Goal: Task Accomplishment & Management: Use online tool/utility

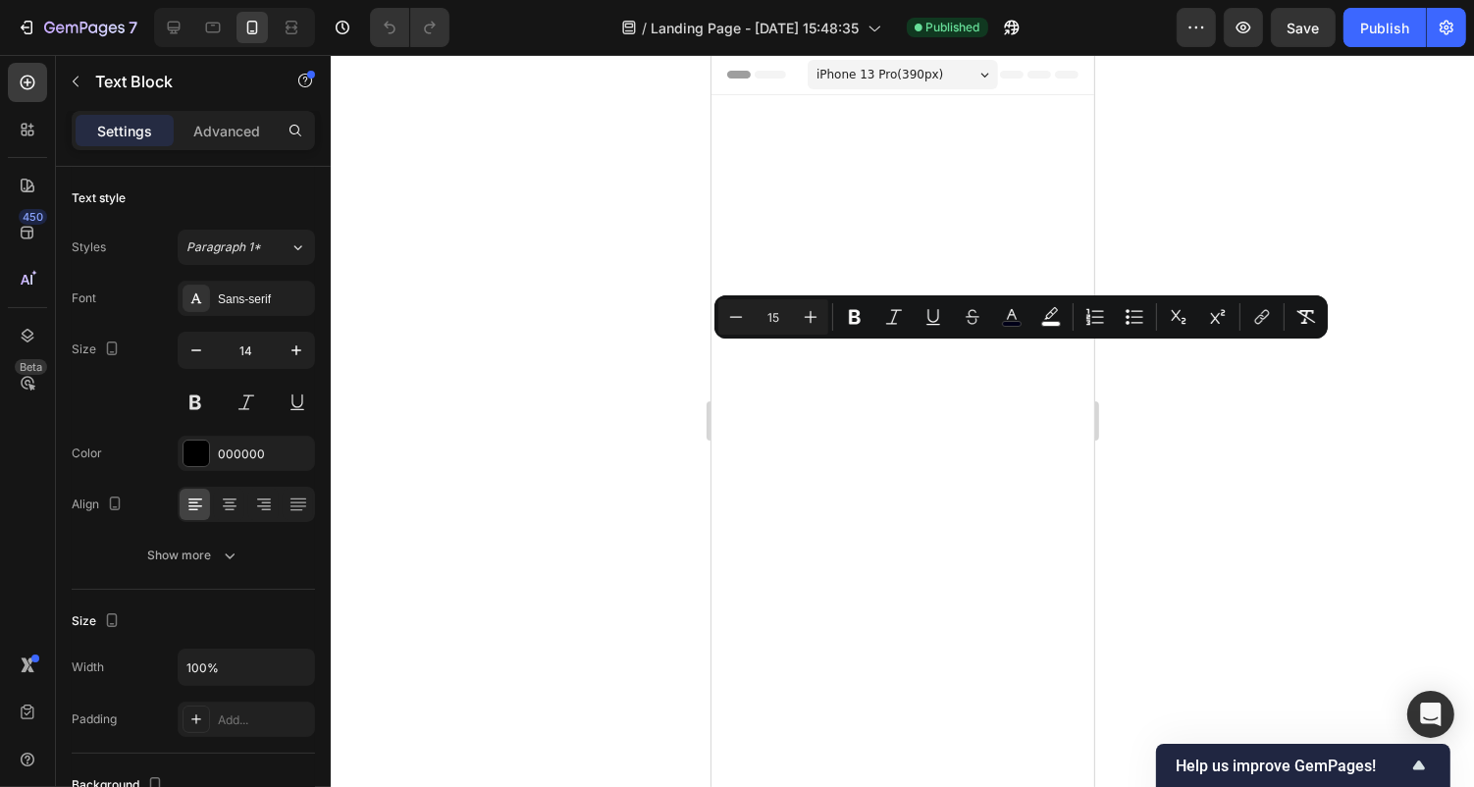
scroll to position [2419, 0]
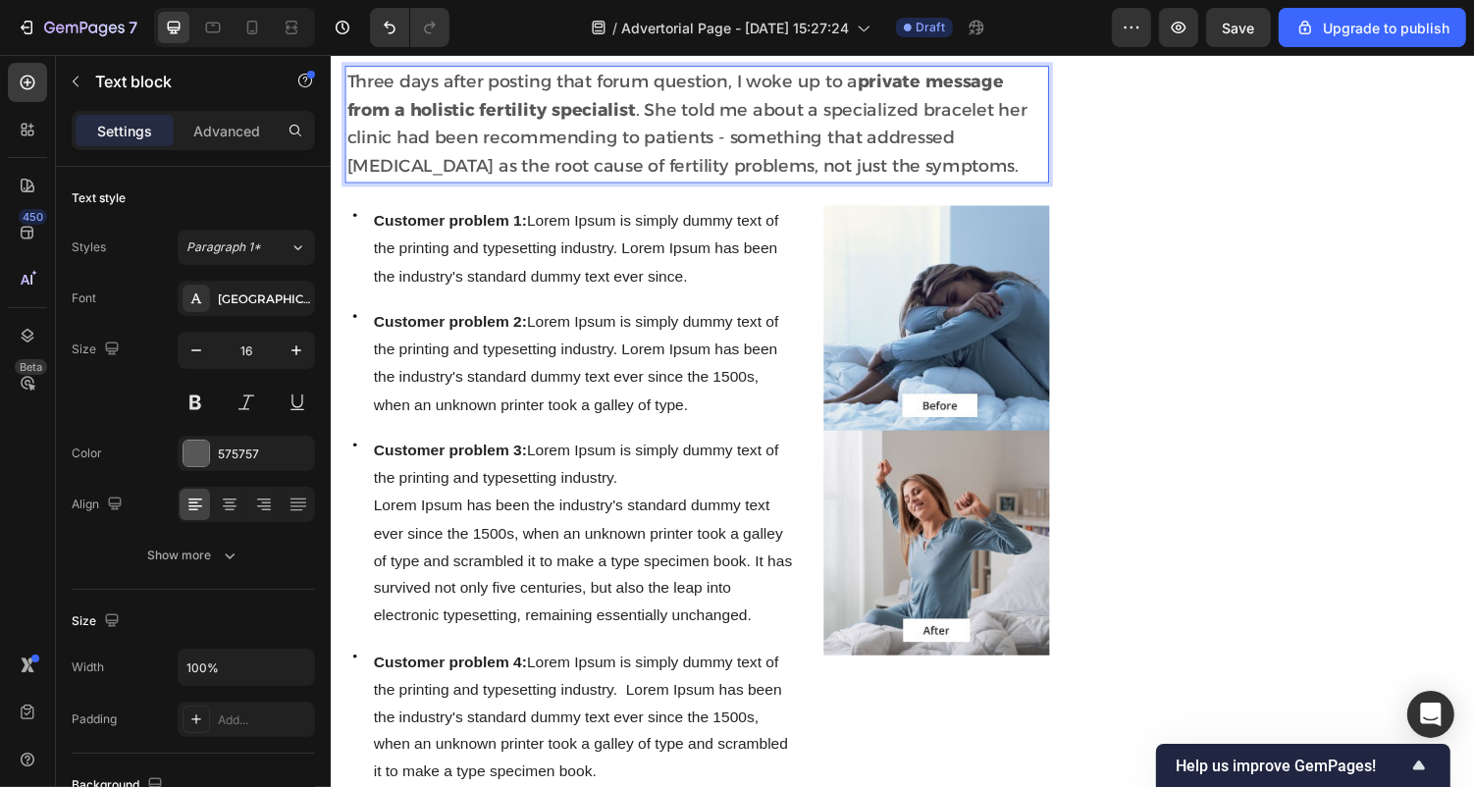
scroll to position [1762, 0]
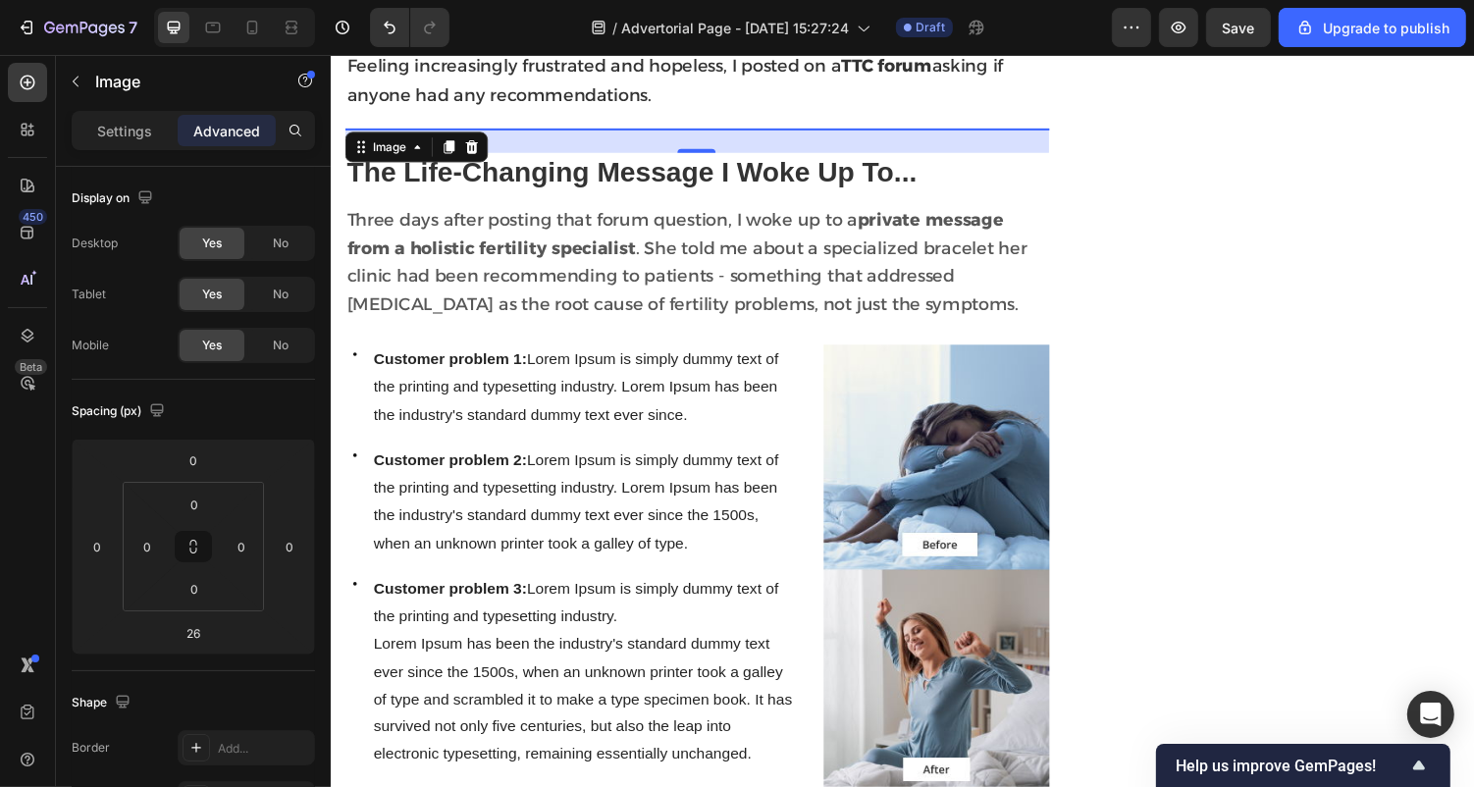
scroll to position [1604, 0]
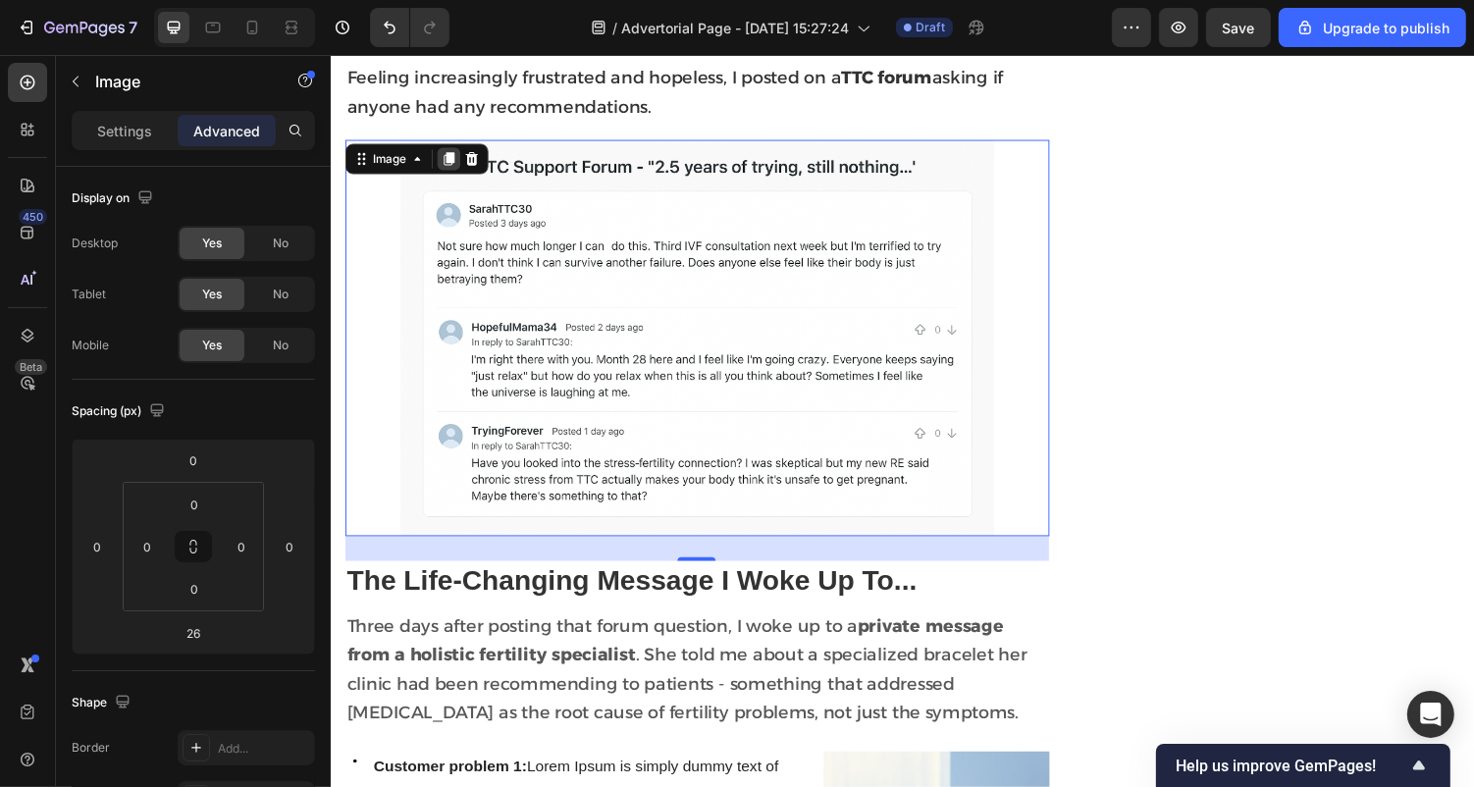
click at [451, 149] on div at bounding box center [452, 161] width 24 height 24
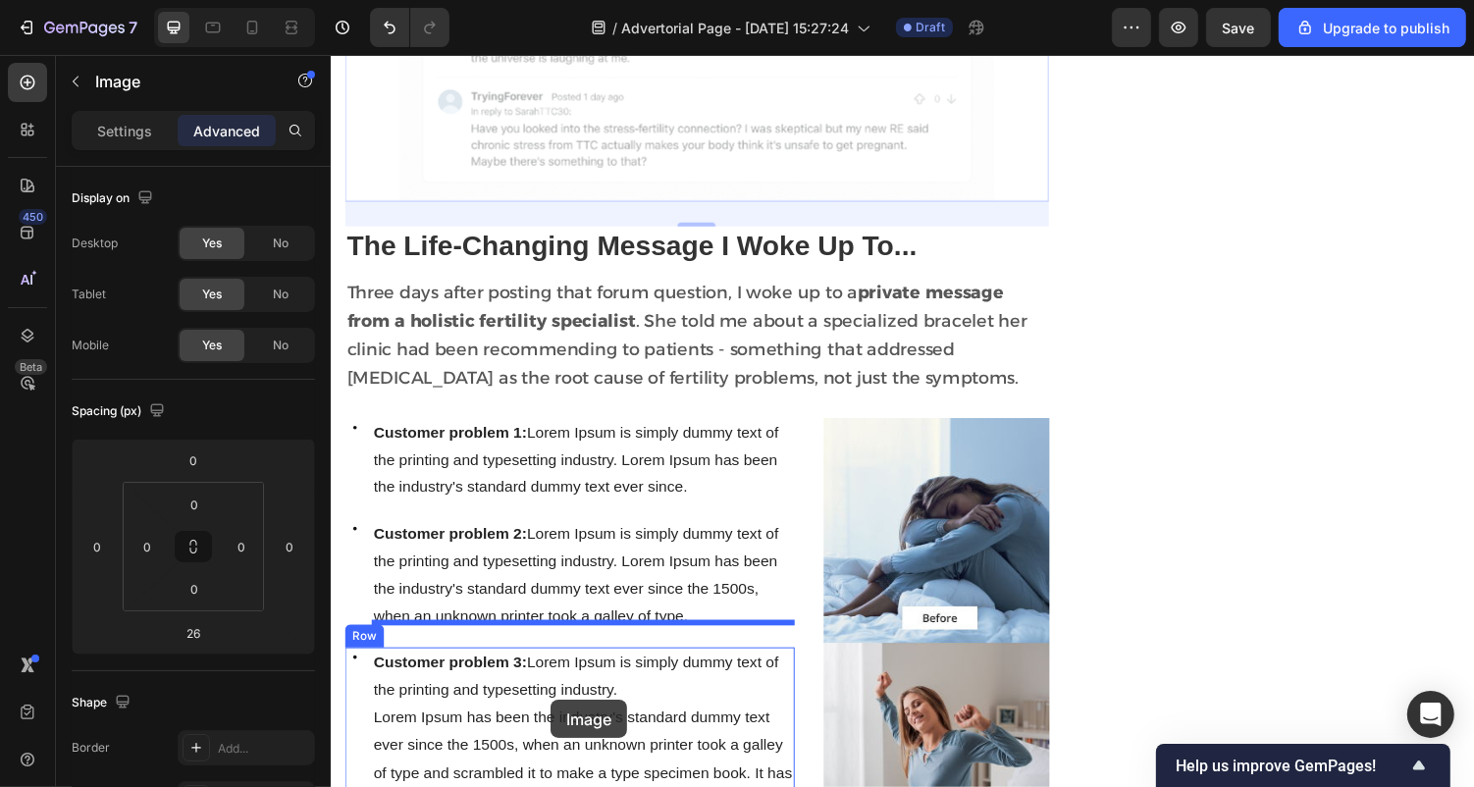
scroll to position [2411, 0]
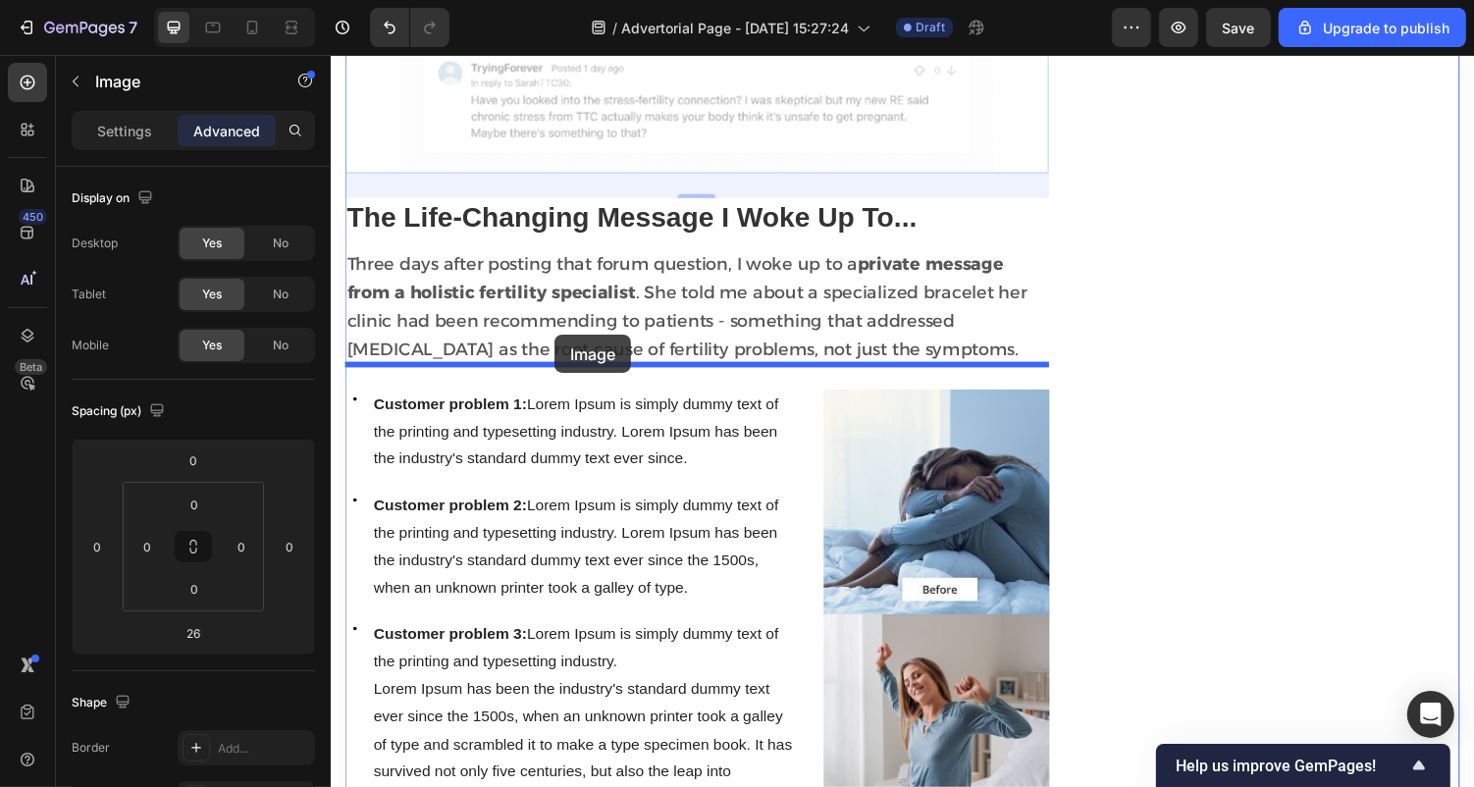
drag, startPoint x: 362, startPoint y: 109, endPoint x: 560, endPoint y: 343, distance: 306.4
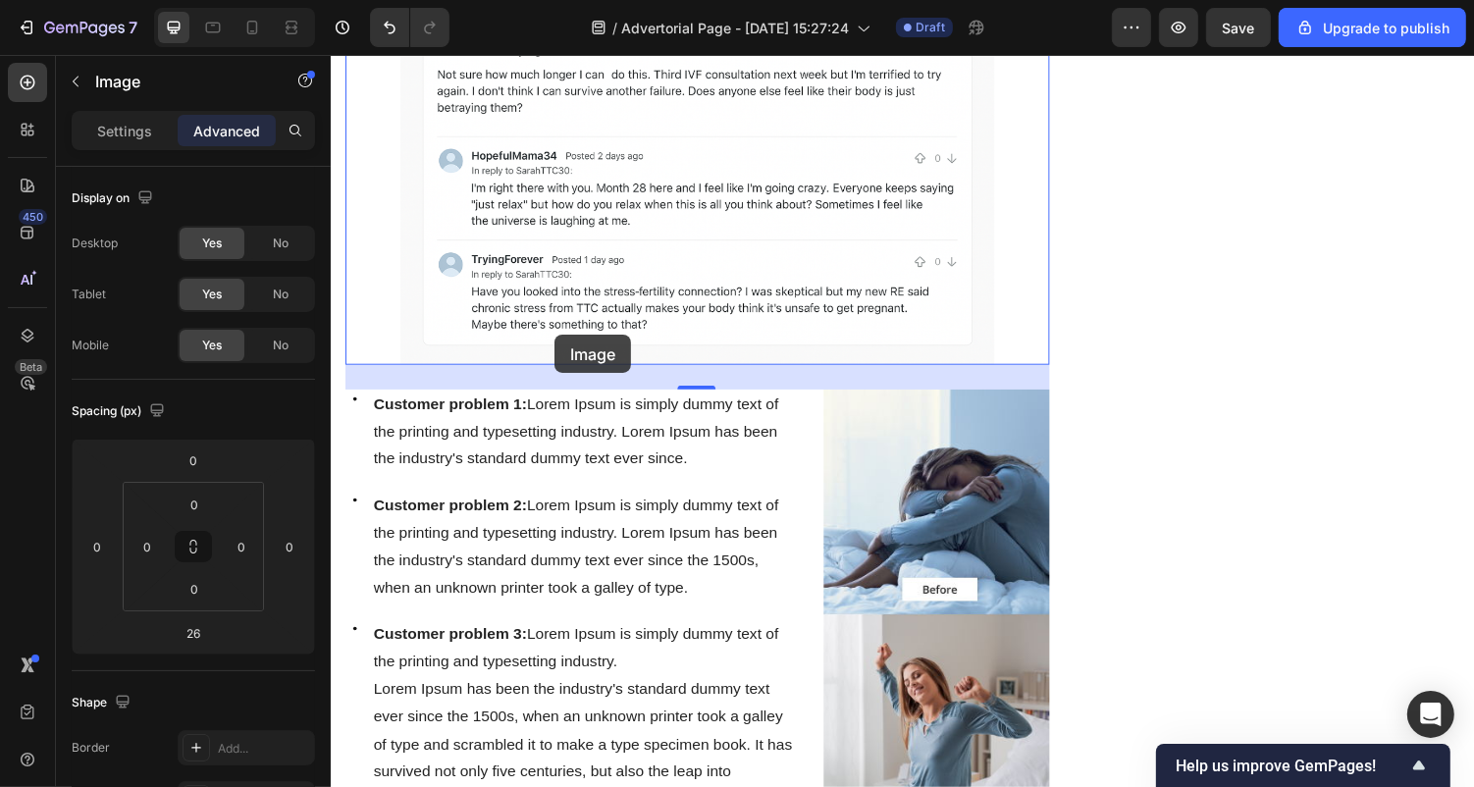
scroll to position [1977, 0]
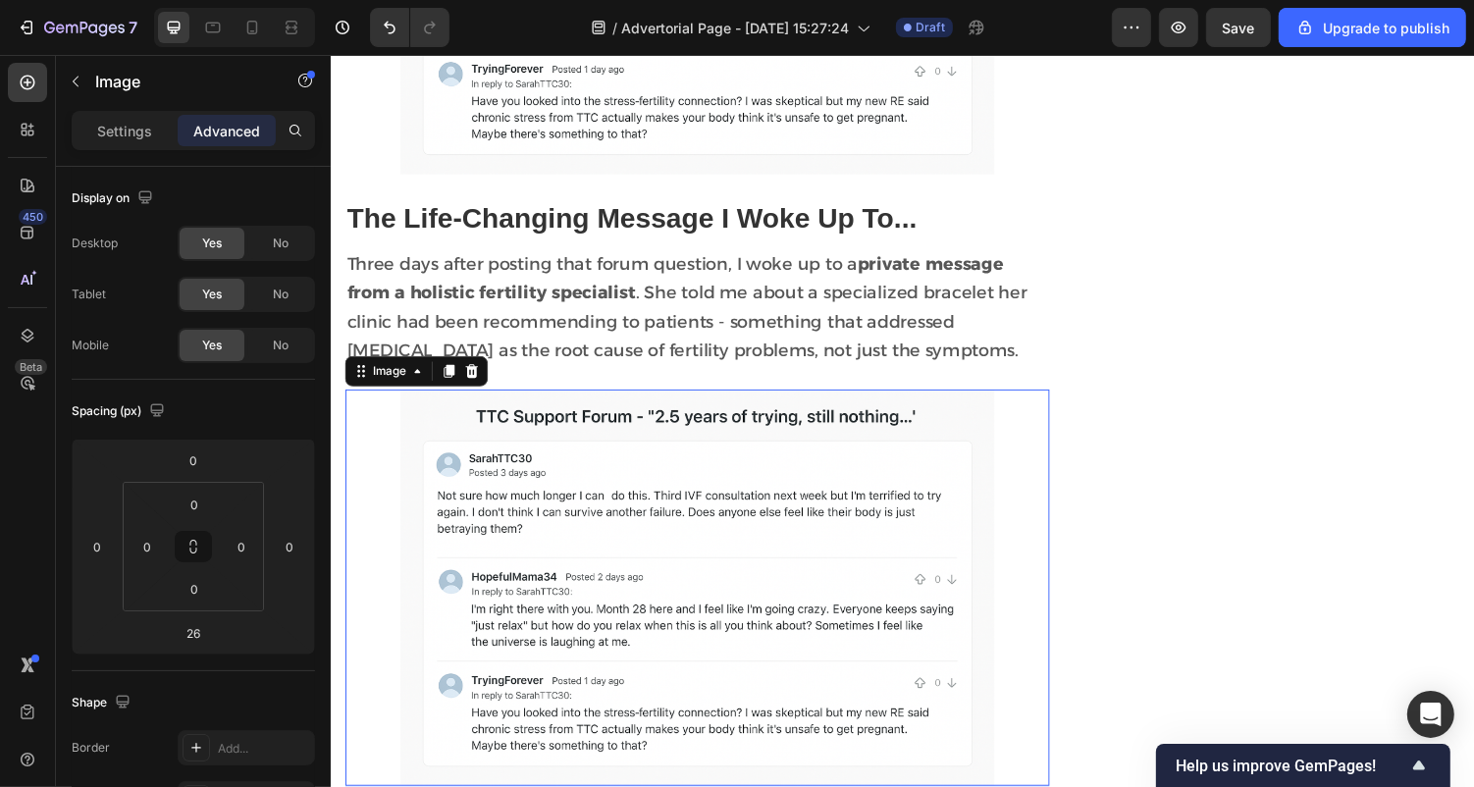
click at [622, 472] on img at bounding box center [706, 601] width 725 height 407
click at [138, 129] on p "Settings" at bounding box center [124, 131] width 55 height 21
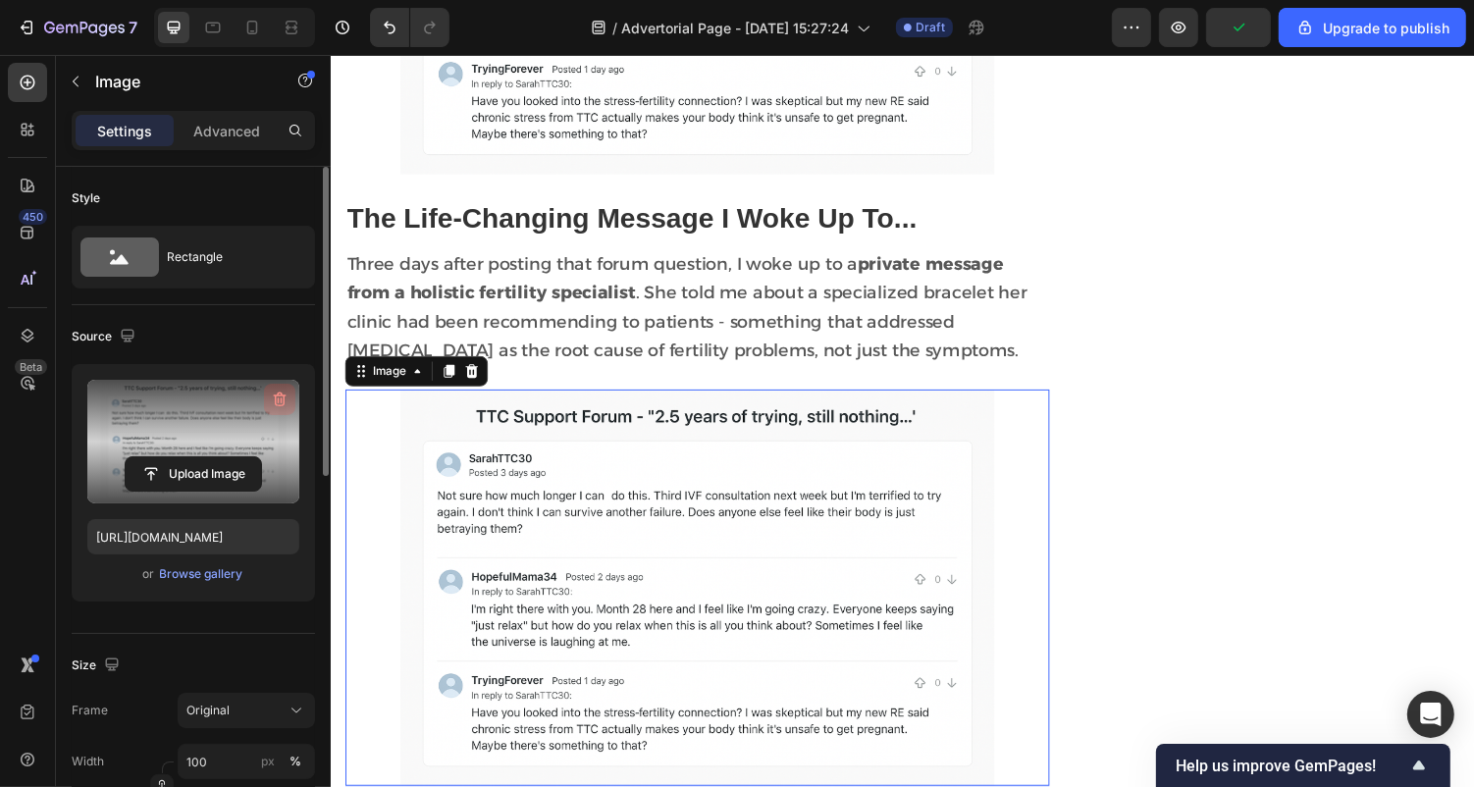
click at [278, 401] on icon "button" at bounding box center [279, 400] width 2 height 6
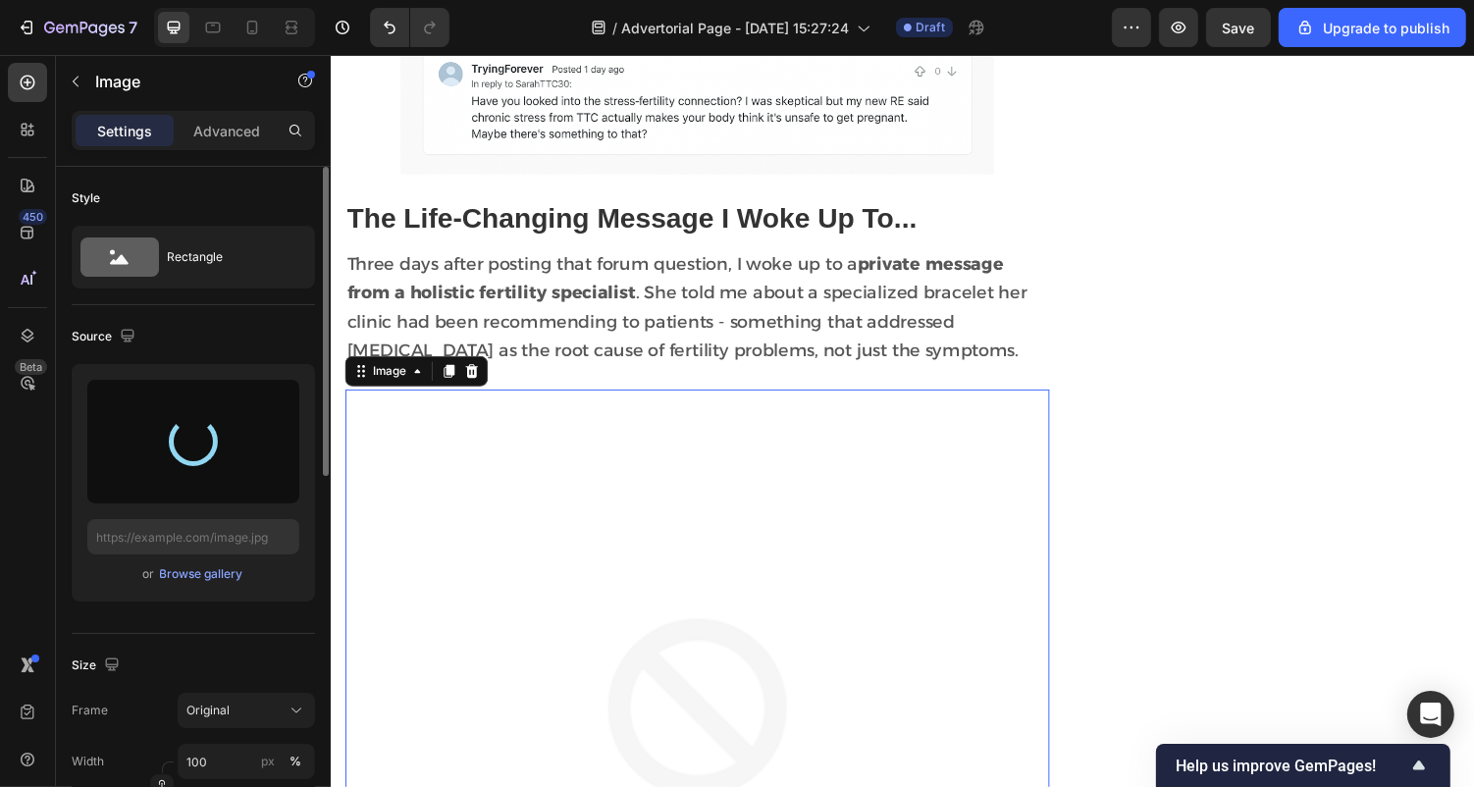
type input "[URL][DOMAIN_NAME]"
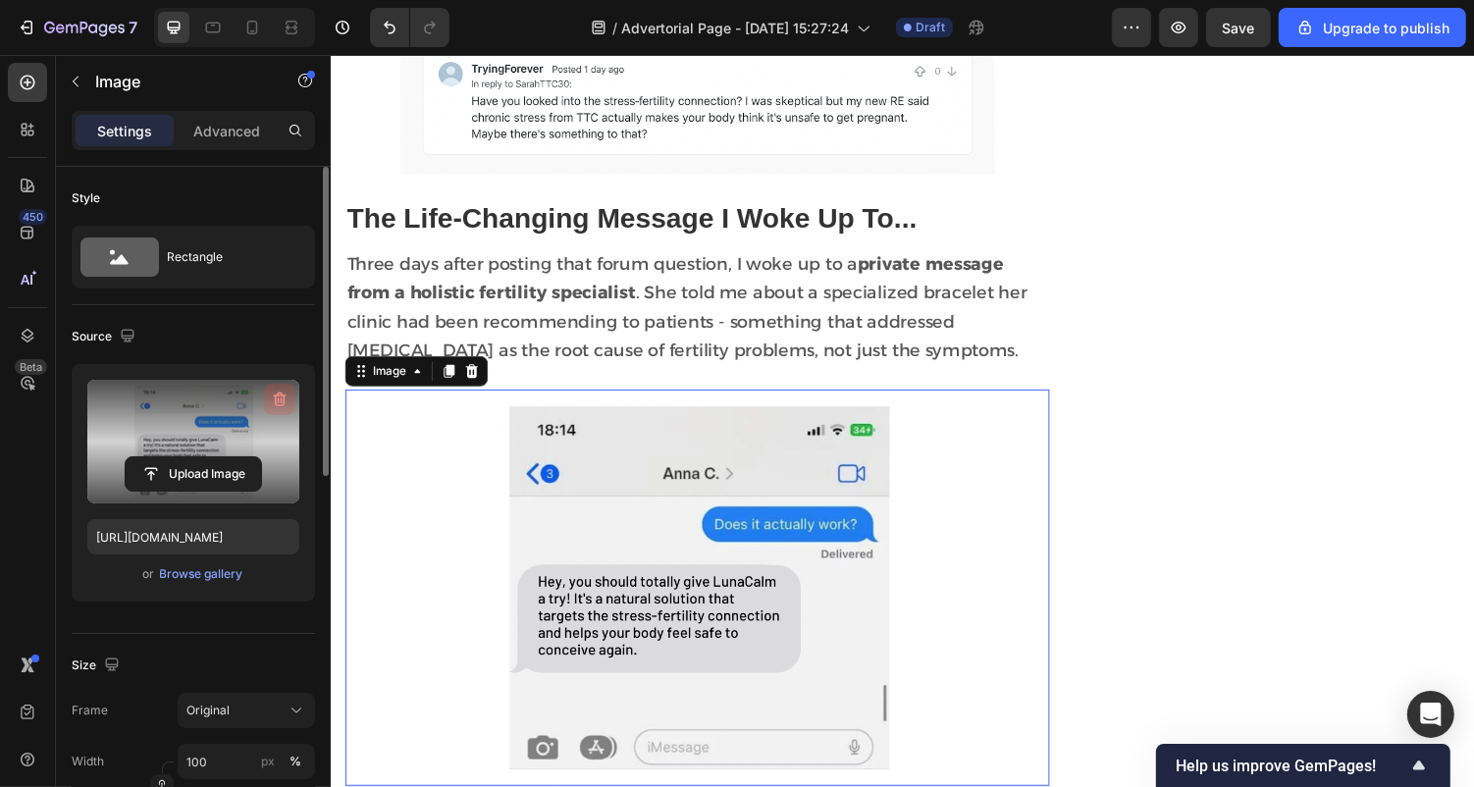
click at [286, 398] on icon "button" at bounding box center [280, 400] width 20 height 20
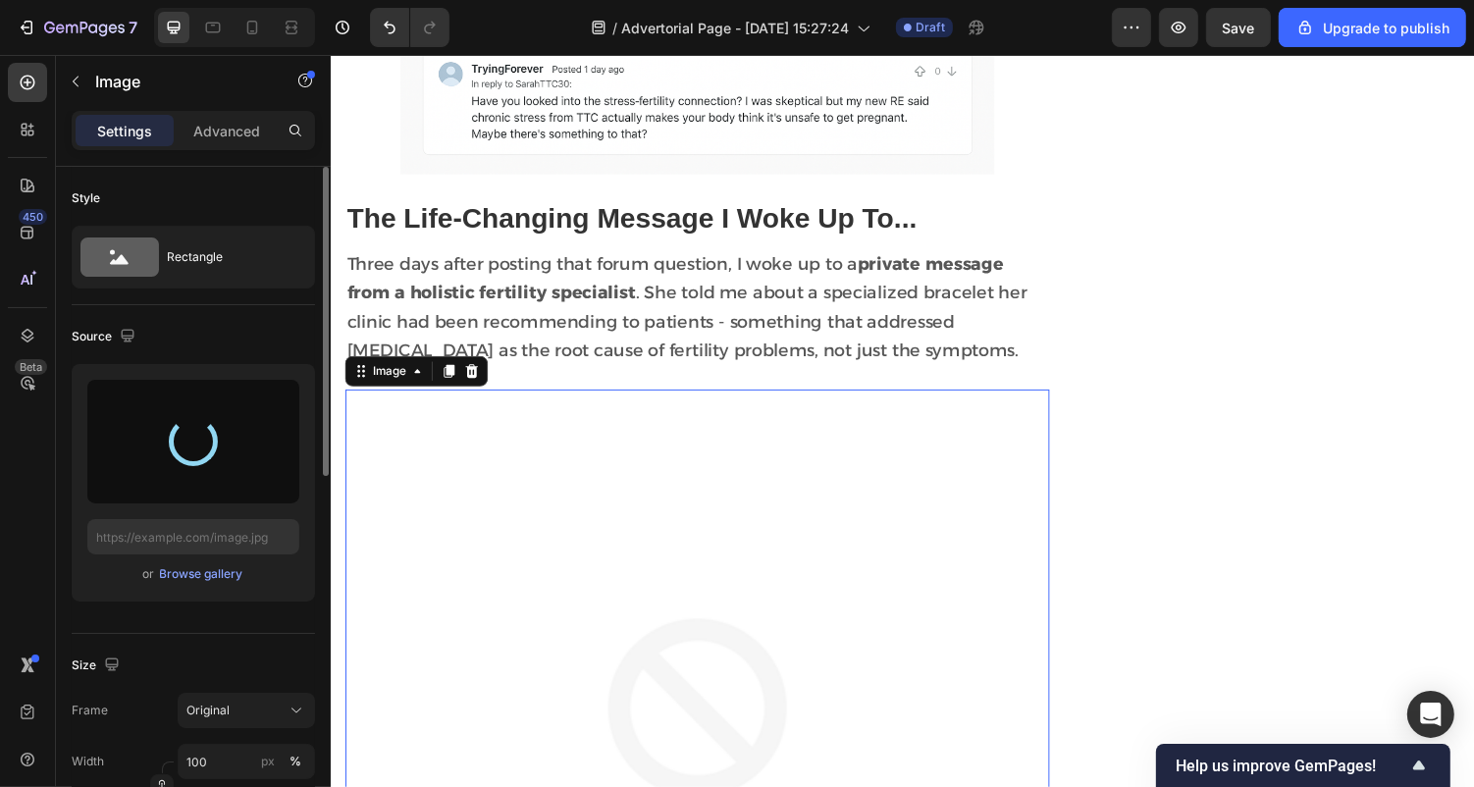
type input "[URL][DOMAIN_NAME]"
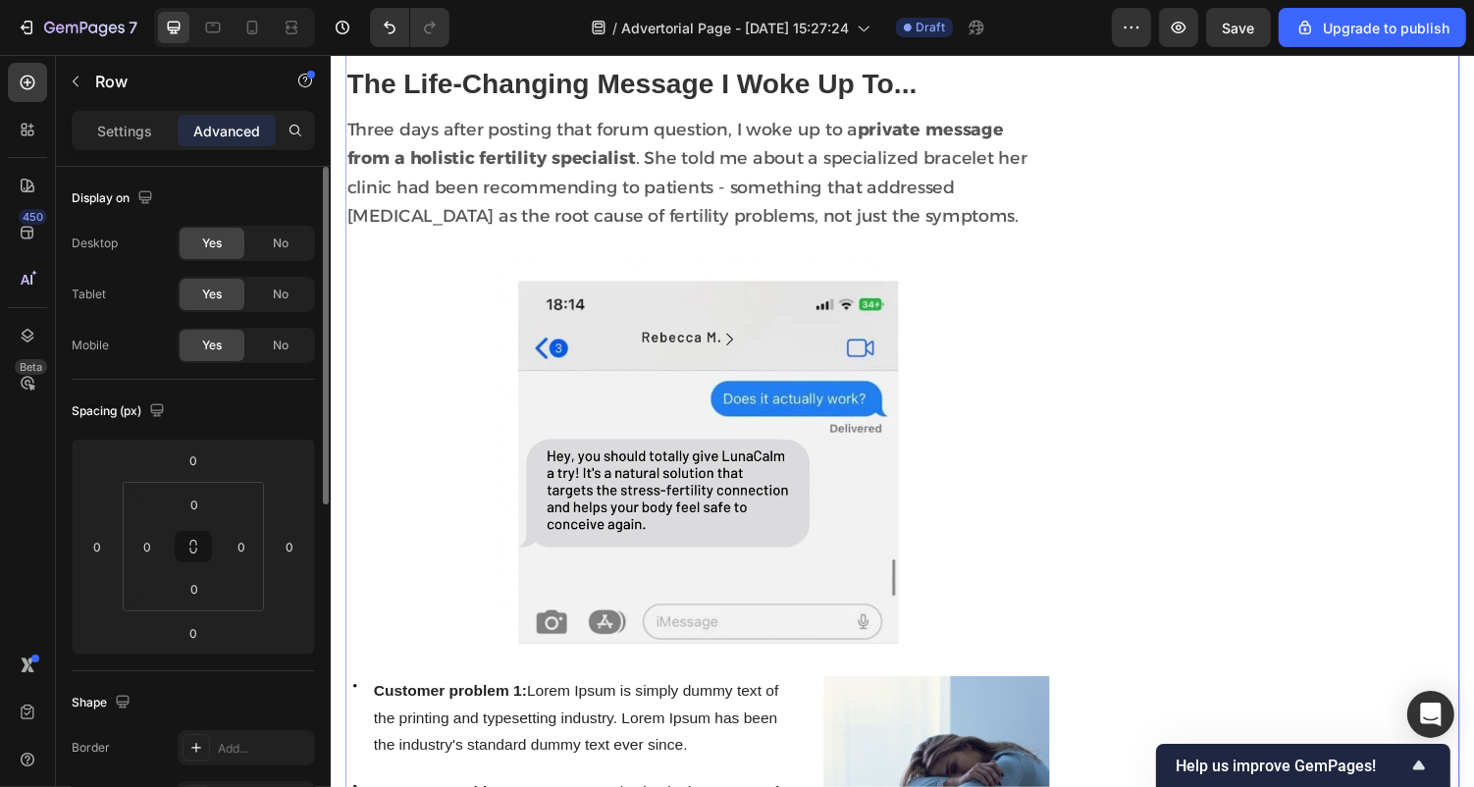
scroll to position [2130, 0]
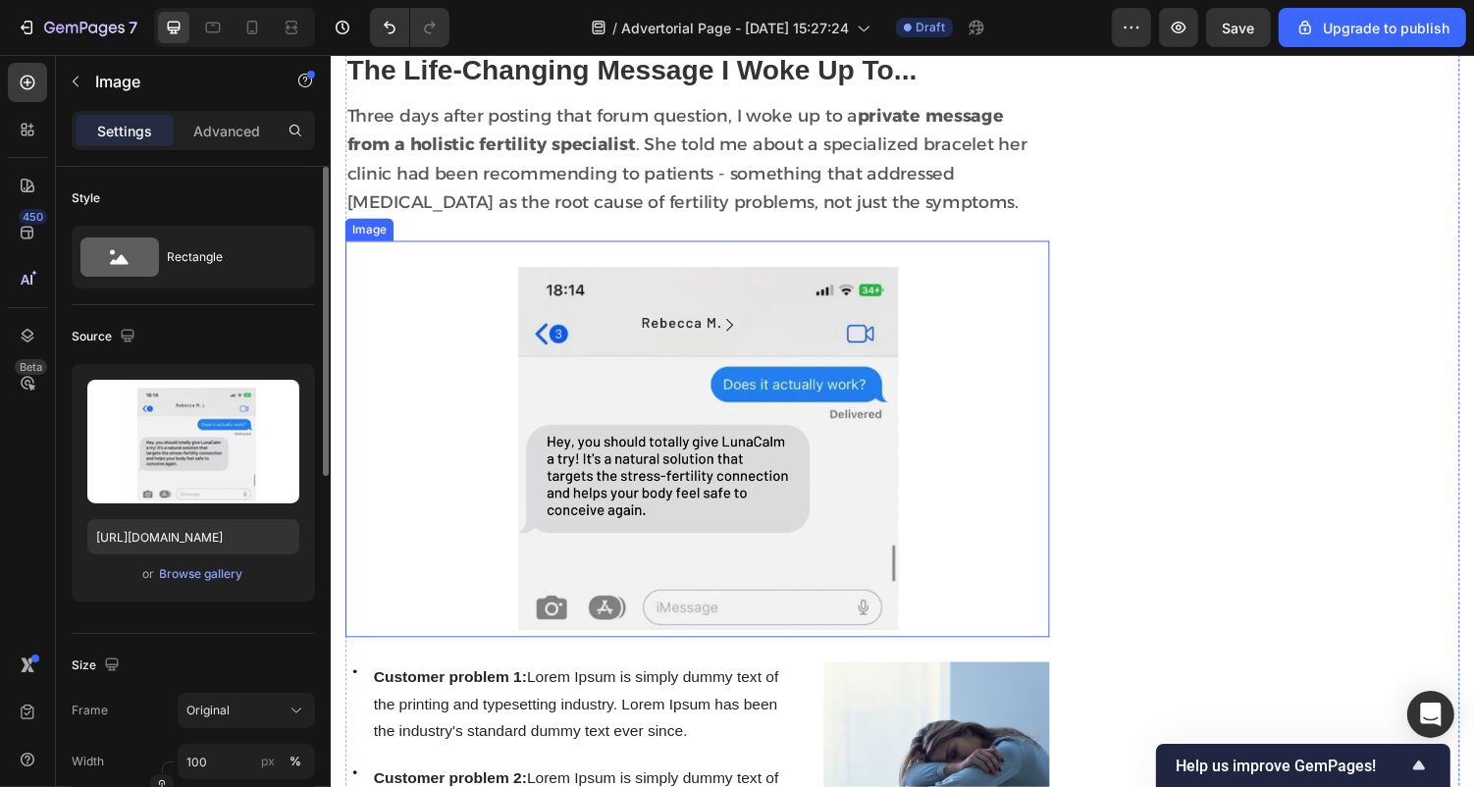
click at [780, 607] on img at bounding box center [706, 448] width 725 height 407
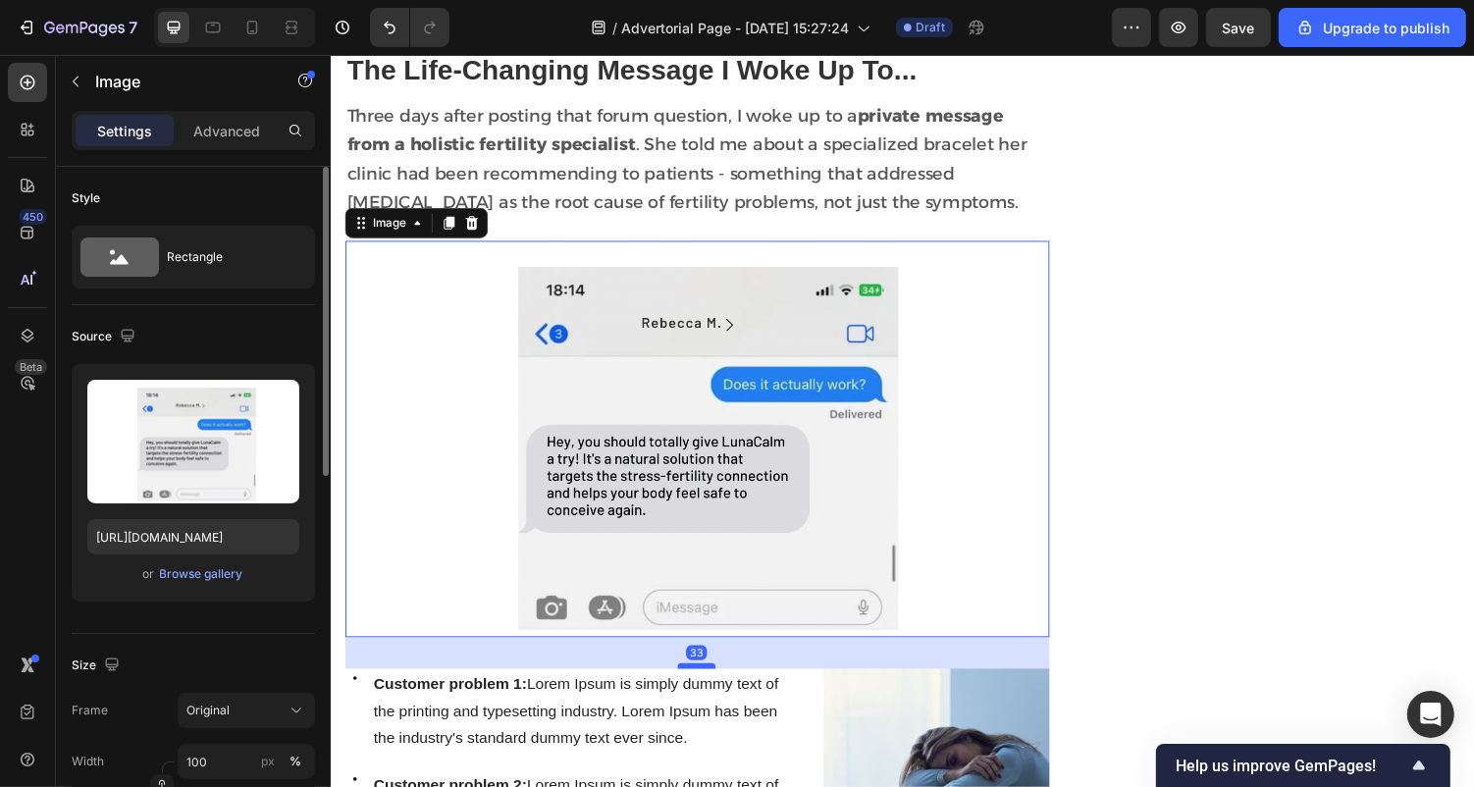
click at [714, 680] on div at bounding box center [706, 683] width 39 height 6
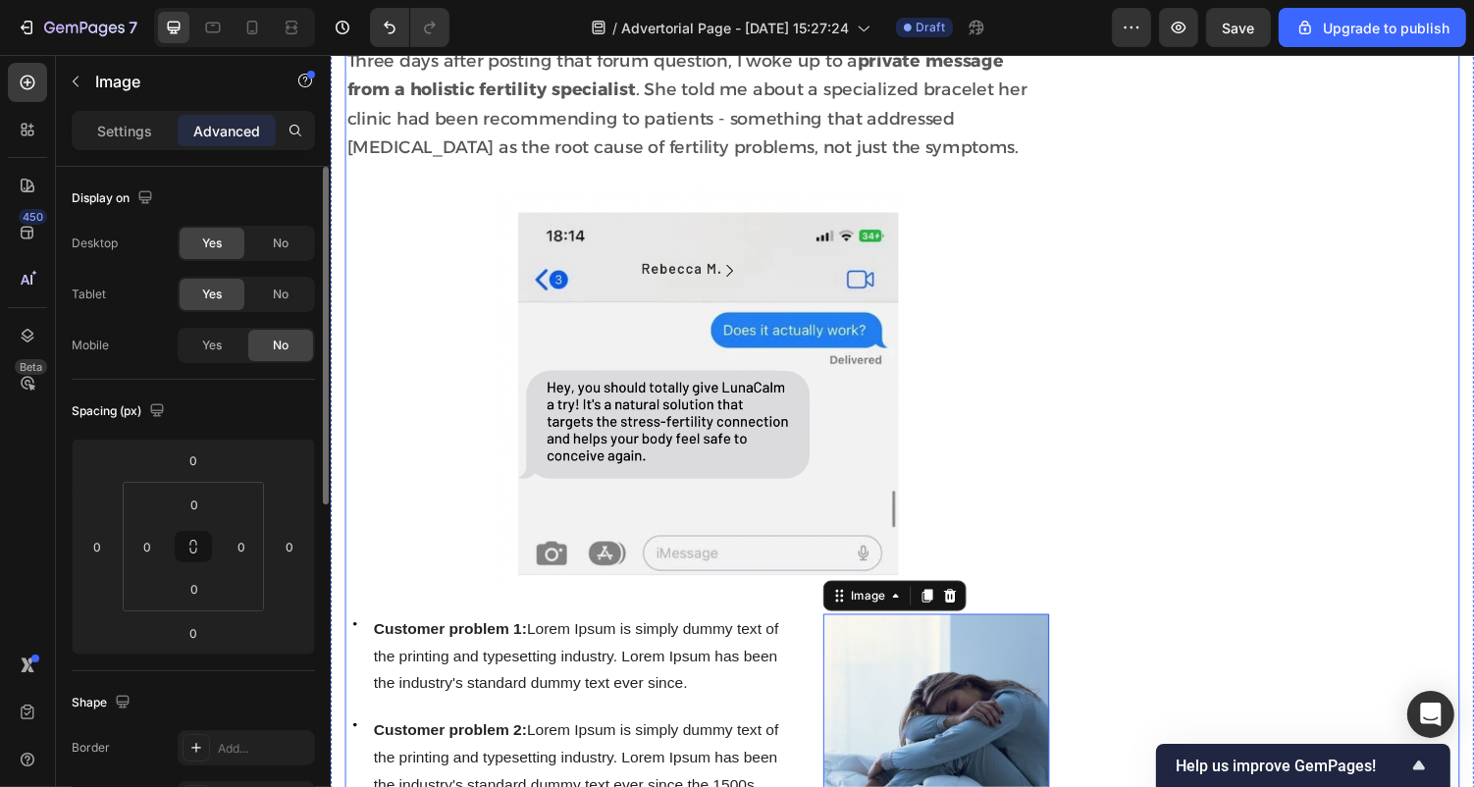
scroll to position [2191, 0]
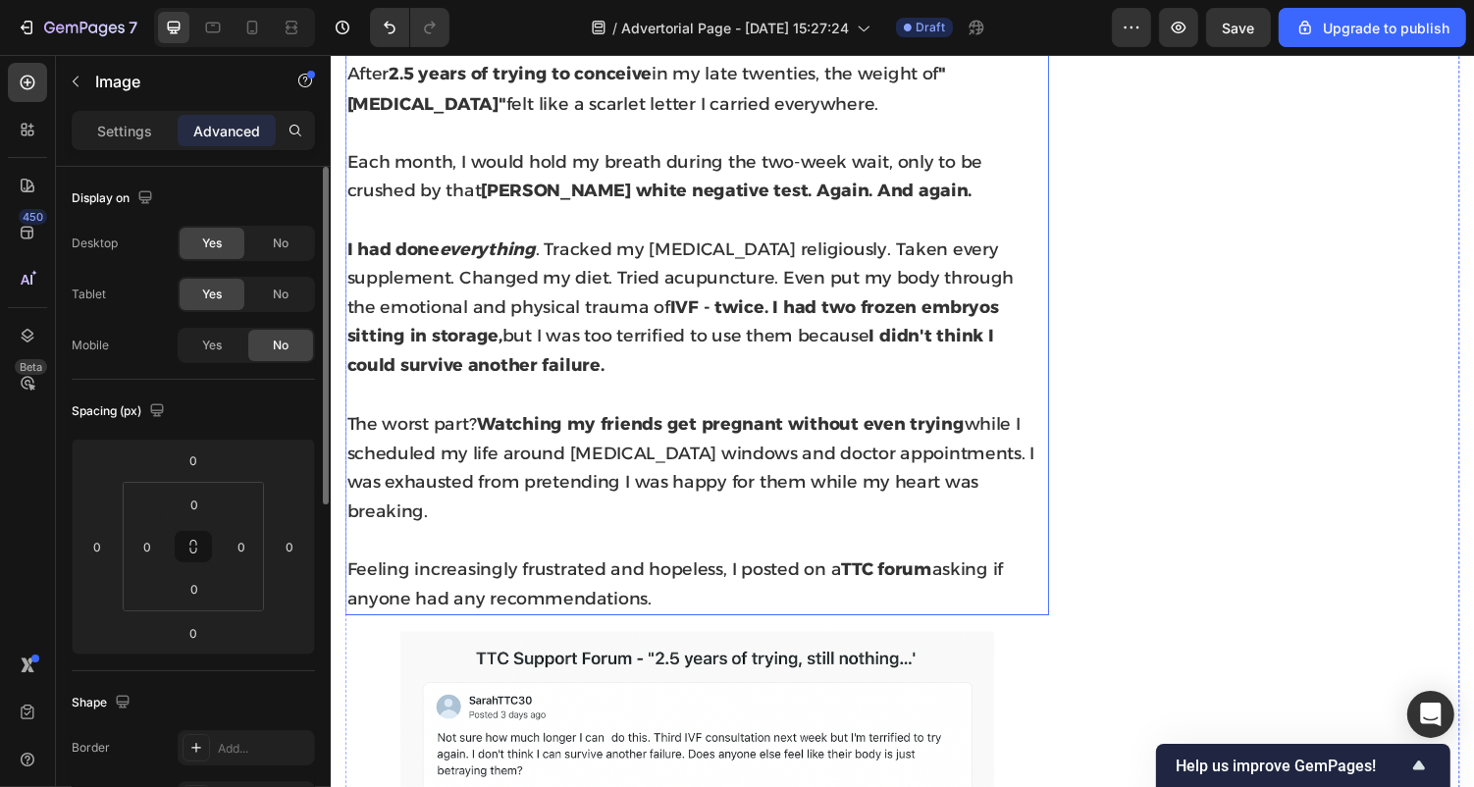
click at [512, 312] on span "I had done everything . Tracked my [MEDICAL_DATA] religiously. Taken every supp…" at bounding box center [689, 313] width 687 height 141
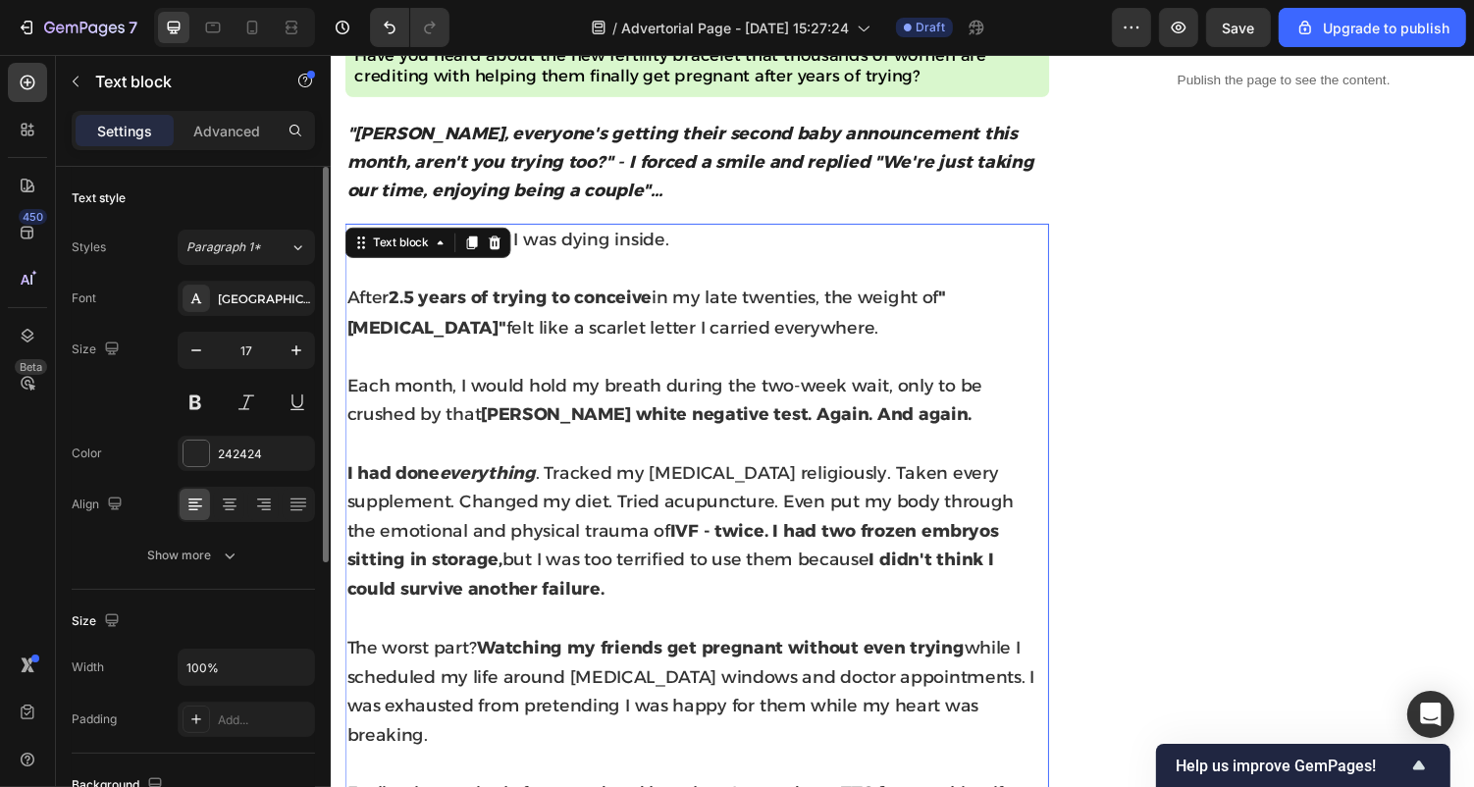
scroll to position [866, 0]
click at [472, 249] on icon at bounding box center [475, 248] width 11 height 14
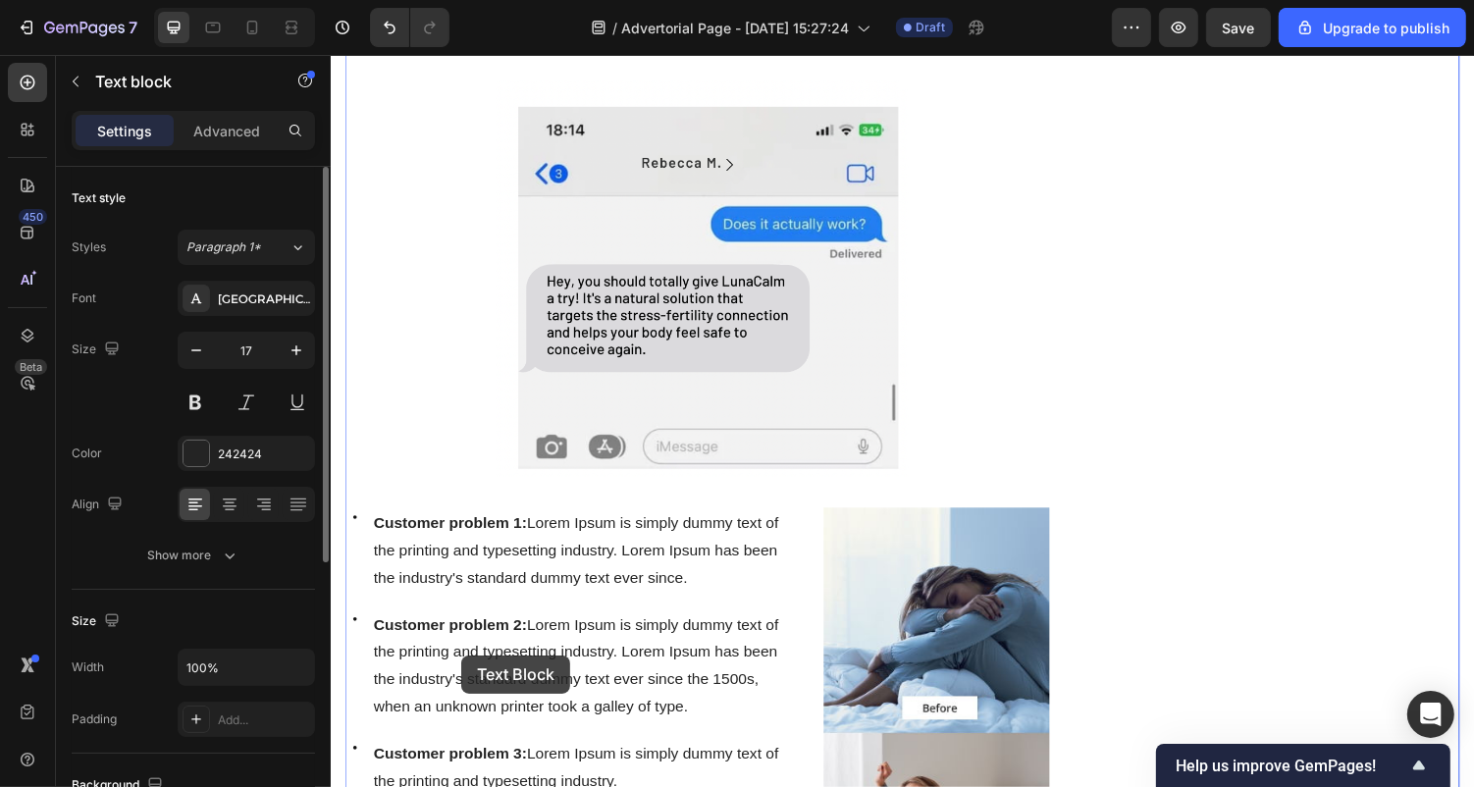
scroll to position [3082, 0]
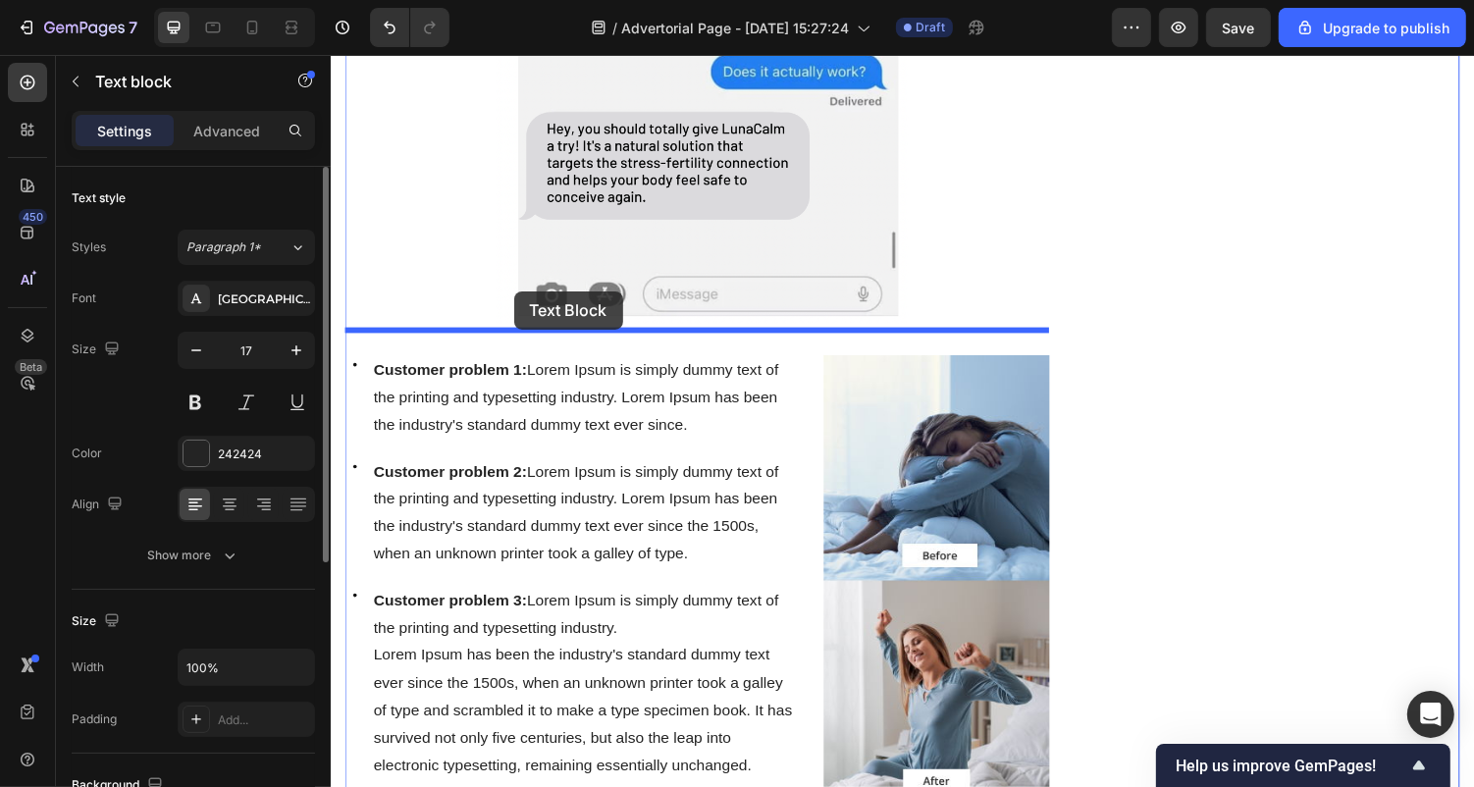
drag, startPoint x: 358, startPoint y: 104, endPoint x: 518, endPoint y: 297, distance: 251.0
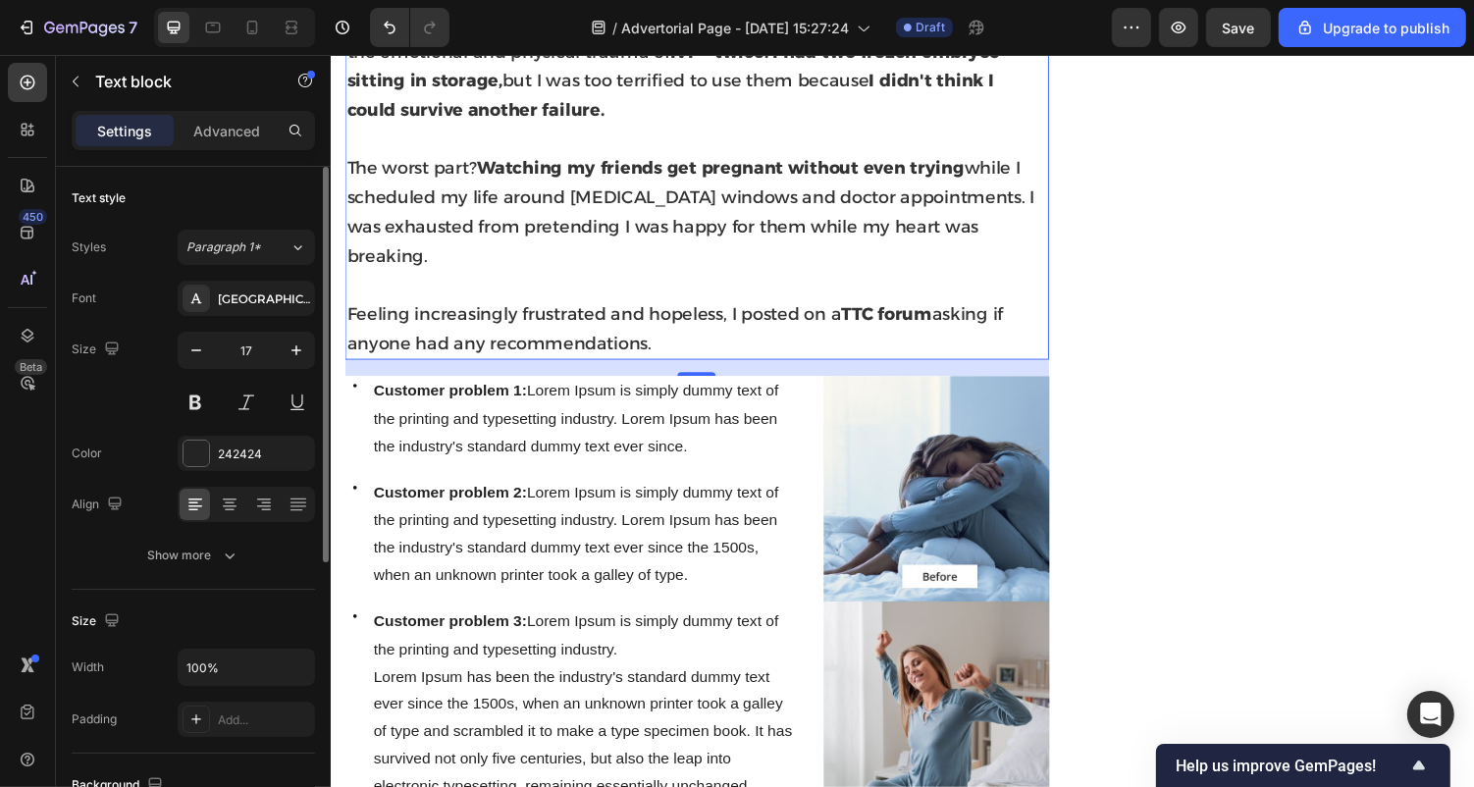
scroll to position [2452, 0]
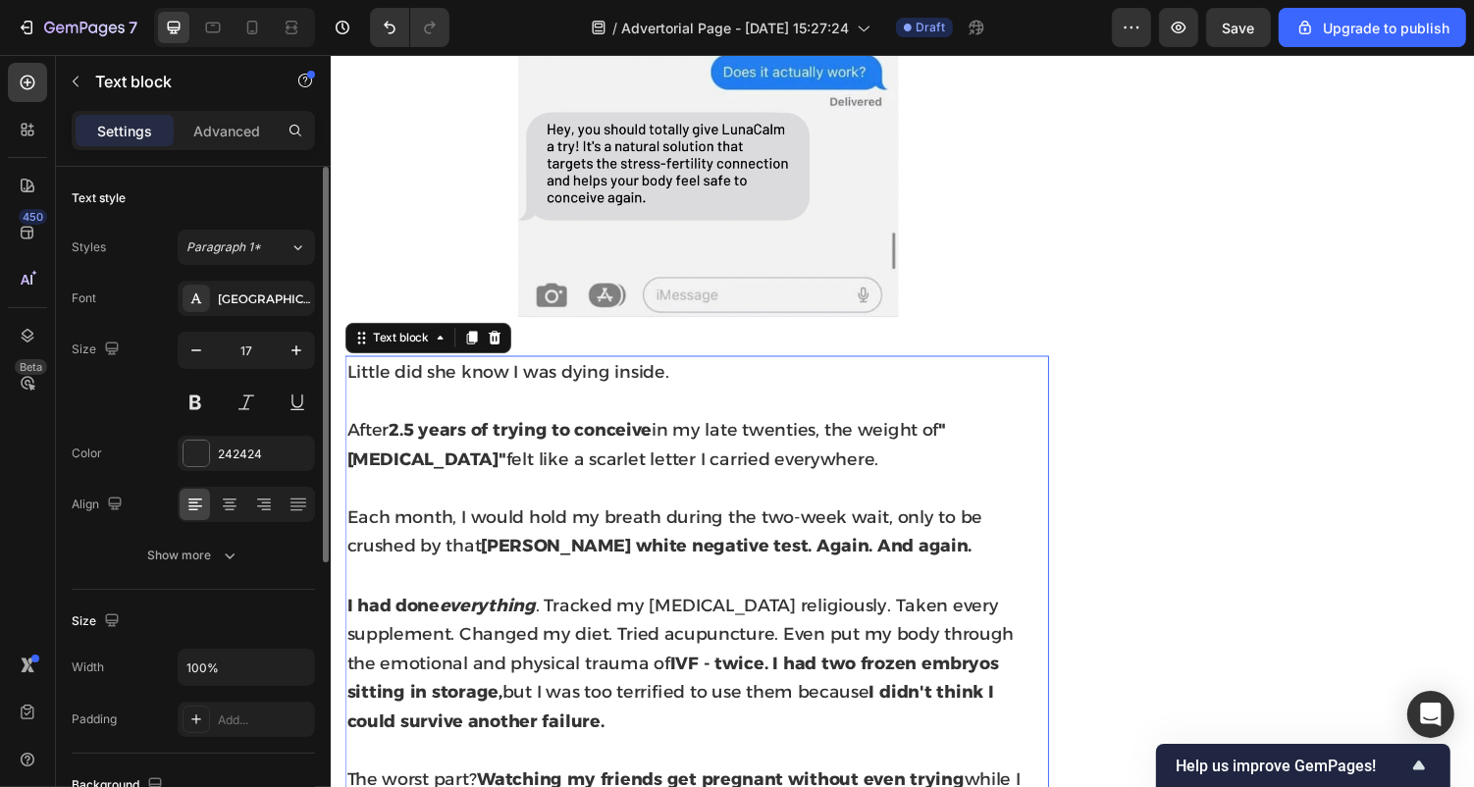
click at [559, 396] on p at bounding box center [706, 411] width 721 height 30
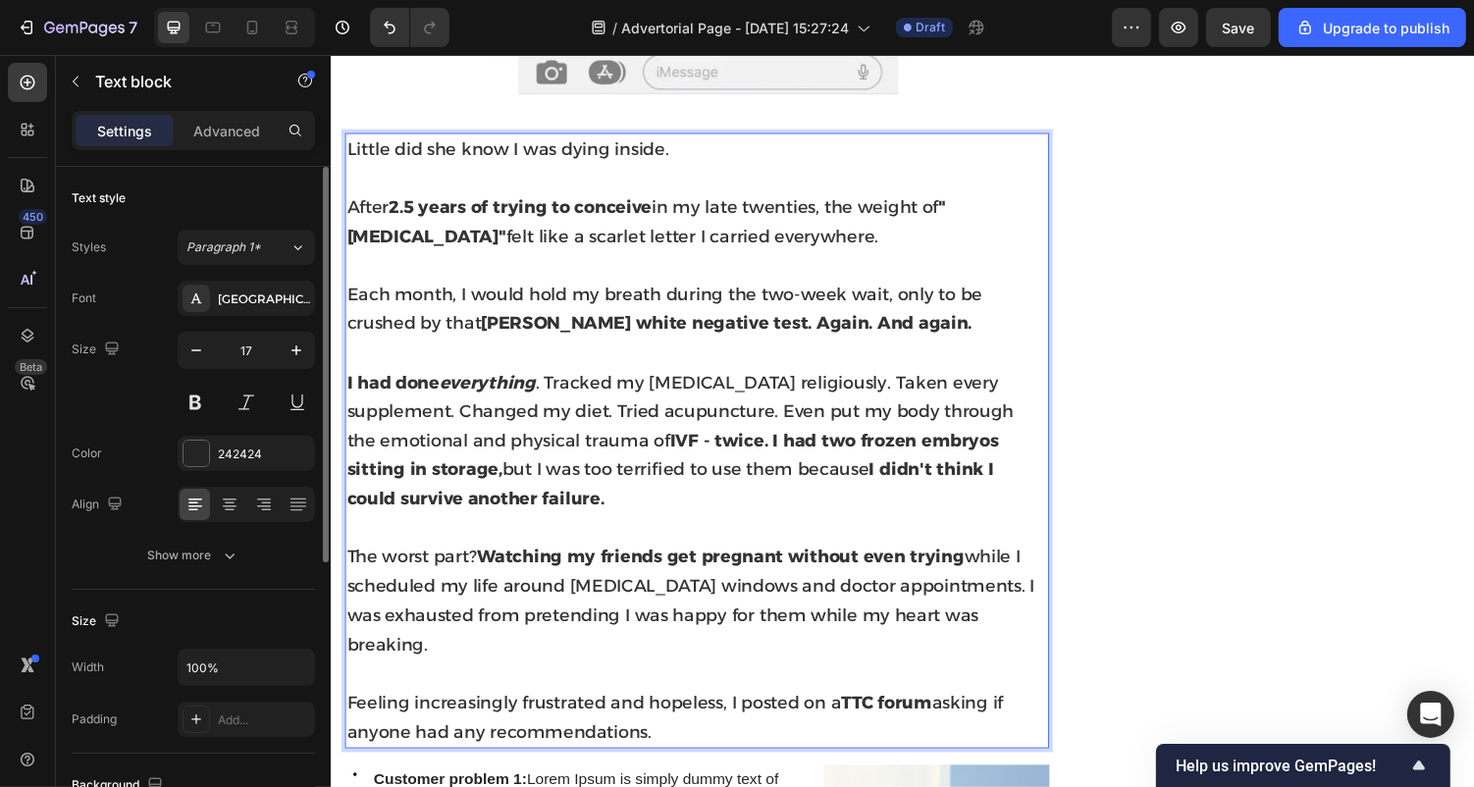
scroll to position [2671, 0]
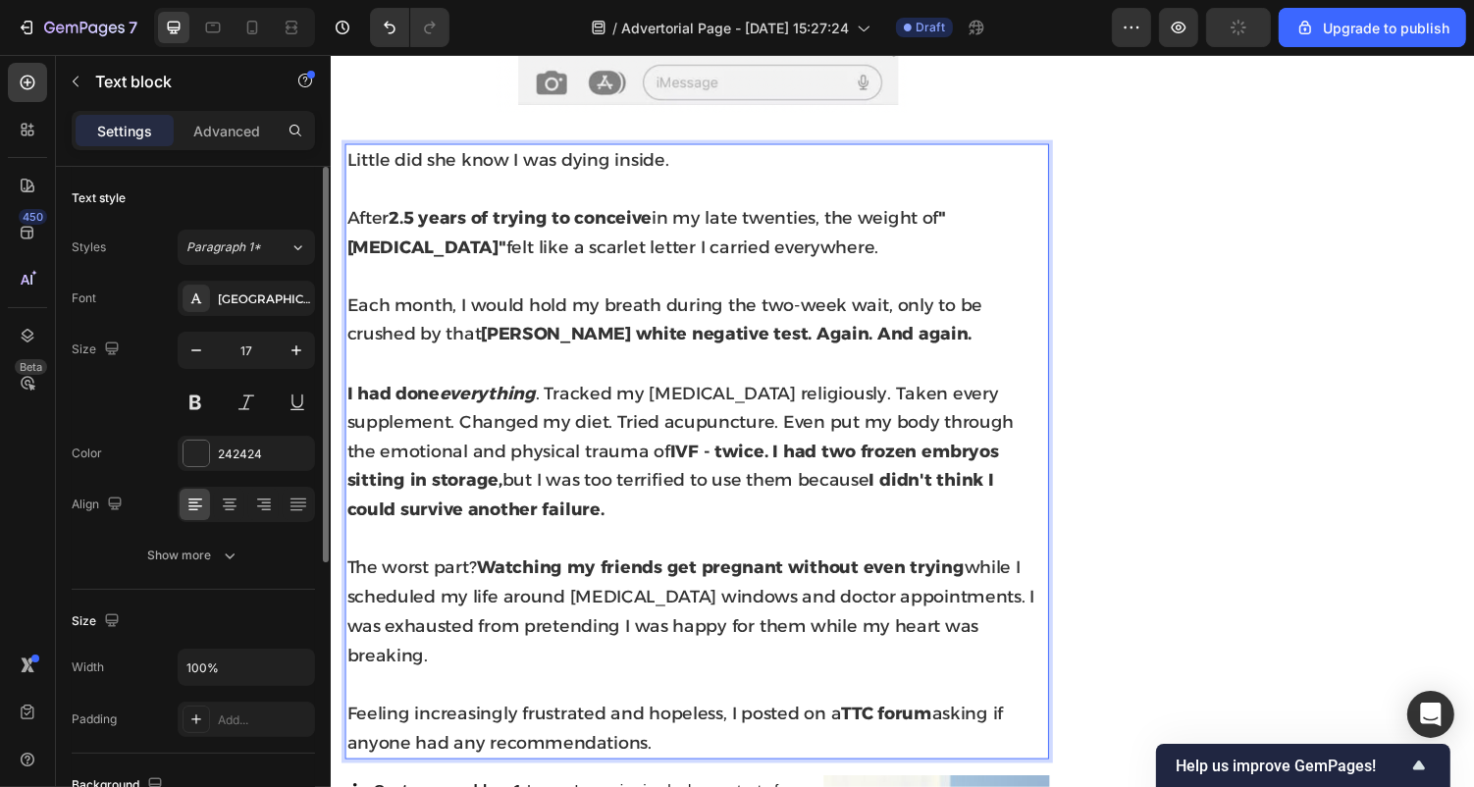
drag, startPoint x: 673, startPoint y: 712, endPoint x: 344, endPoint y: 144, distance: 655.7
click at [344, 145] on div "Little did she know I was dying inside. After 2.5 years of trying to conceive i…" at bounding box center [706, 462] width 725 height 634
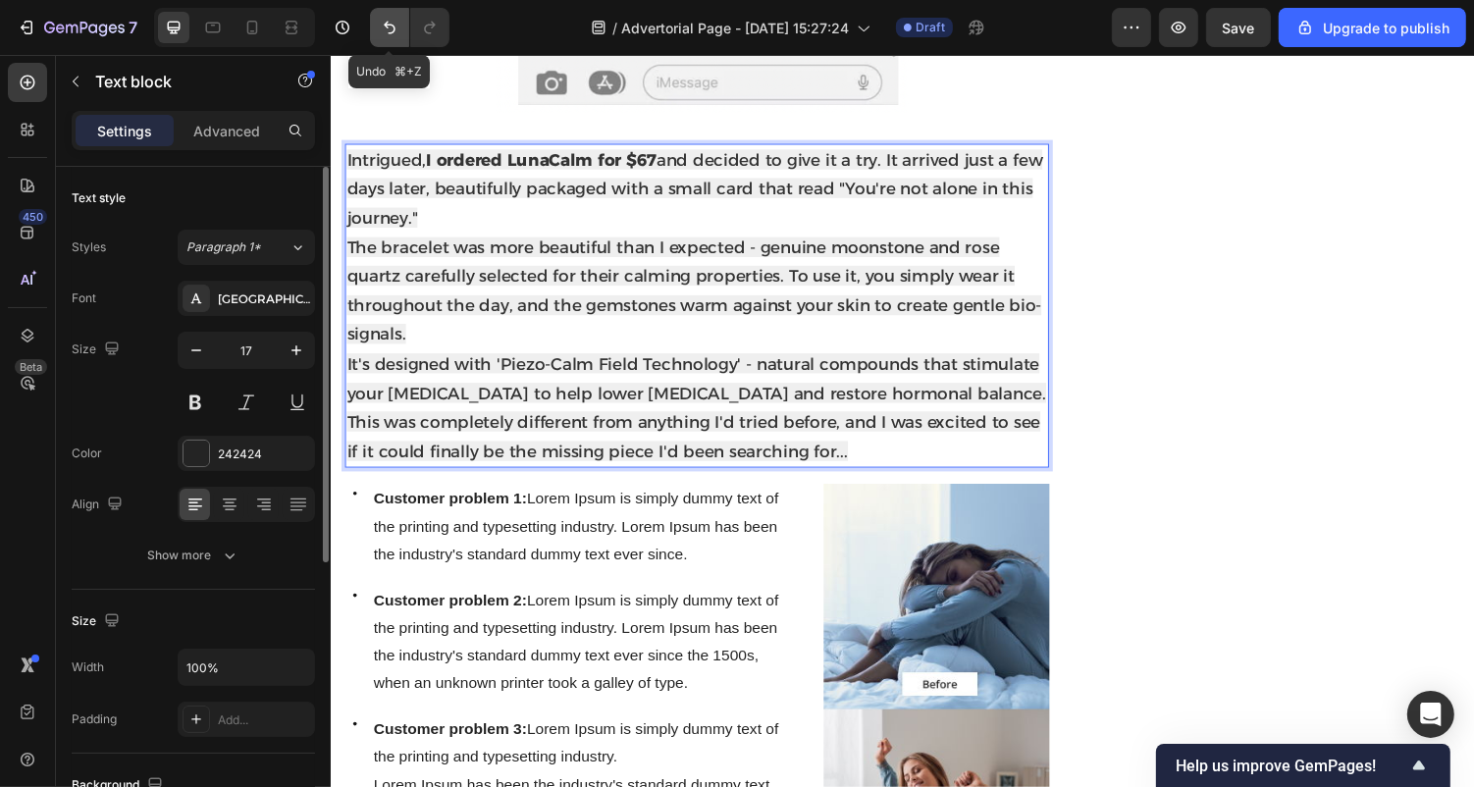
click at [380, 29] on icon "Undo/Redo" at bounding box center [390, 28] width 20 height 20
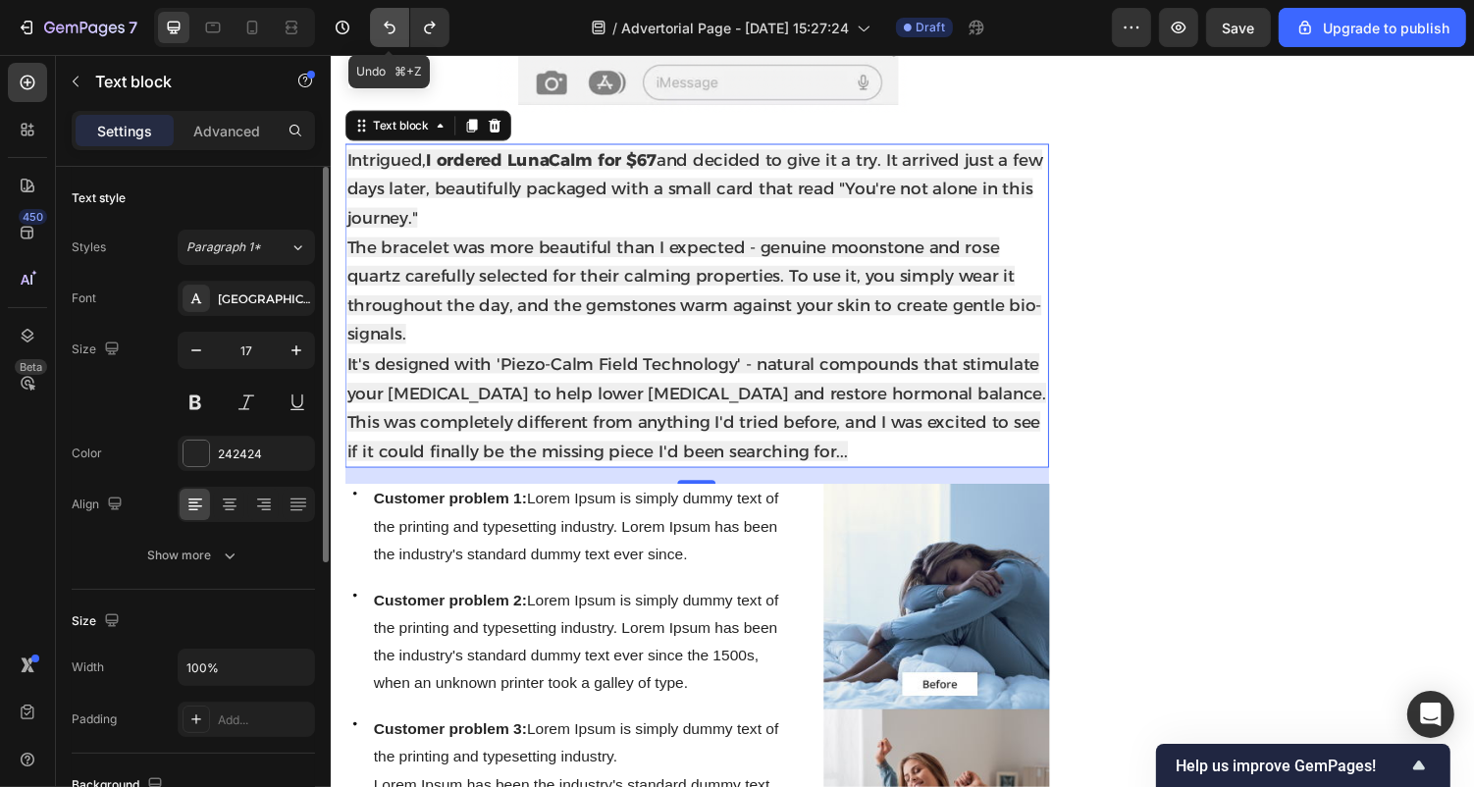
click at [380, 33] on icon "Undo/Redo" at bounding box center [390, 28] width 20 height 20
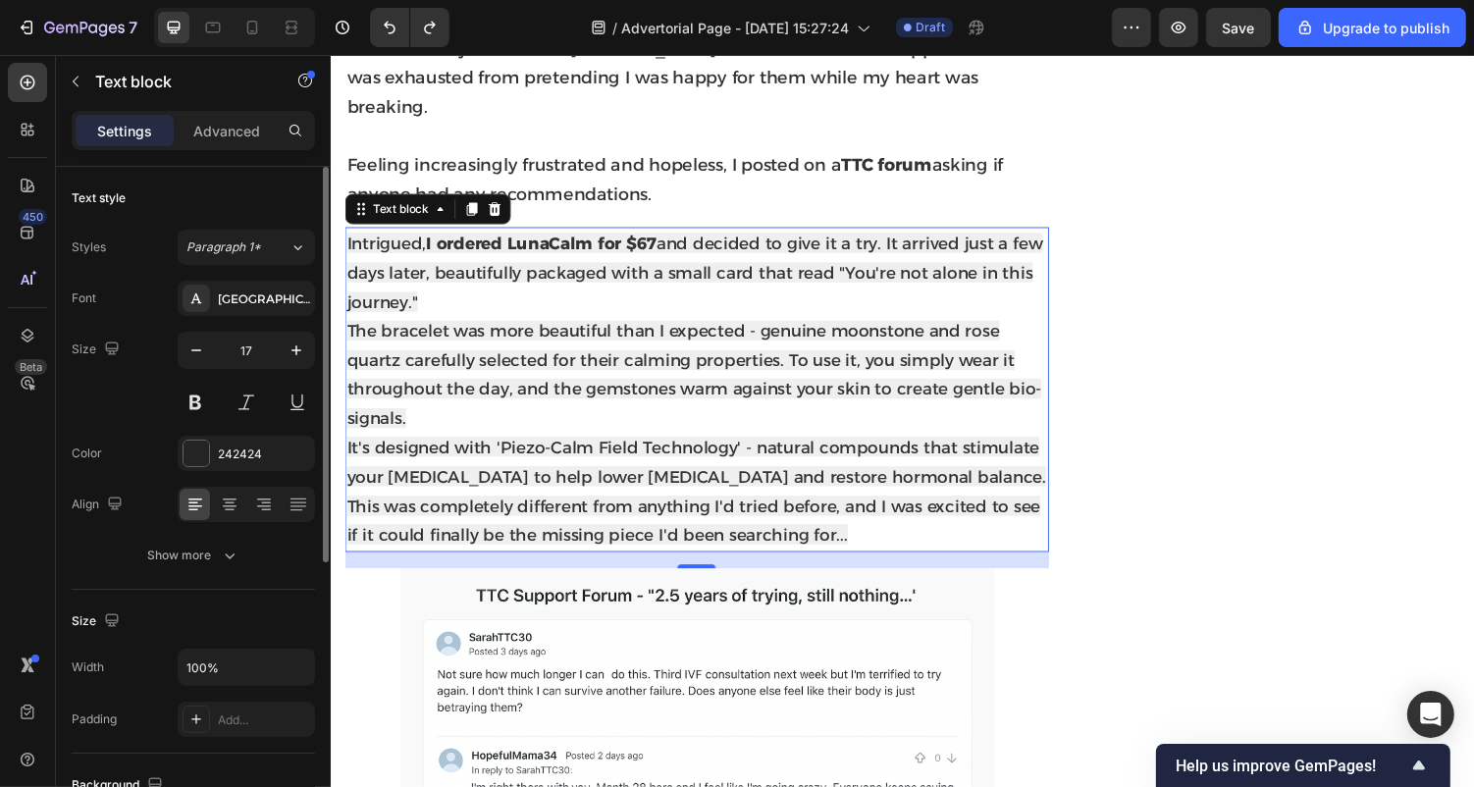
scroll to position [1540, 0]
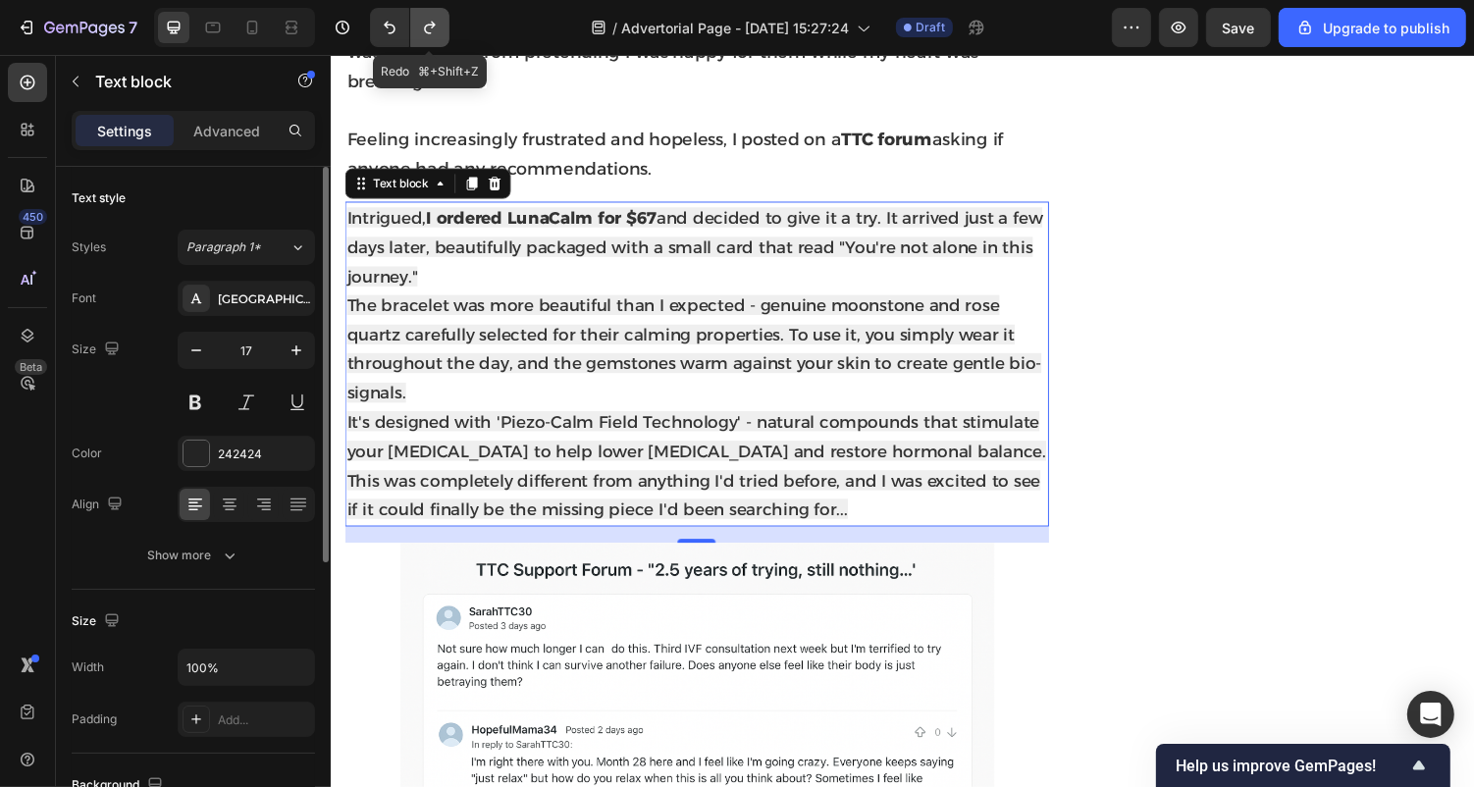
click at [435, 26] on icon "Undo/Redo" at bounding box center [430, 28] width 20 height 20
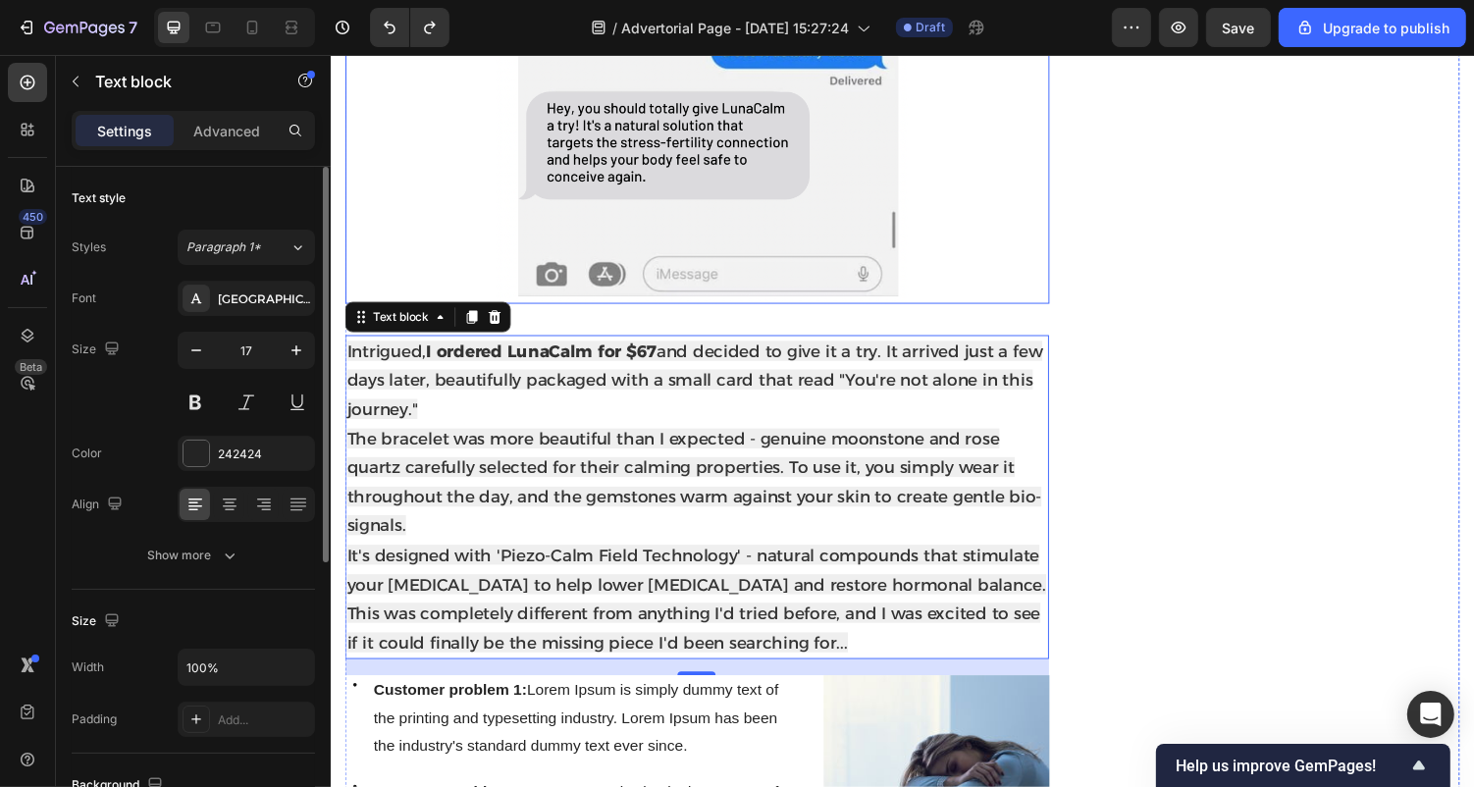
scroll to position [2478, 0]
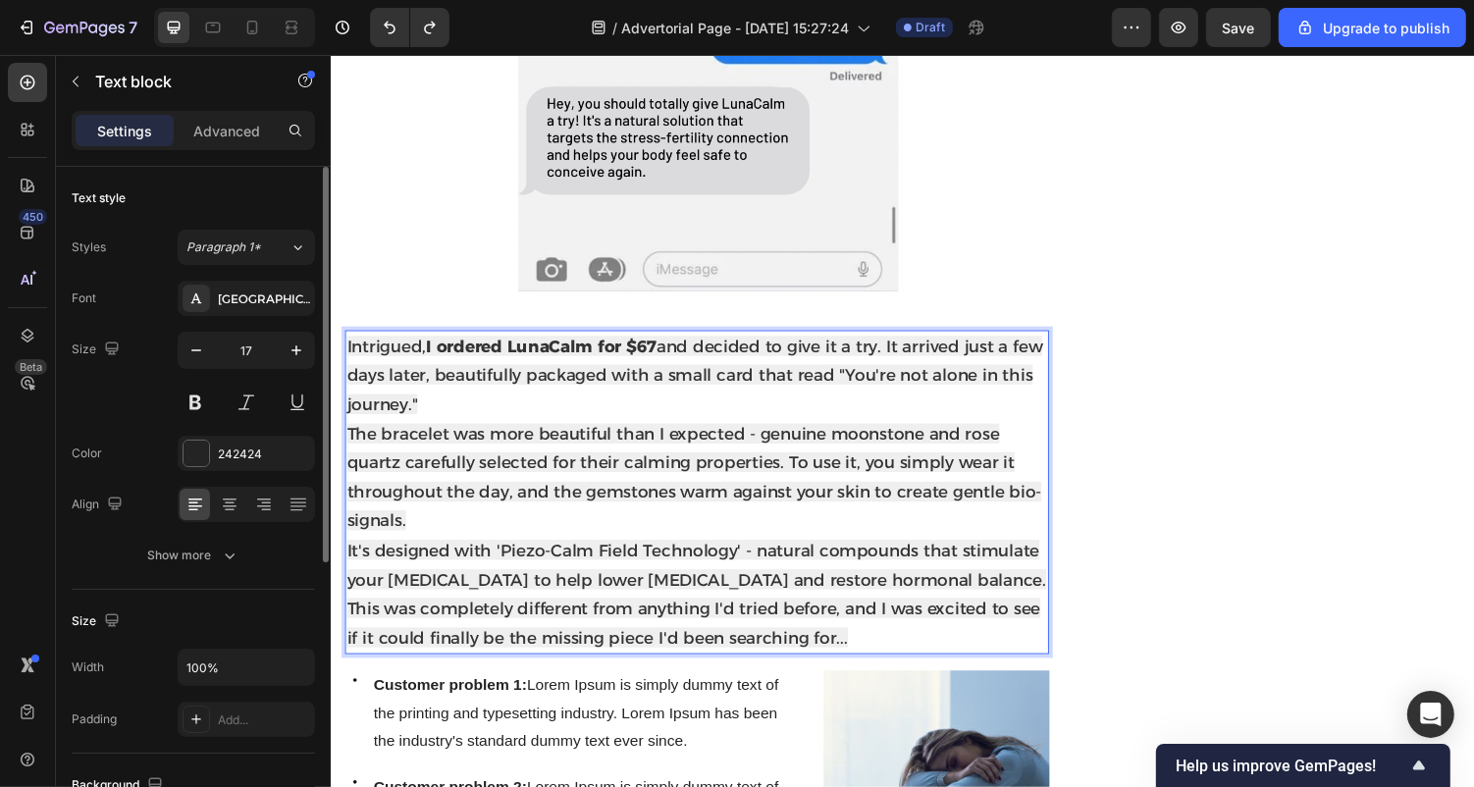
click at [864, 615] on p "This was completely different from anything I'd tried before, and I was excited…" at bounding box center [706, 639] width 721 height 60
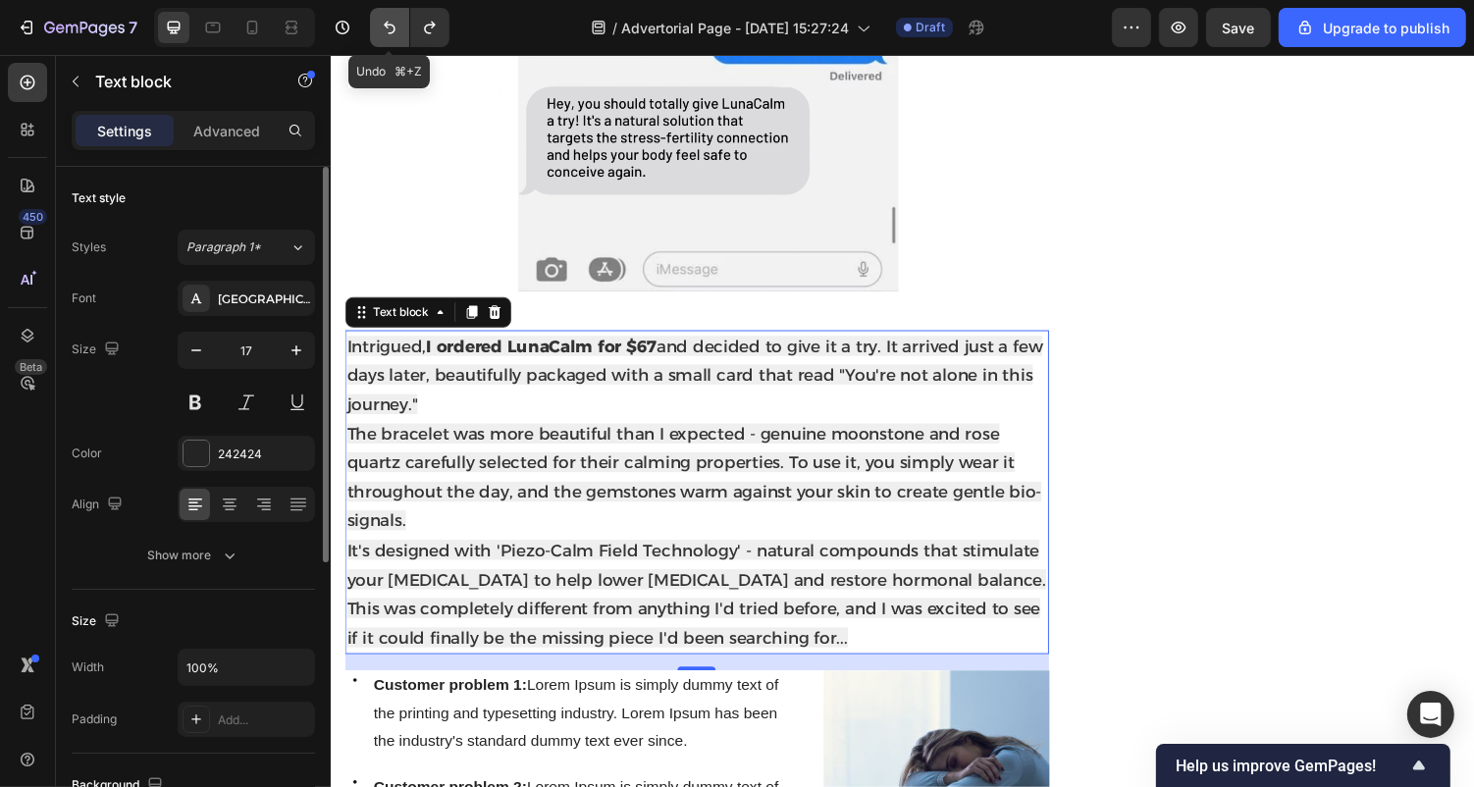
click at [400, 38] on button "Undo/Redo" at bounding box center [389, 27] width 39 height 39
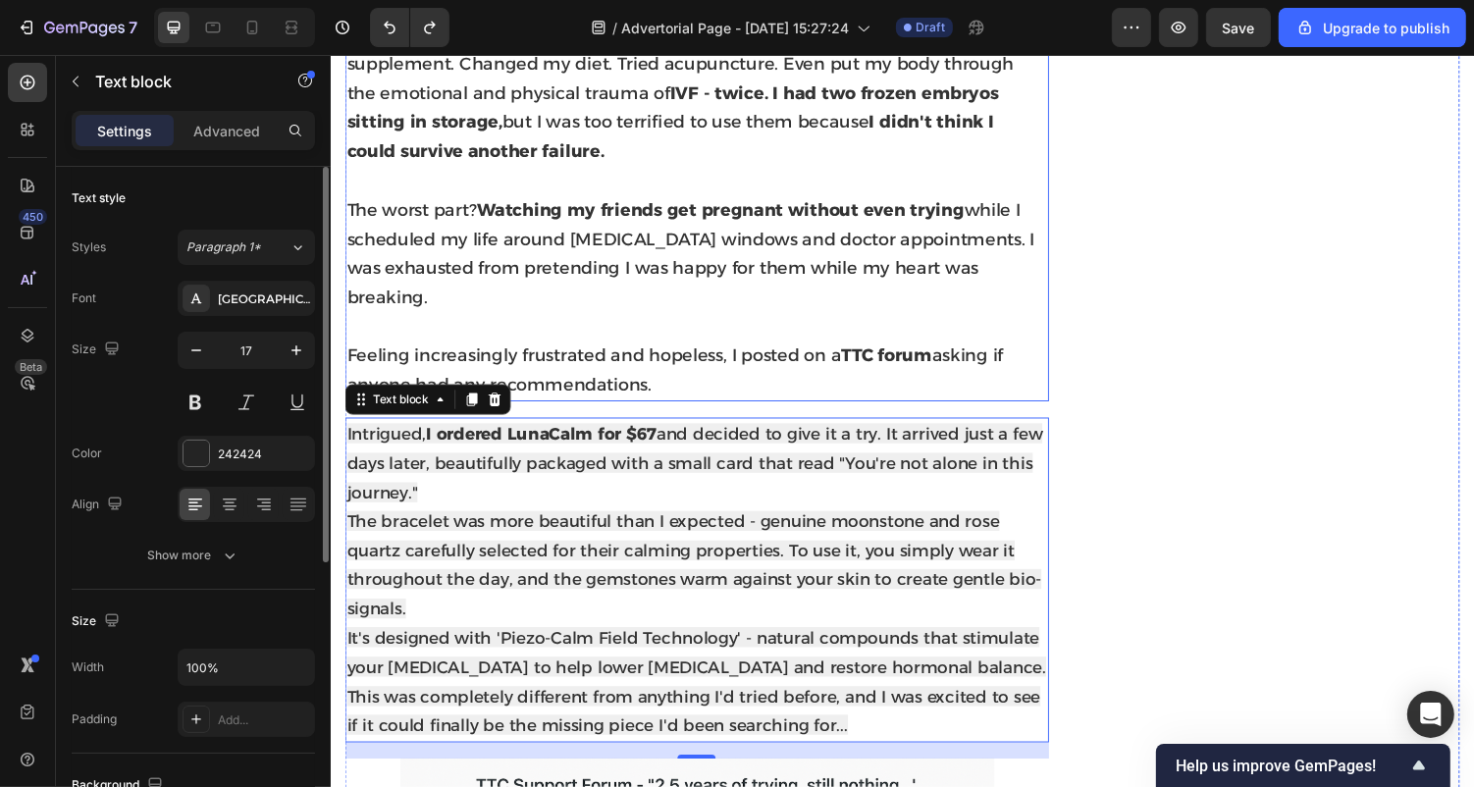
scroll to position [1289, 0]
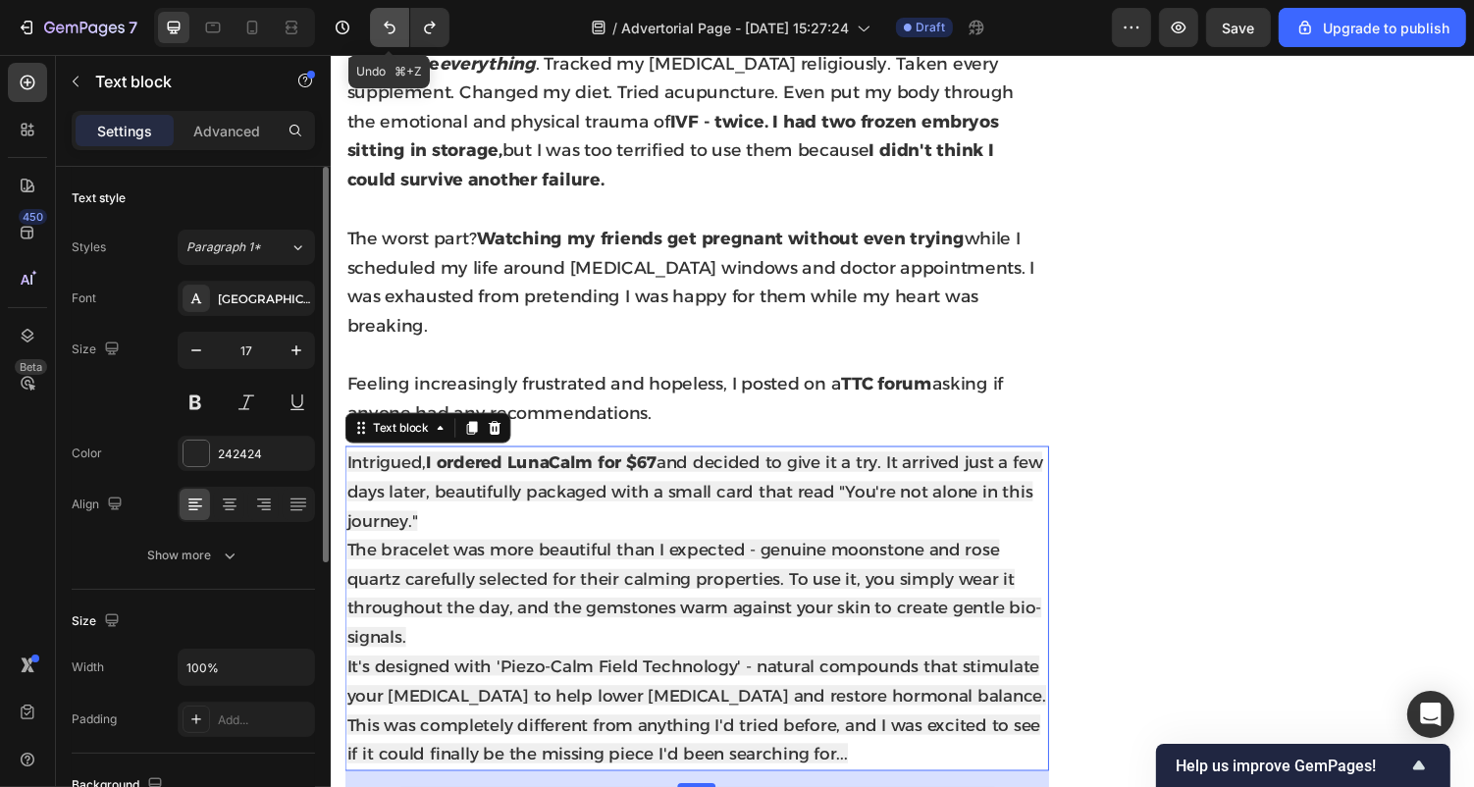
click at [393, 24] on icon "Undo/Redo" at bounding box center [390, 28] width 20 height 20
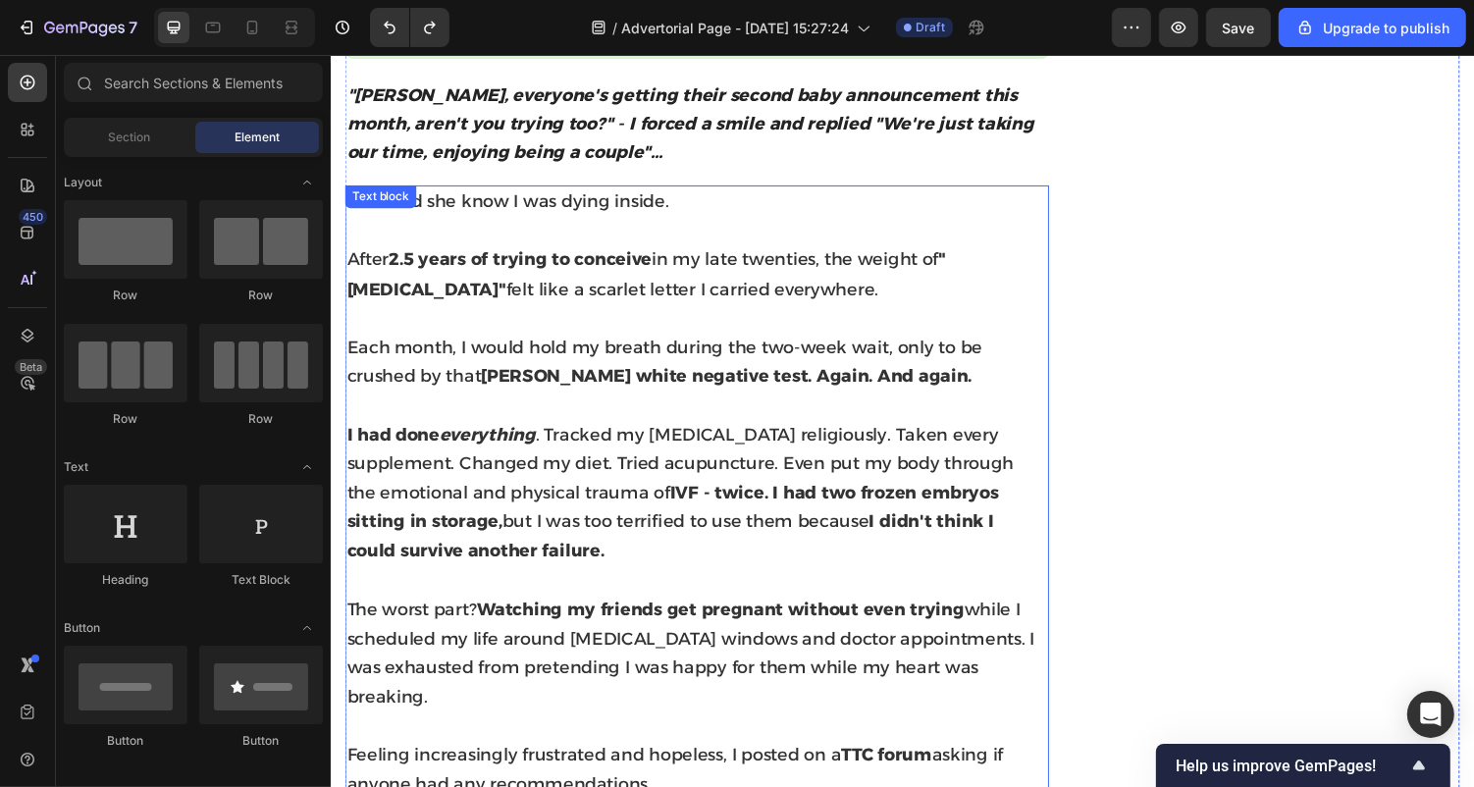
scroll to position [904, 0]
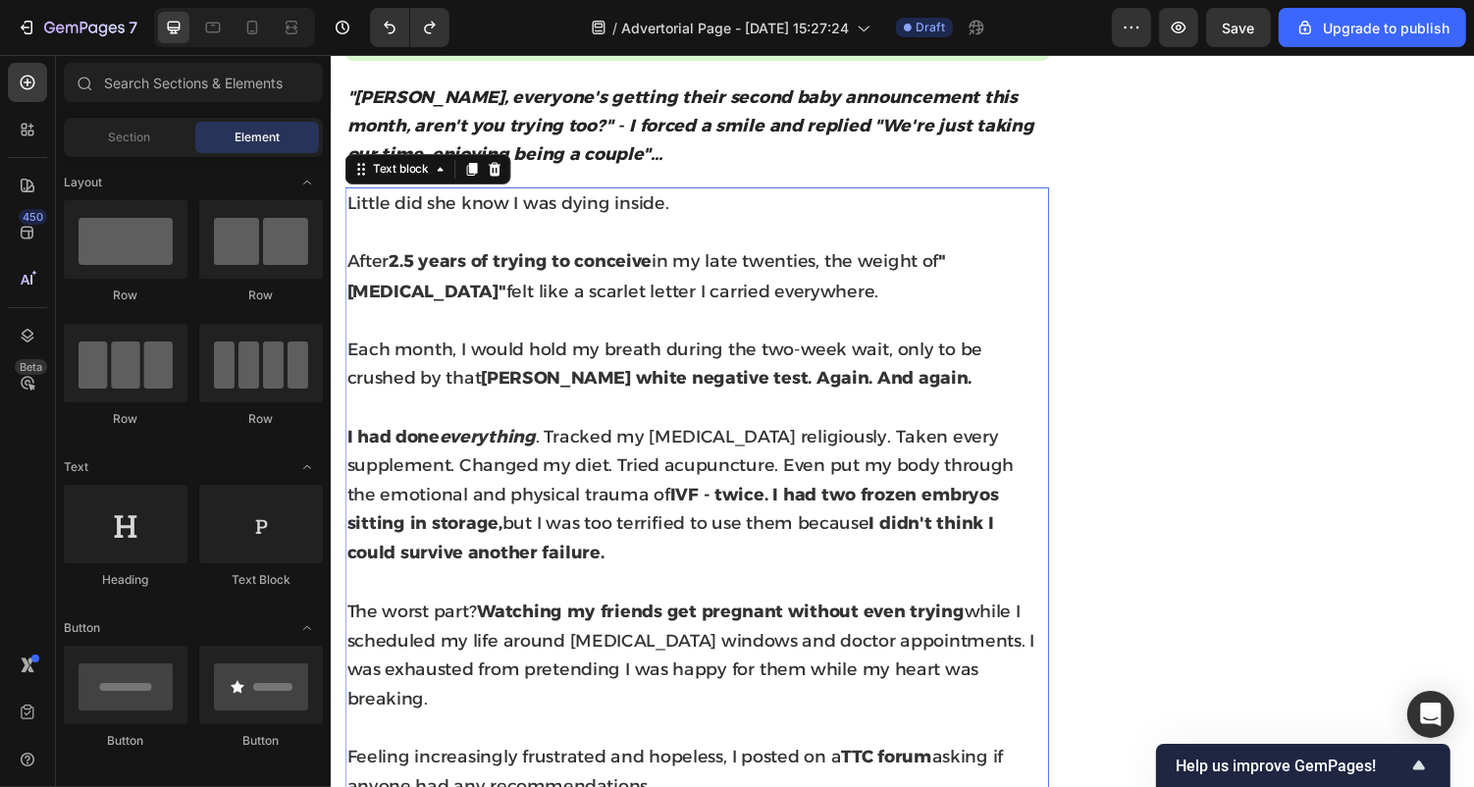
click at [506, 281] on p "After 2.5 years of trying to conceive in my late twenties, the weight of "[MEDI…" at bounding box center [706, 282] width 721 height 60
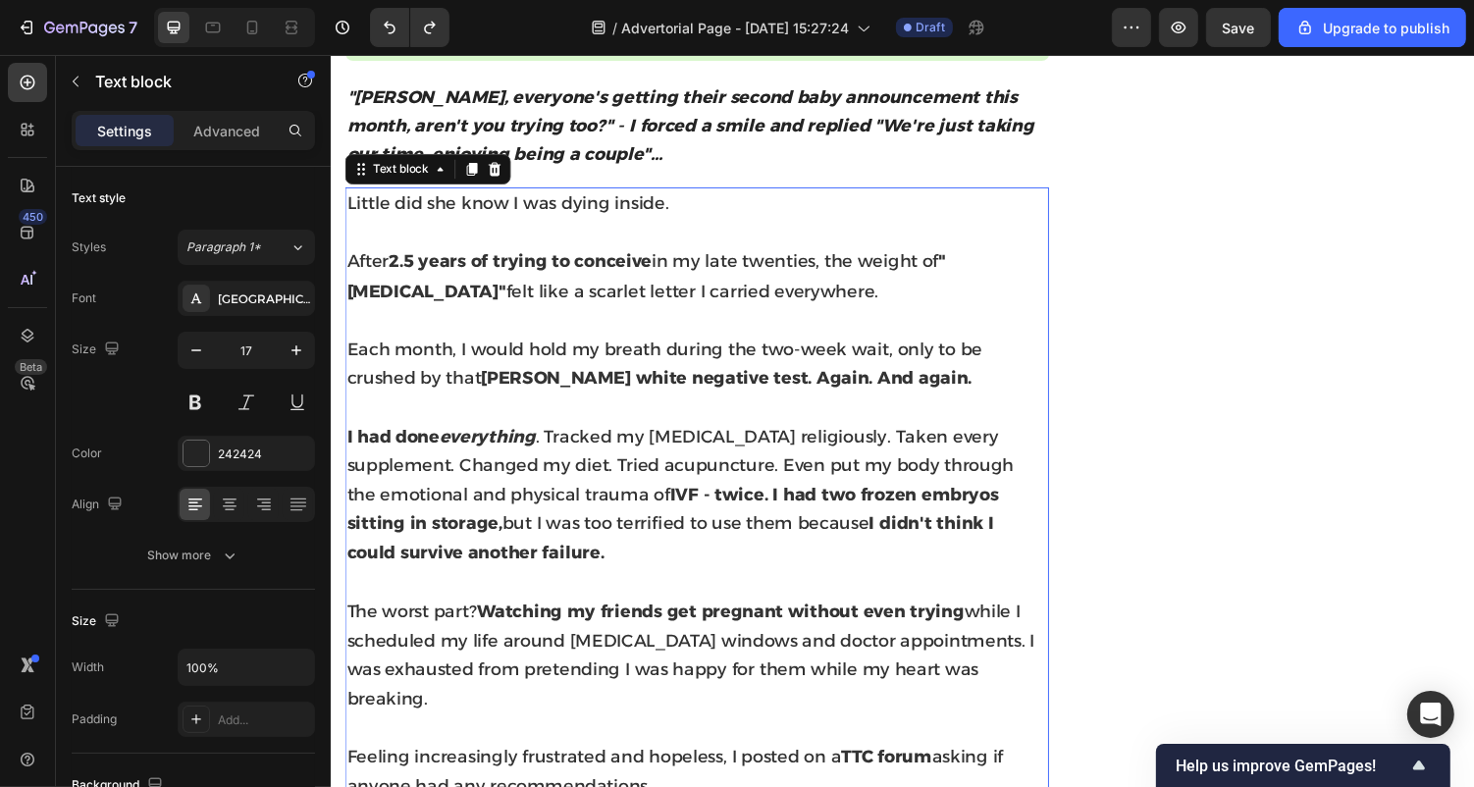
click at [474, 184] on div "Text block" at bounding box center [429, 171] width 171 height 31
click at [475, 176] on icon at bounding box center [475, 172] width 11 height 14
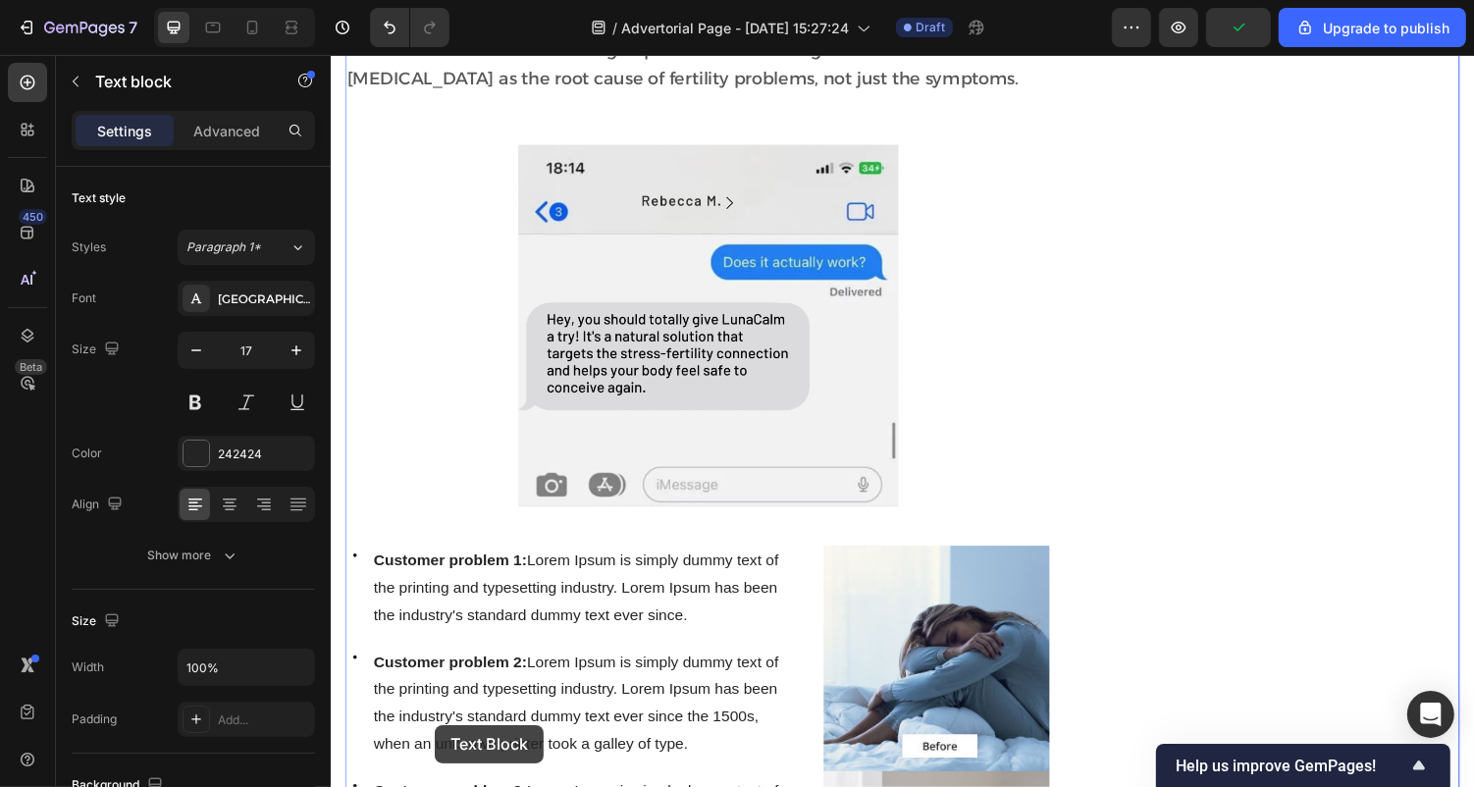
scroll to position [3155, 0]
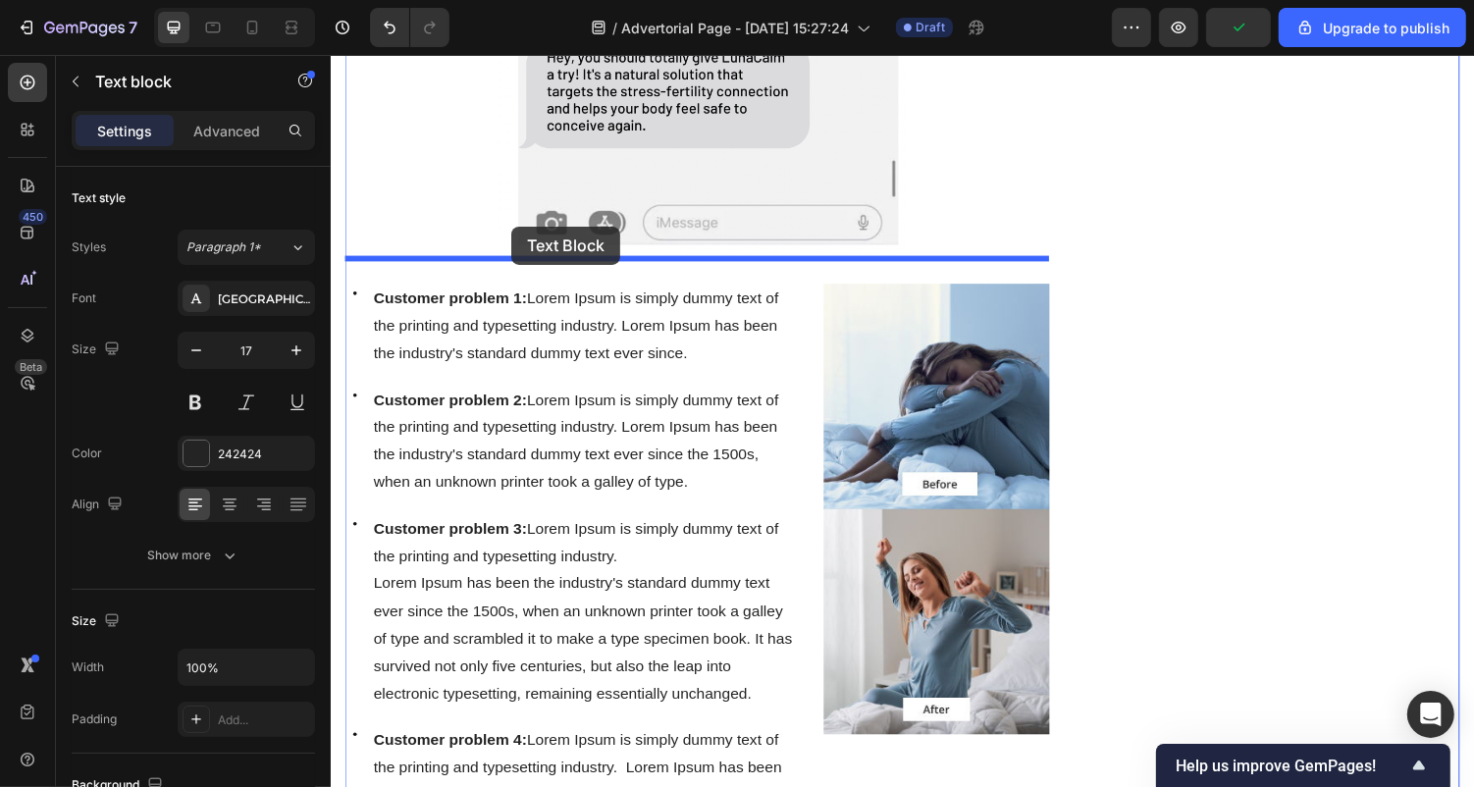
drag, startPoint x: 363, startPoint y: 110, endPoint x: 515, endPoint y: 225, distance: 190.6
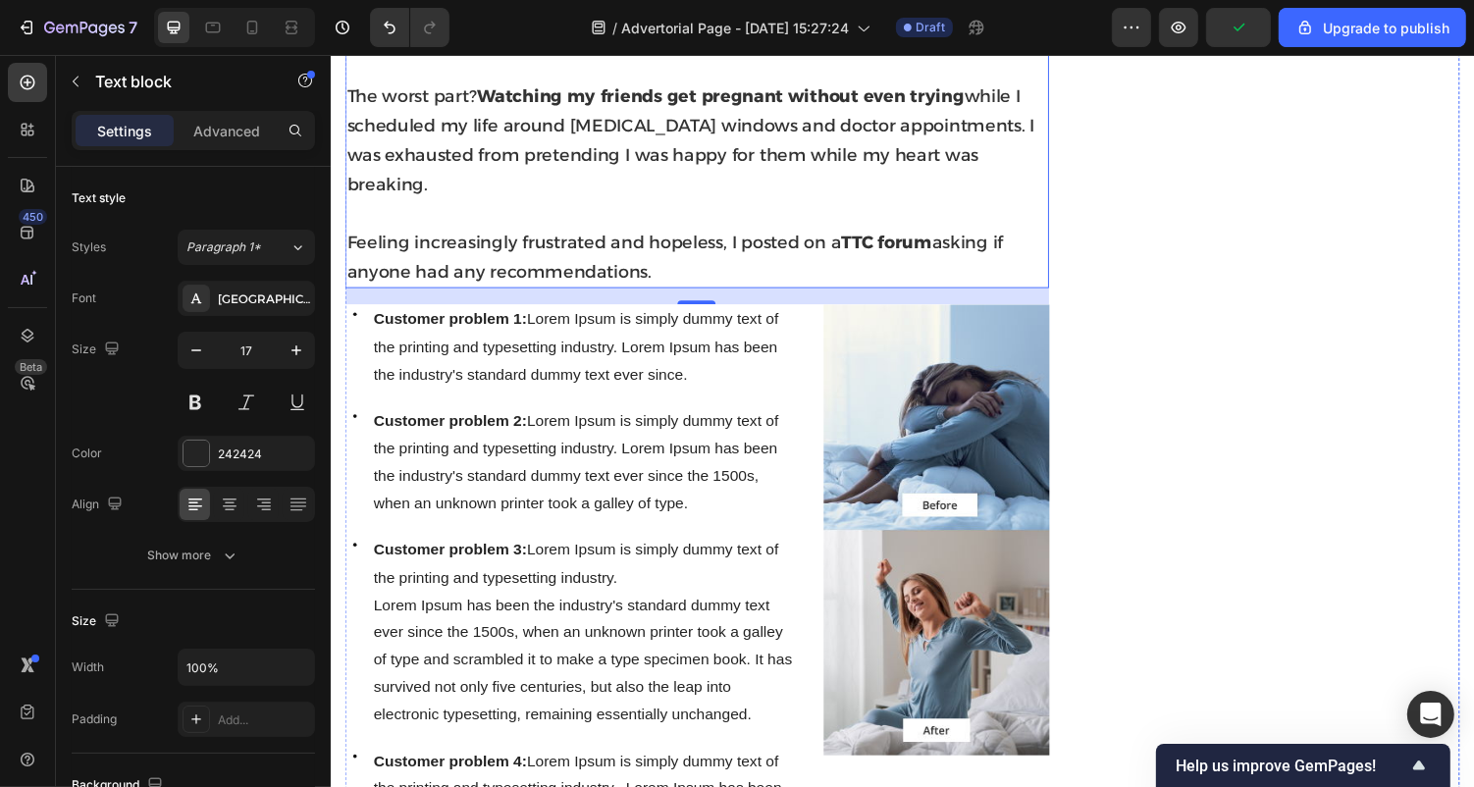
scroll to position [2525, 0]
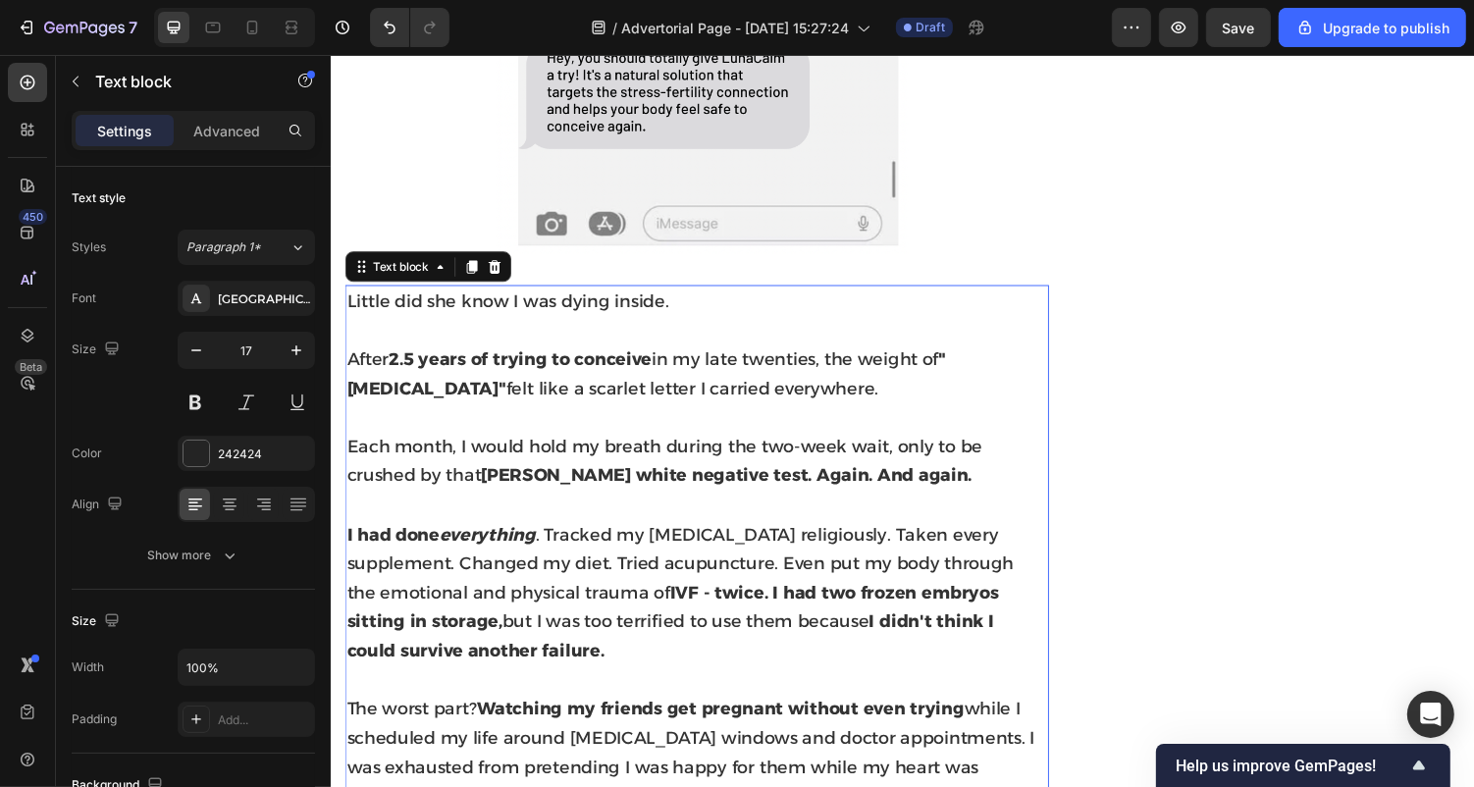
click at [525, 356] on strong "2.5 years of trying to conceive" at bounding box center [525, 367] width 271 height 22
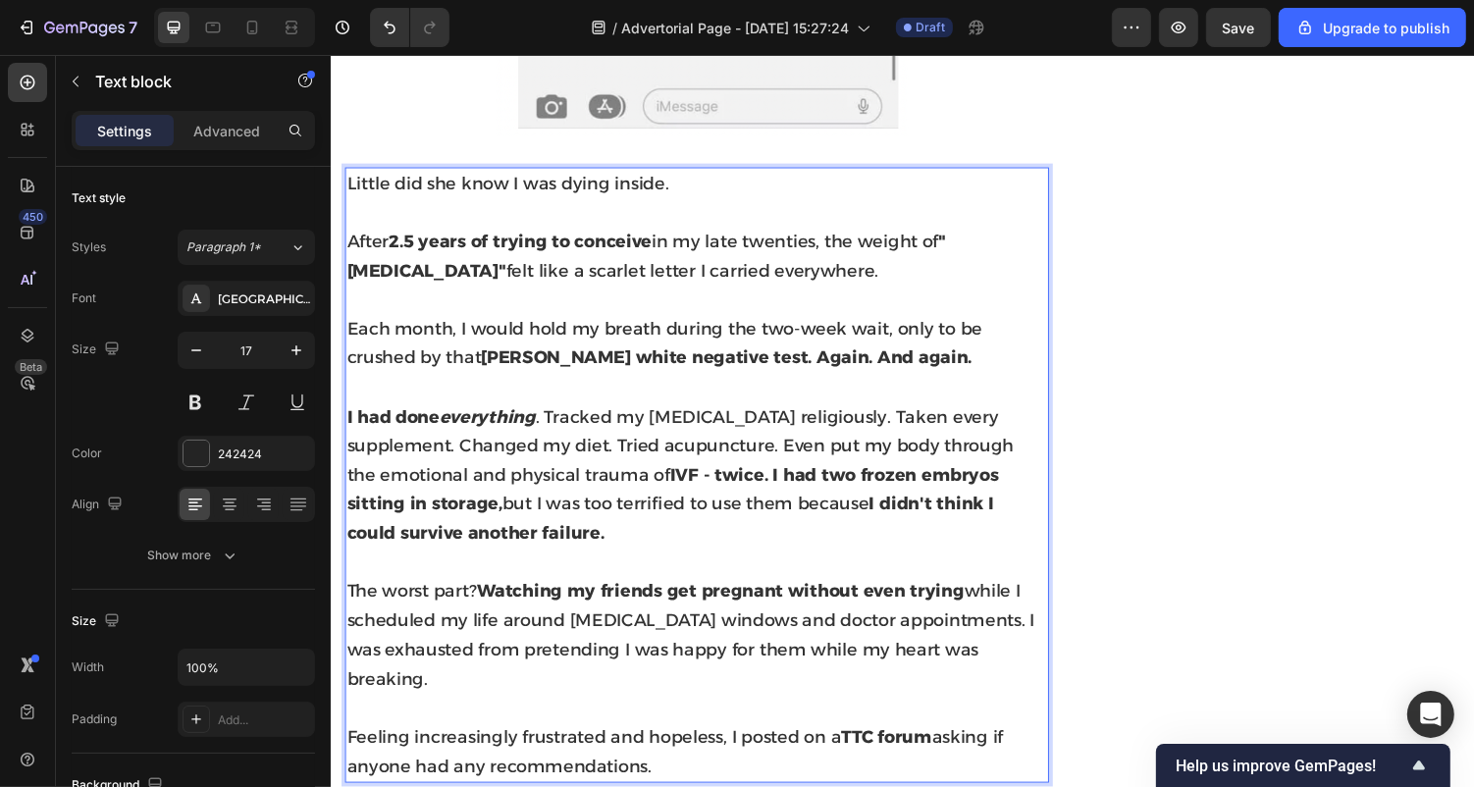
scroll to position [2662, 0]
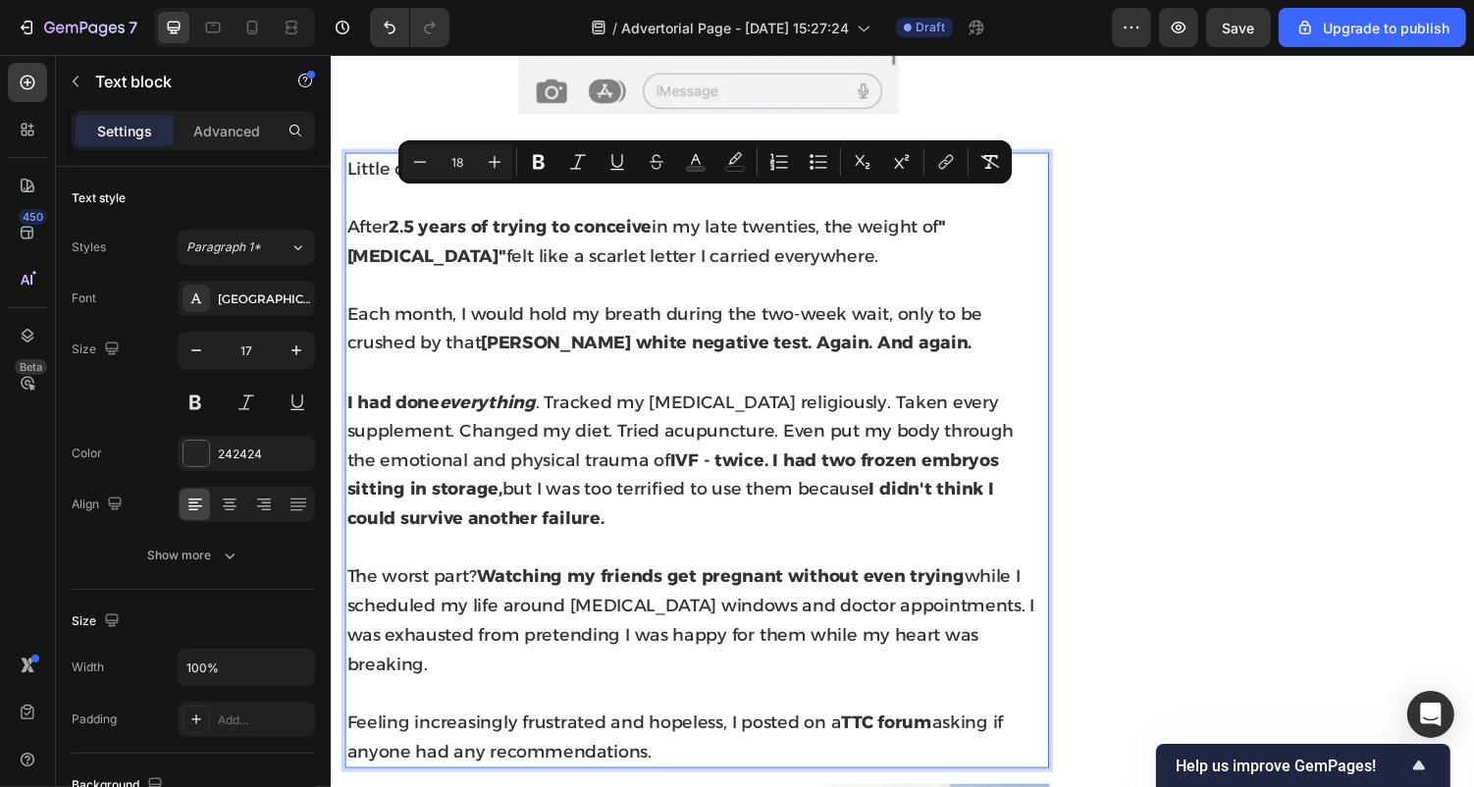
drag, startPoint x: 668, startPoint y: 721, endPoint x: 351, endPoint y: 201, distance: 609.2
click at [351, 201] on div "Little did she know I was dying inside. After 2.5 years of trying to conceive i…" at bounding box center [706, 471] width 725 height 634
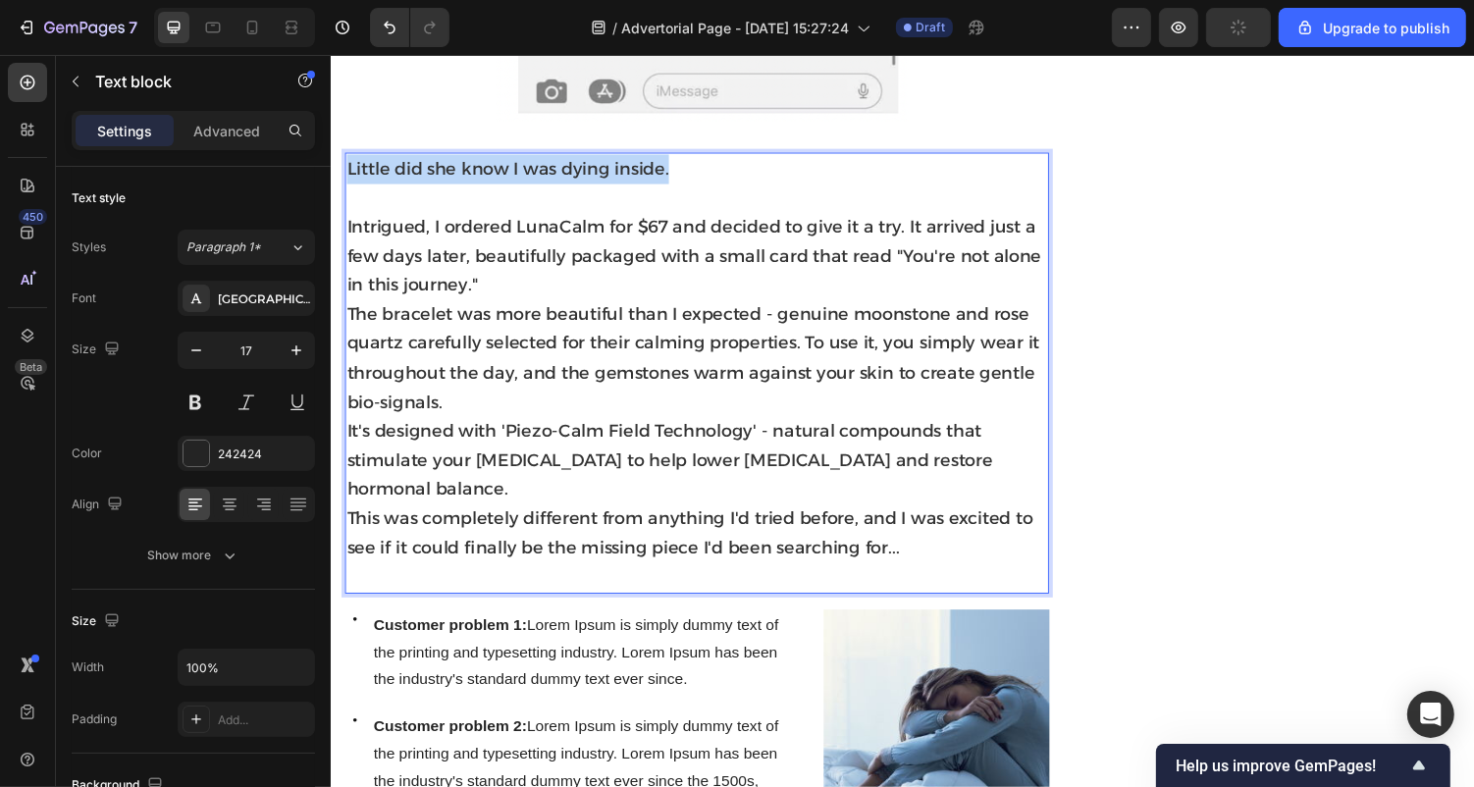
drag, startPoint x: 699, startPoint y: 144, endPoint x: 349, endPoint y: 144, distance: 349.4
click at [349, 156] on p "Little did she know I was dying inside." at bounding box center [706, 171] width 721 height 30
click at [352, 220] on span "Intrigued, I ordered LunaCalm for $67 and decided to give it a try. It arrived …" at bounding box center [703, 260] width 715 height 81
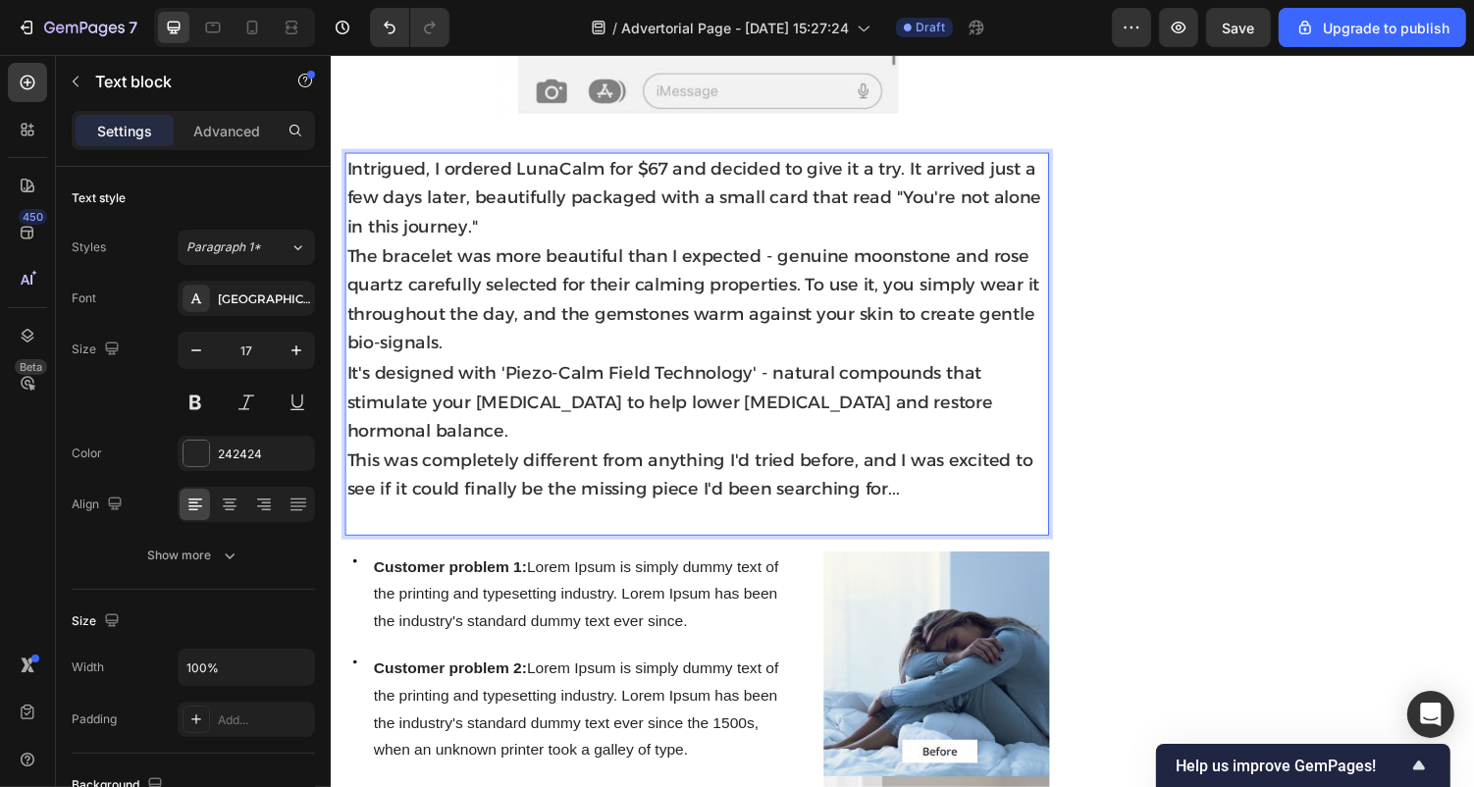
click at [574, 259] on span "The bracelet was more beautiful than I expected - genuine moonstone and rose qu…" at bounding box center [703, 306] width 714 height 112
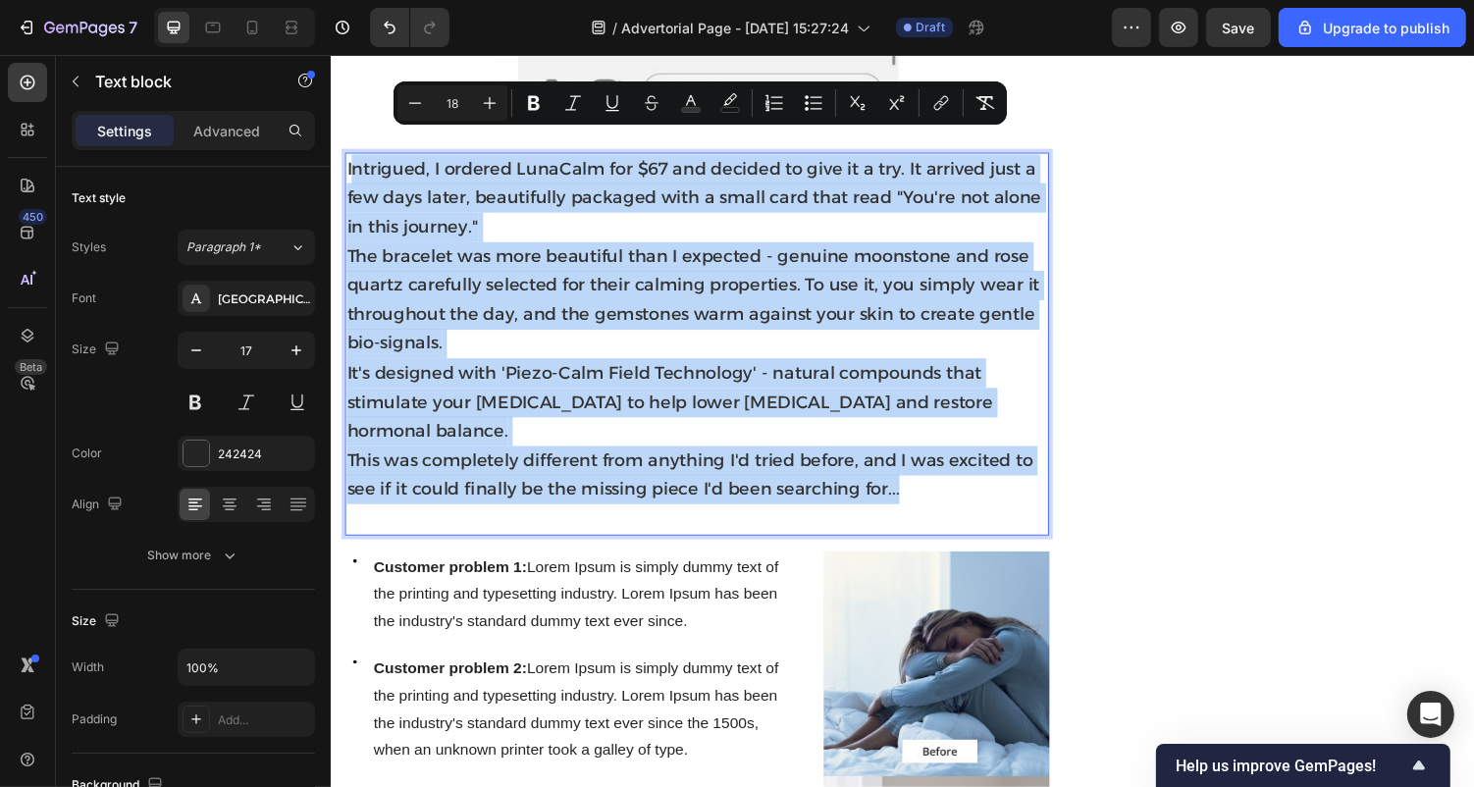
drag, startPoint x: 930, startPoint y: 451, endPoint x: 350, endPoint y: 140, distance: 658.2
click at [350, 156] on p "Intrigued, I ordered LunaCalm for $67 and decided to give it a try. It arrived …" at bounding box center [706, 351] width 721 height 391
click at [706, 284] on p "Intrigued, I ordered LunaCalm for $67 and decided to give it a try. It arrived …" at bounding box center [706, 351] width 721 height 391
click at [952, 456] on p "Intrigued, I ordered LunaCalm for $67 and decided to give it a try. It arrived …" at bounding box center [706, 351] width 721 height 391
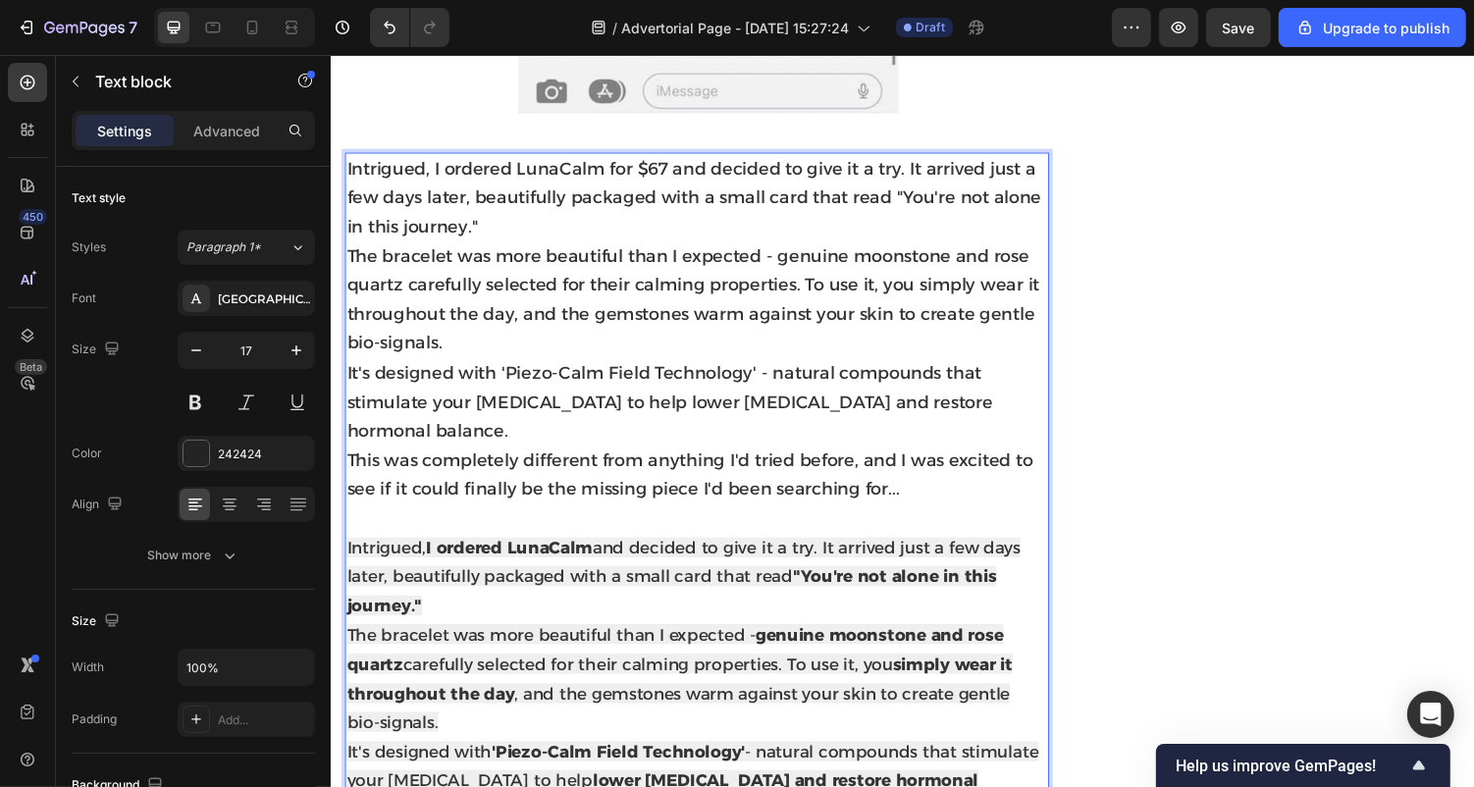
scroll to position [2695, 0]
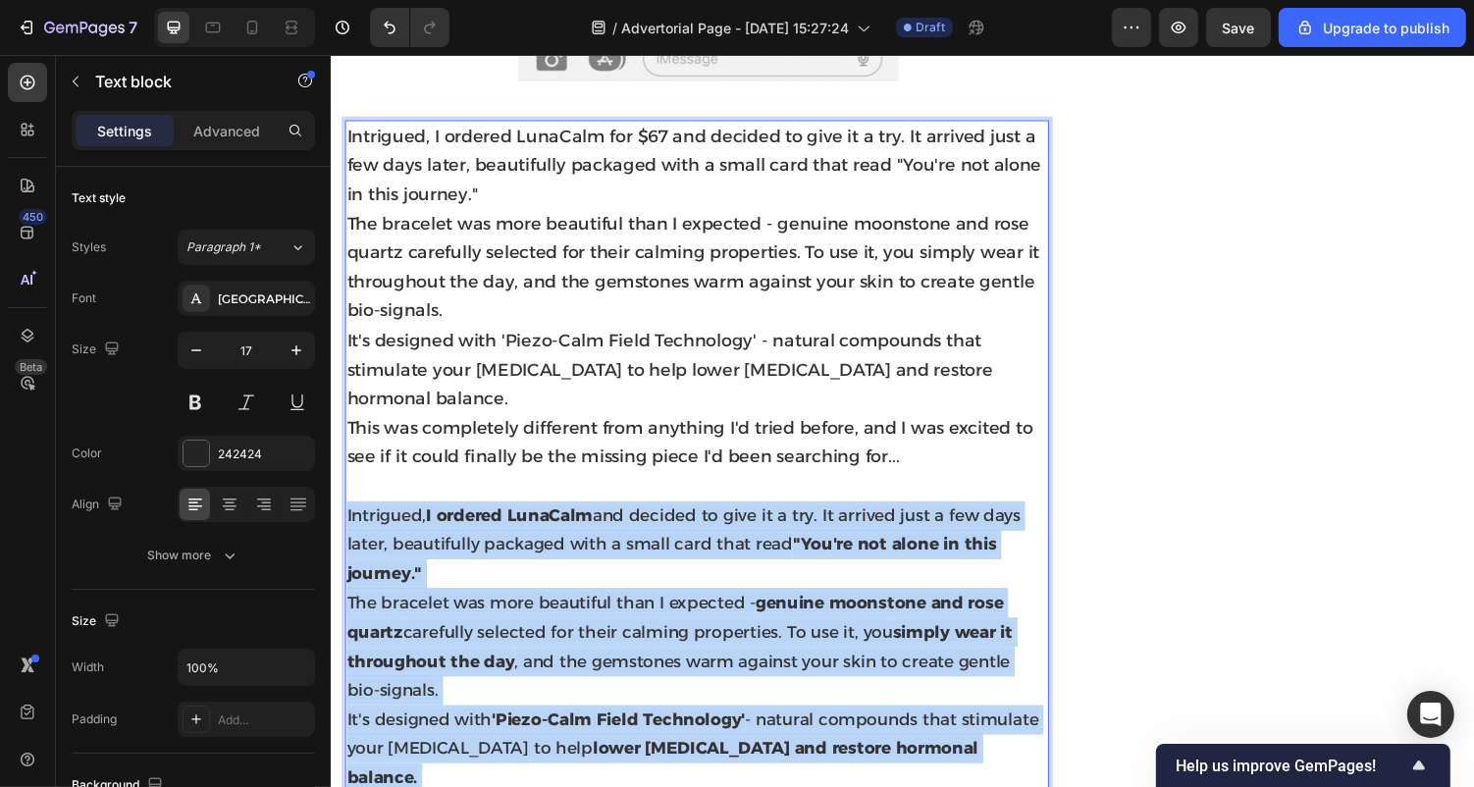
drag, startPoint x: 876, startPoint y: 776, endPoint x: 348, endPoint y: 481, distance: 605.1
click at [348, 481] on div "Intrigued, I ordered LunaCalm for $67 and decided to give it a try. It arrived …" at bounding box center [706, 513] width 725 height 784
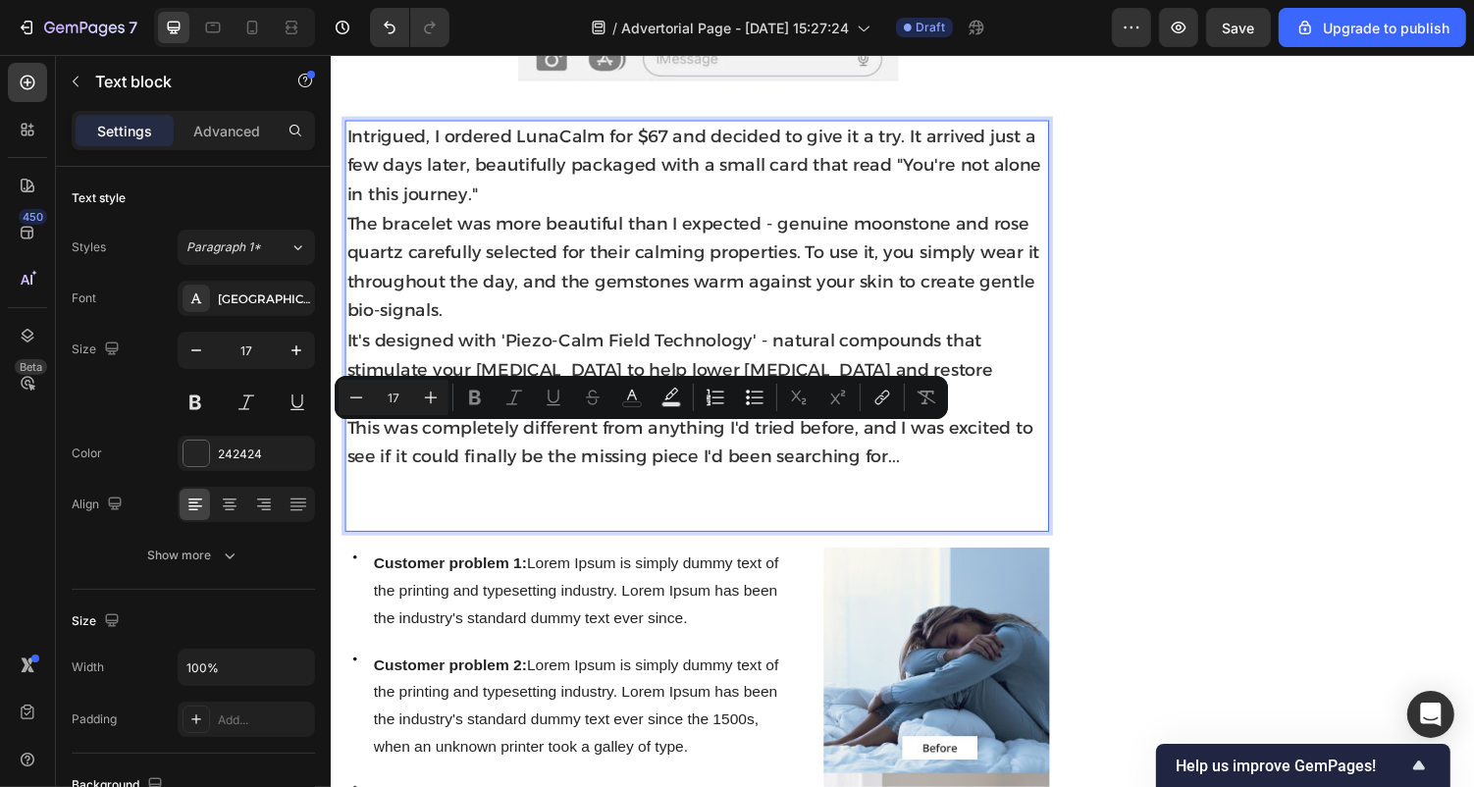
click at [427, 483] on p "Rich Text Editor. Editing area: main" at bounding box center [706, 513] width 721 height 60
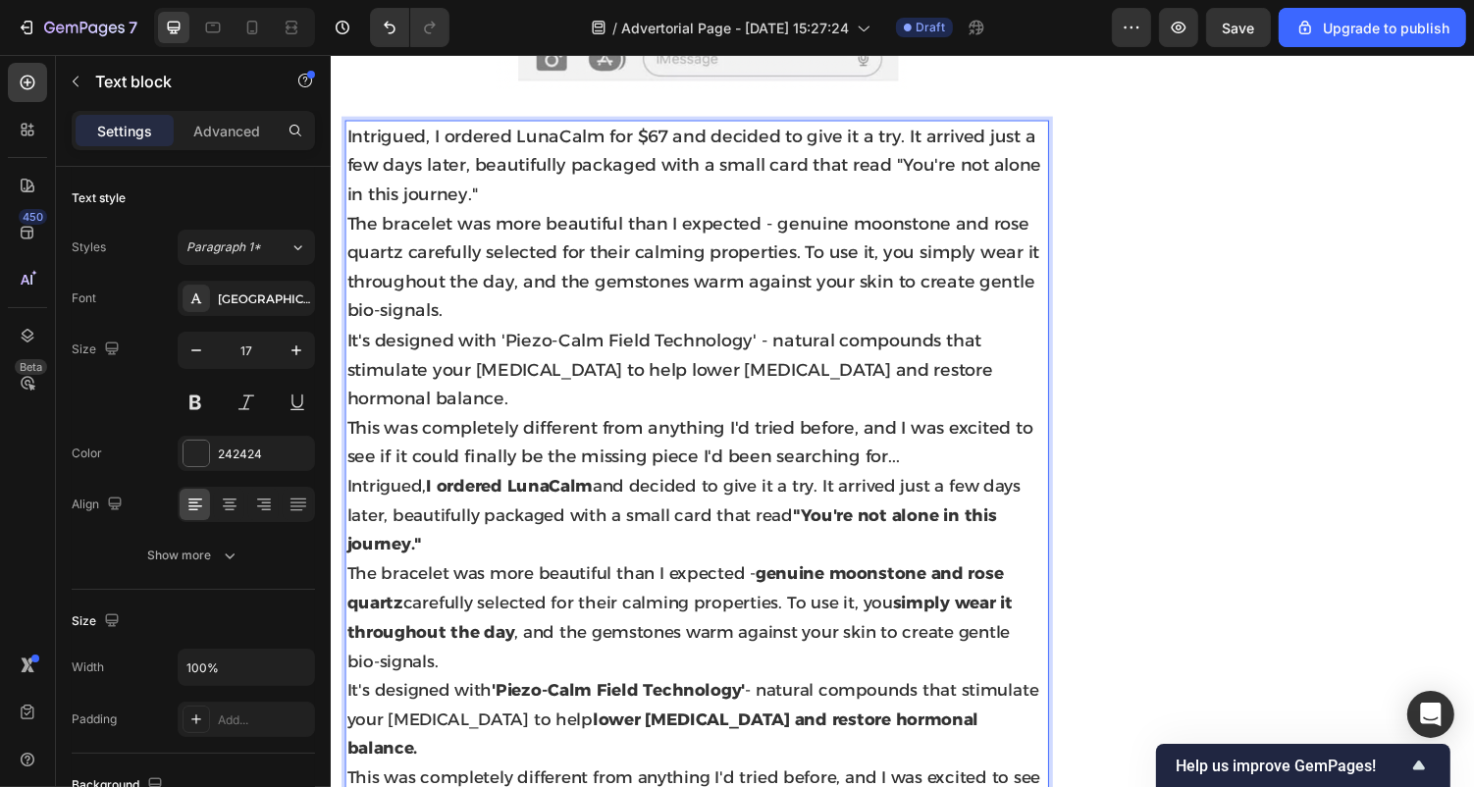
click at [924, 421] on p "Intrigued, I ordered LunaCalm for $67 and decided to give it a try. It arrived …" at bounding box center [706, 303] width 721 height 360
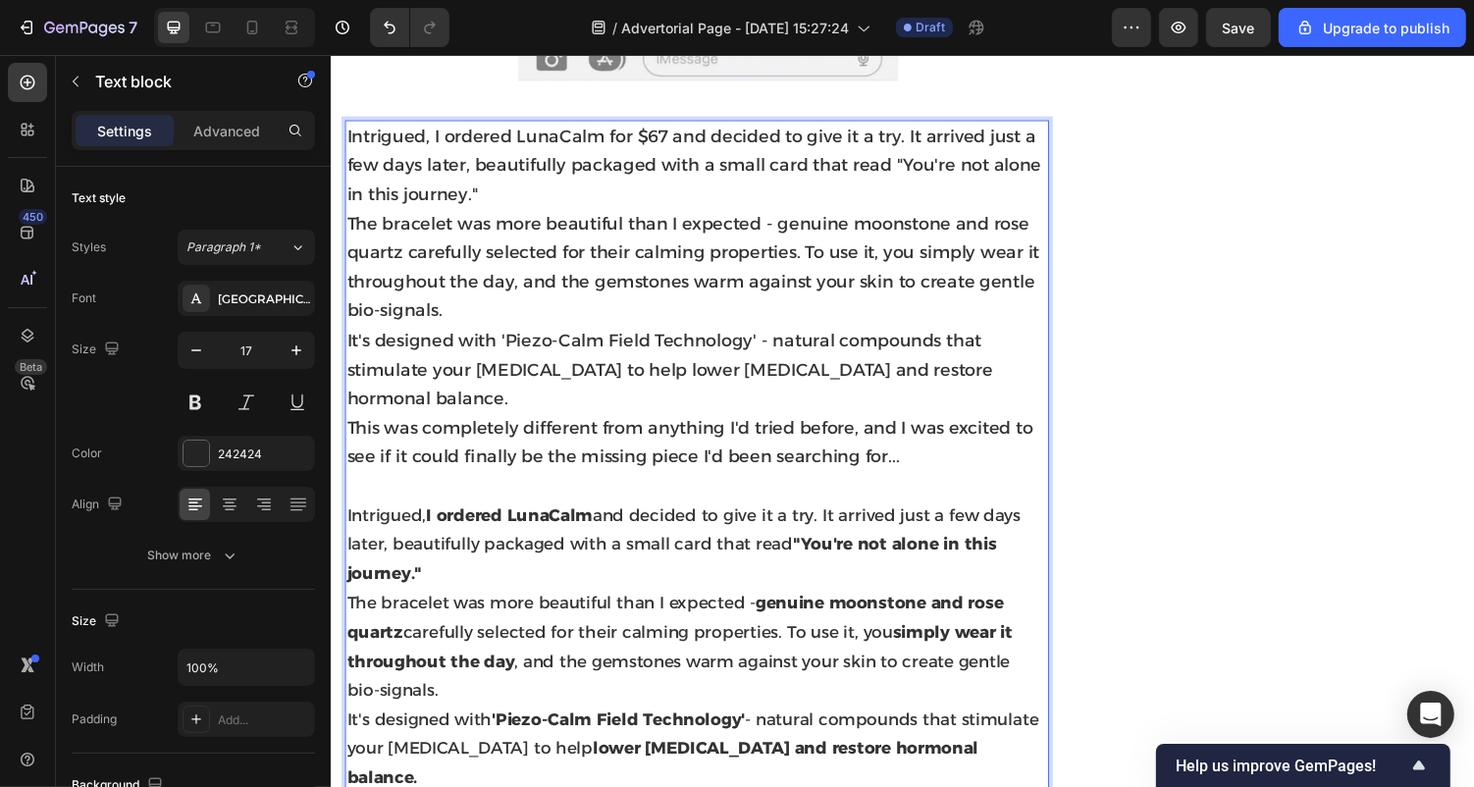
click at [688, 517] on span "Intrigued, I ordered LunaCalm and decided to give it a try. It arrived just a f…" at bounding box center [693, 557] width 694 height 80
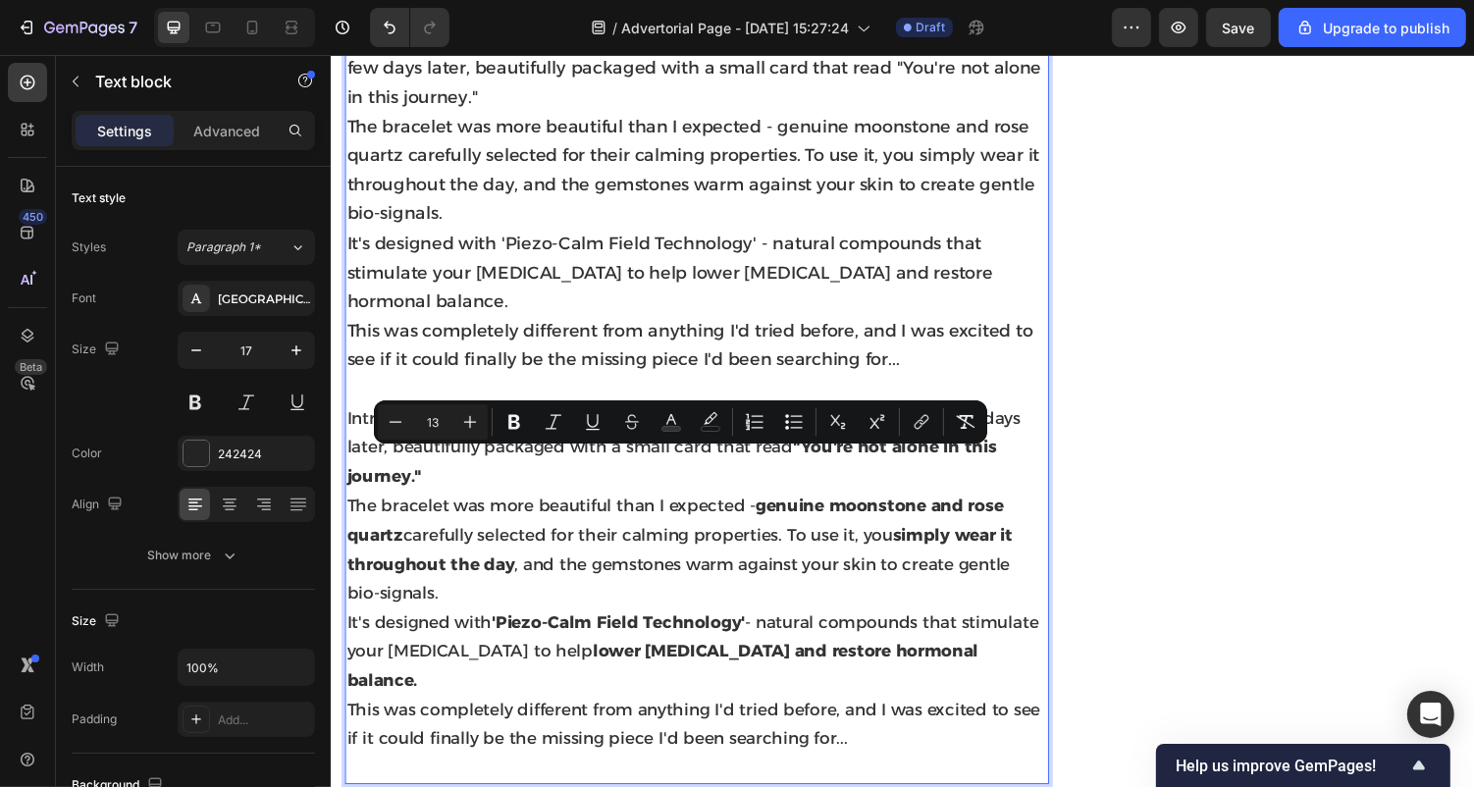
scroll to position [2801, 0]
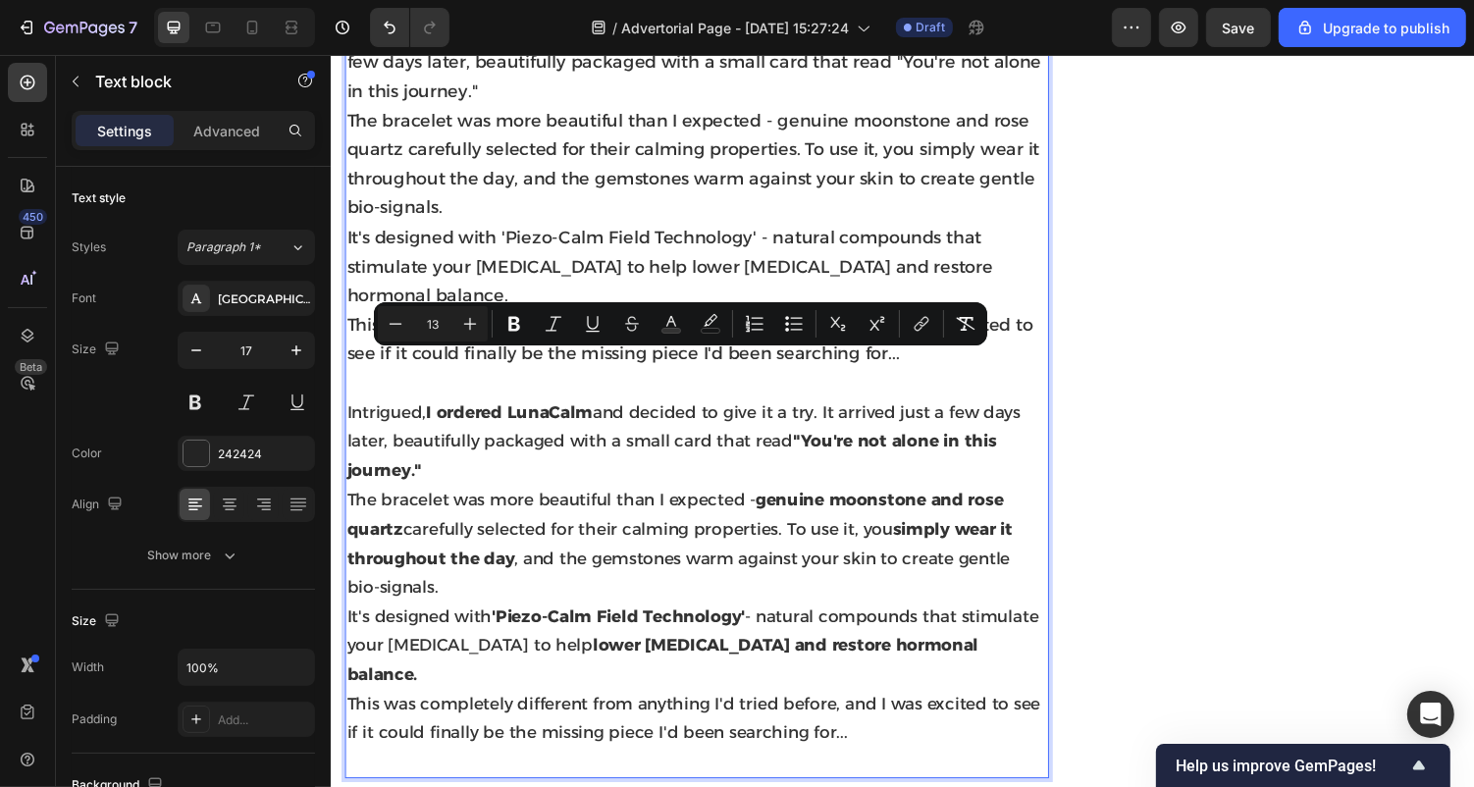
click at [887, 708] on p "This was completely different from anything I'd tried before, and I was excited…" at bounding box center [706, 753] width 721 height 90
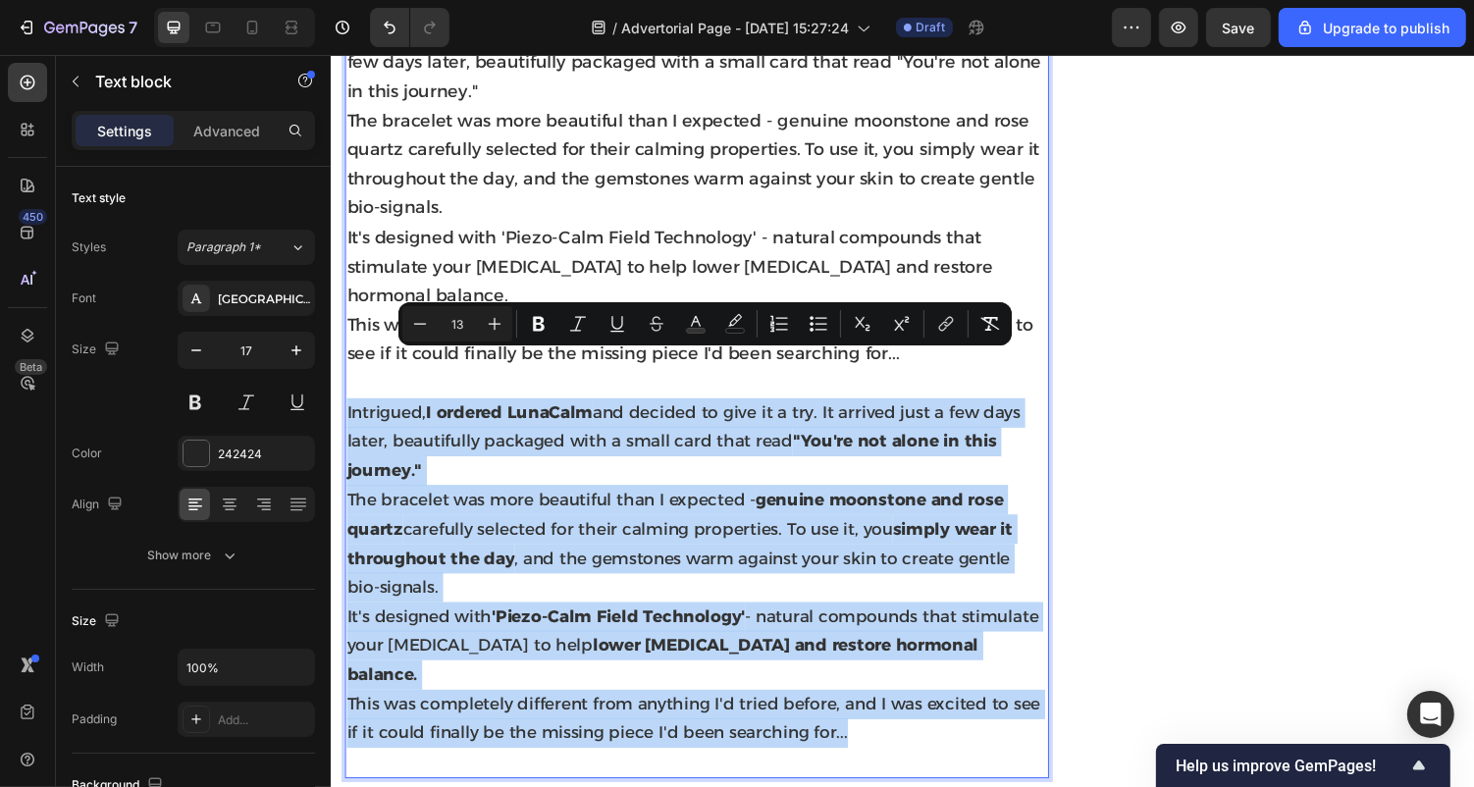
drag, startPoint x: 889, startPoint y: 678, endPoint x: 344, endPoint y: 386, distance: 619.1
click at [344, 386] on div "Intrigued, I ordered LunaCalm for $67 and decided to give it a try. It arrived …" at bounding box center [706, 407] width 725 height 784
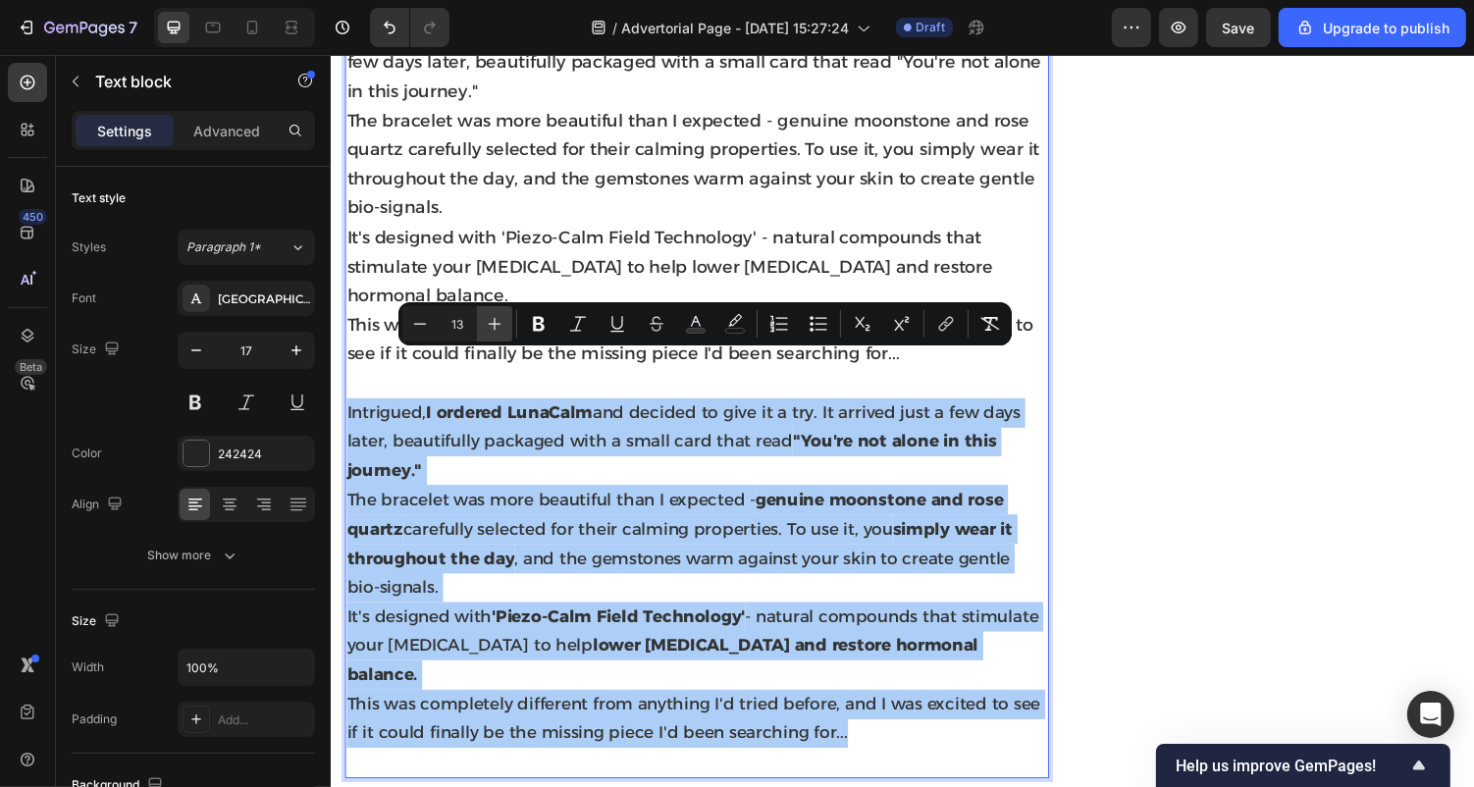
click at [494, 320] on icon "Editor contextual toolbar" at bounding box center [495, 324] width 13 height 13
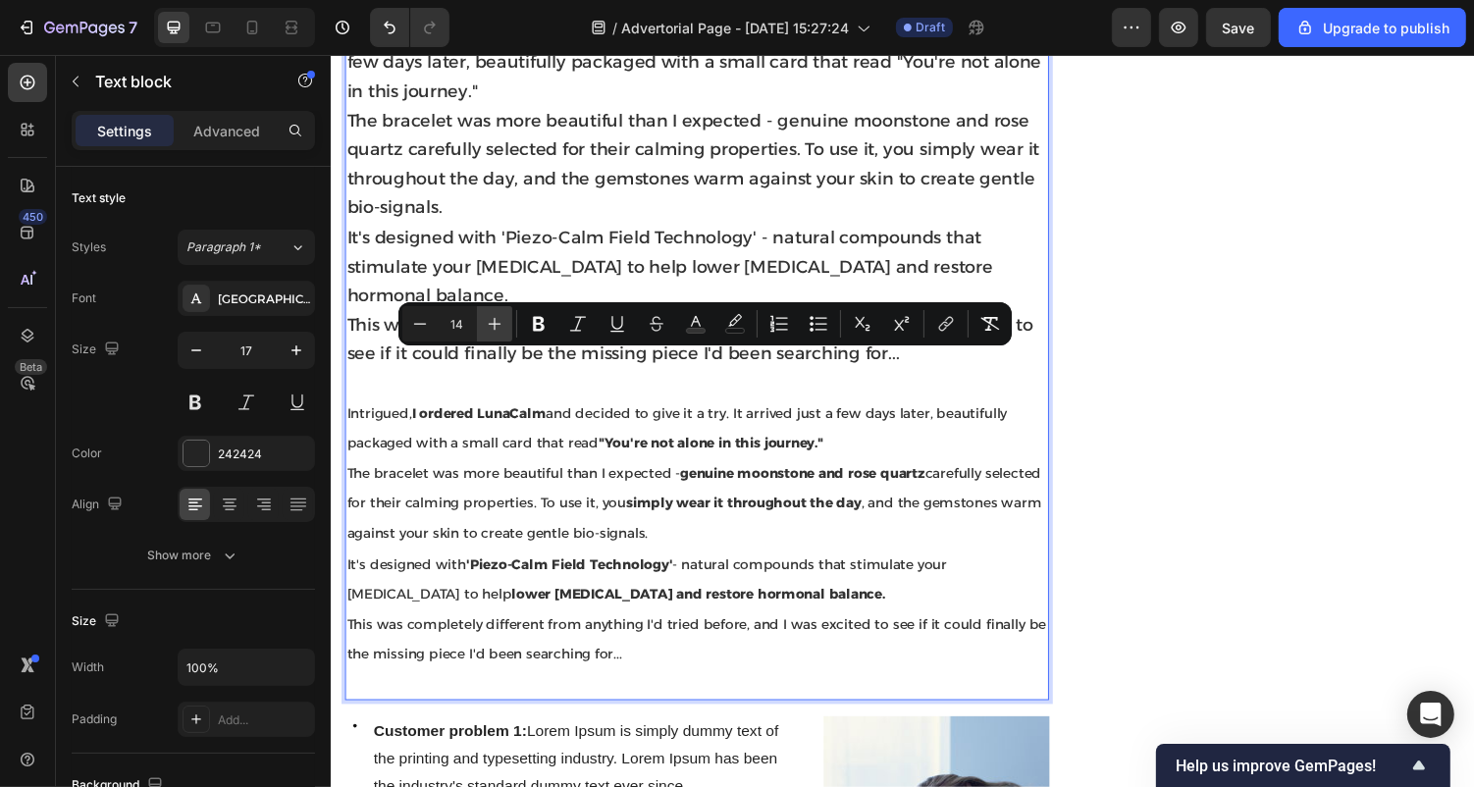
click at [494, 320] on icon "Editor contextual toolbar" at bounding box center [495, 324] width 13 height 13
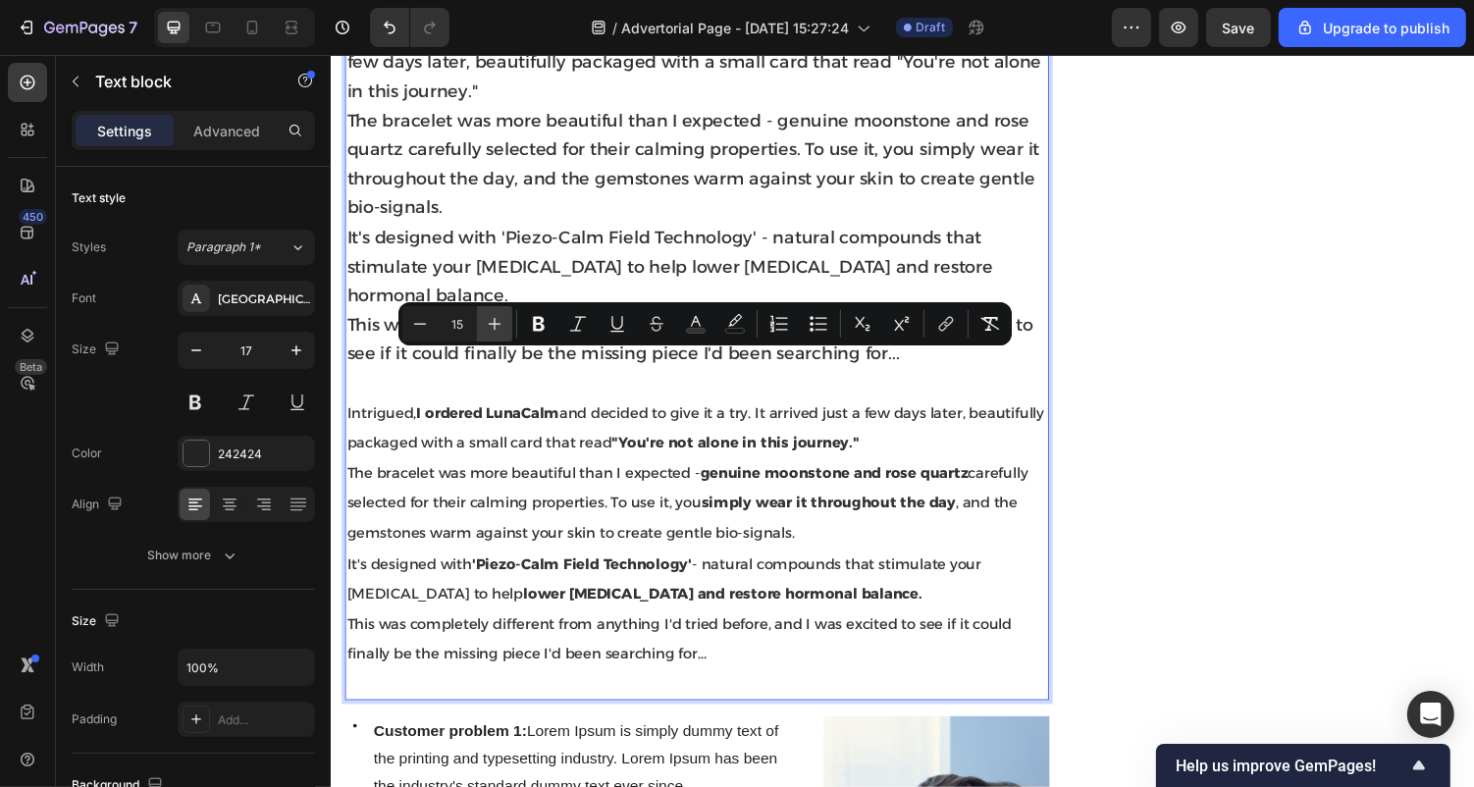
click at [494, 320] on icon "Editor contextual toolbar" at bounding box center [495, 324] width 13 height 13
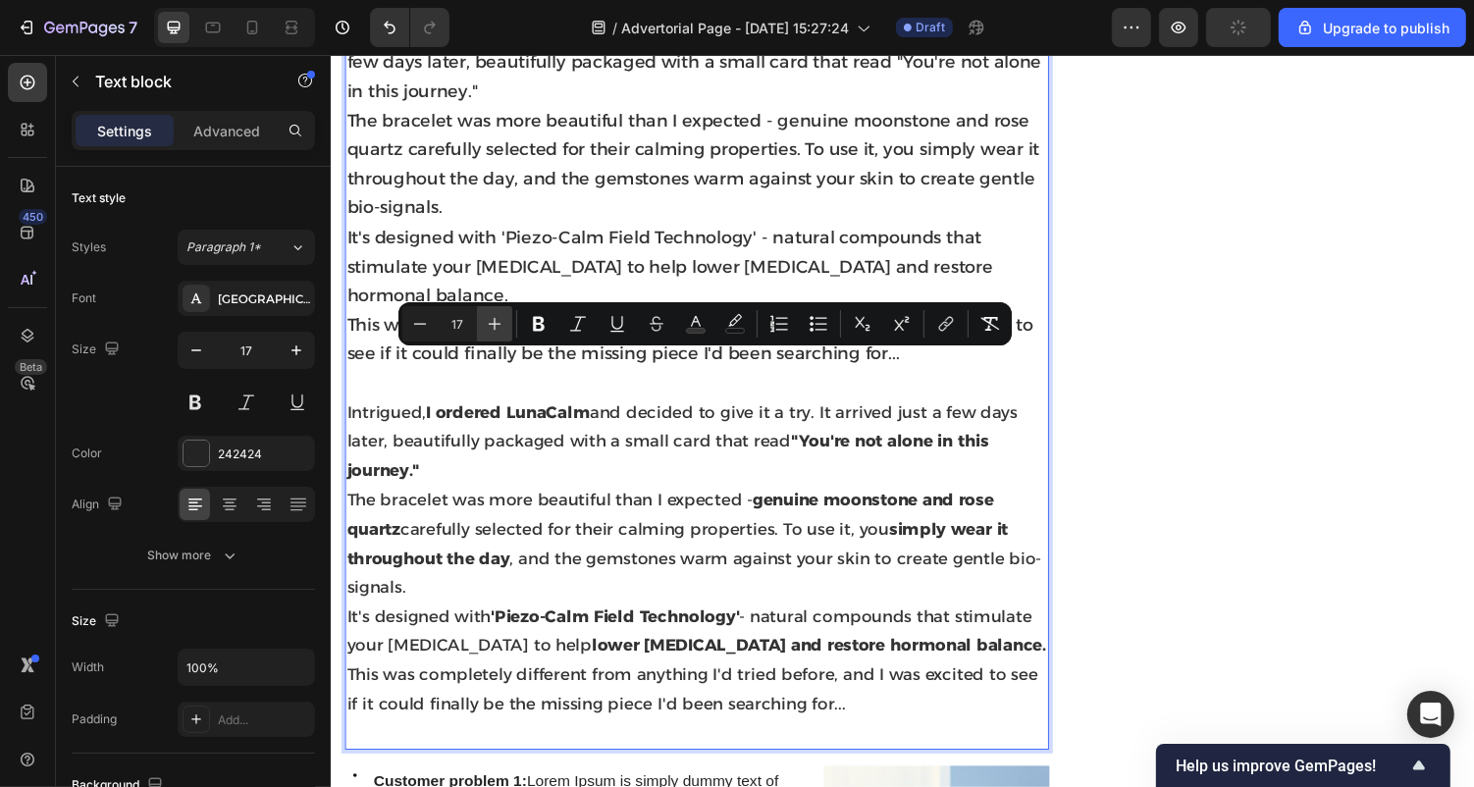
click at [494, 320] on icon "Editor contextual toolbar" at bounding box center [495, 324] width 13 height 13
type input "18"
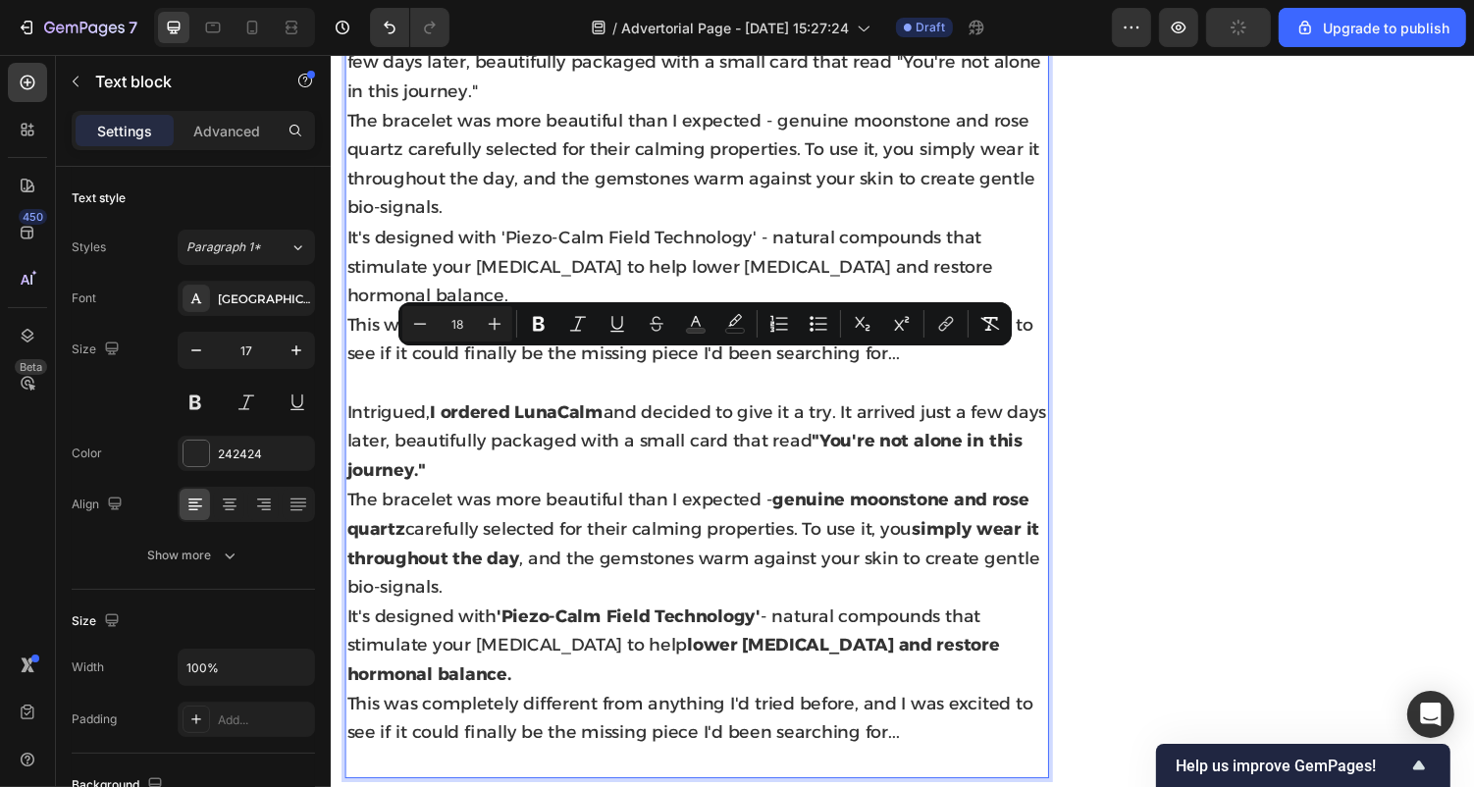
click at [690, 504] on span "The bracelet was more beautiful than I expected - genuine moonstone and rose qu…" at bounding box center [703, 557] width 714 height 112
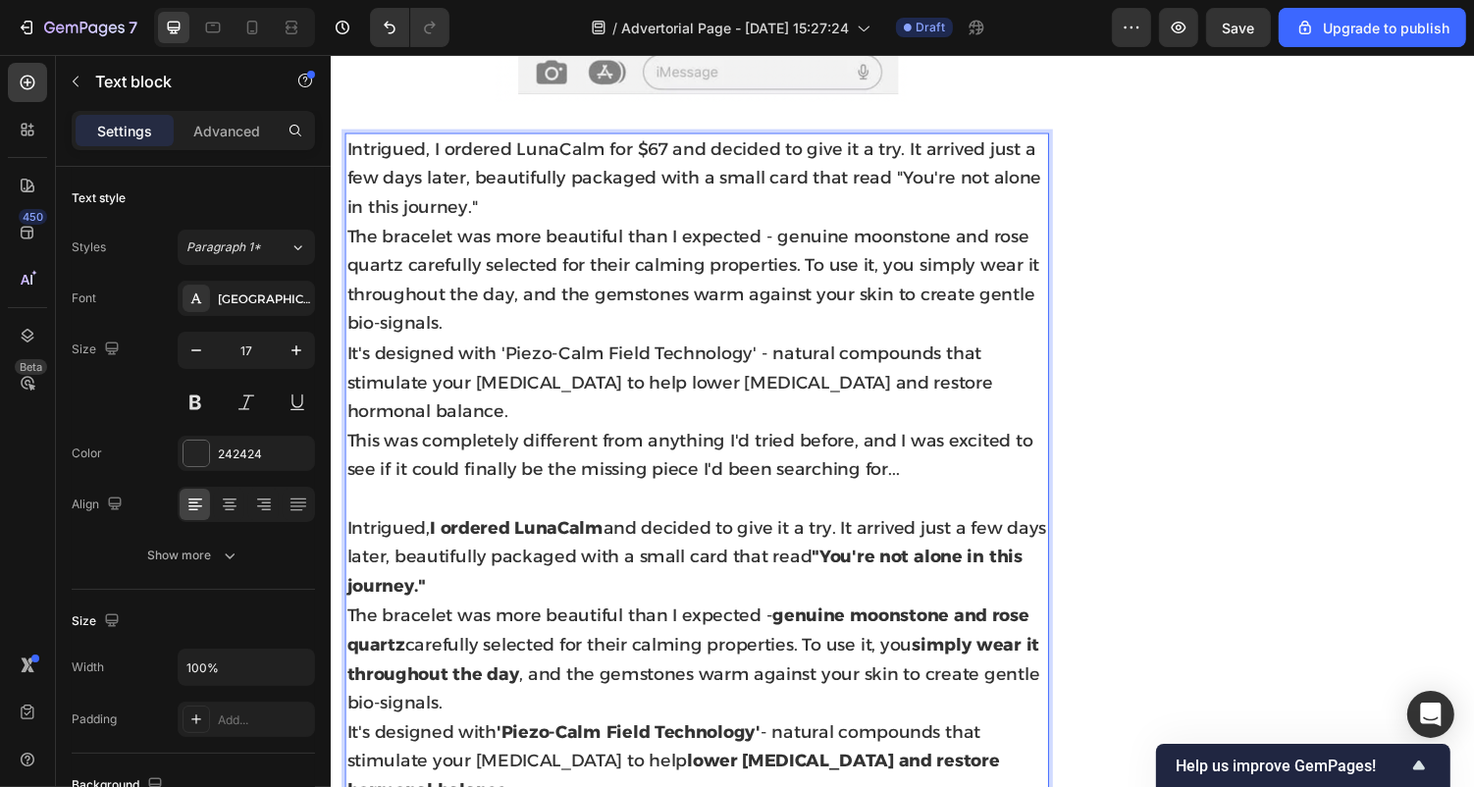
scroll to position [2671, 0]
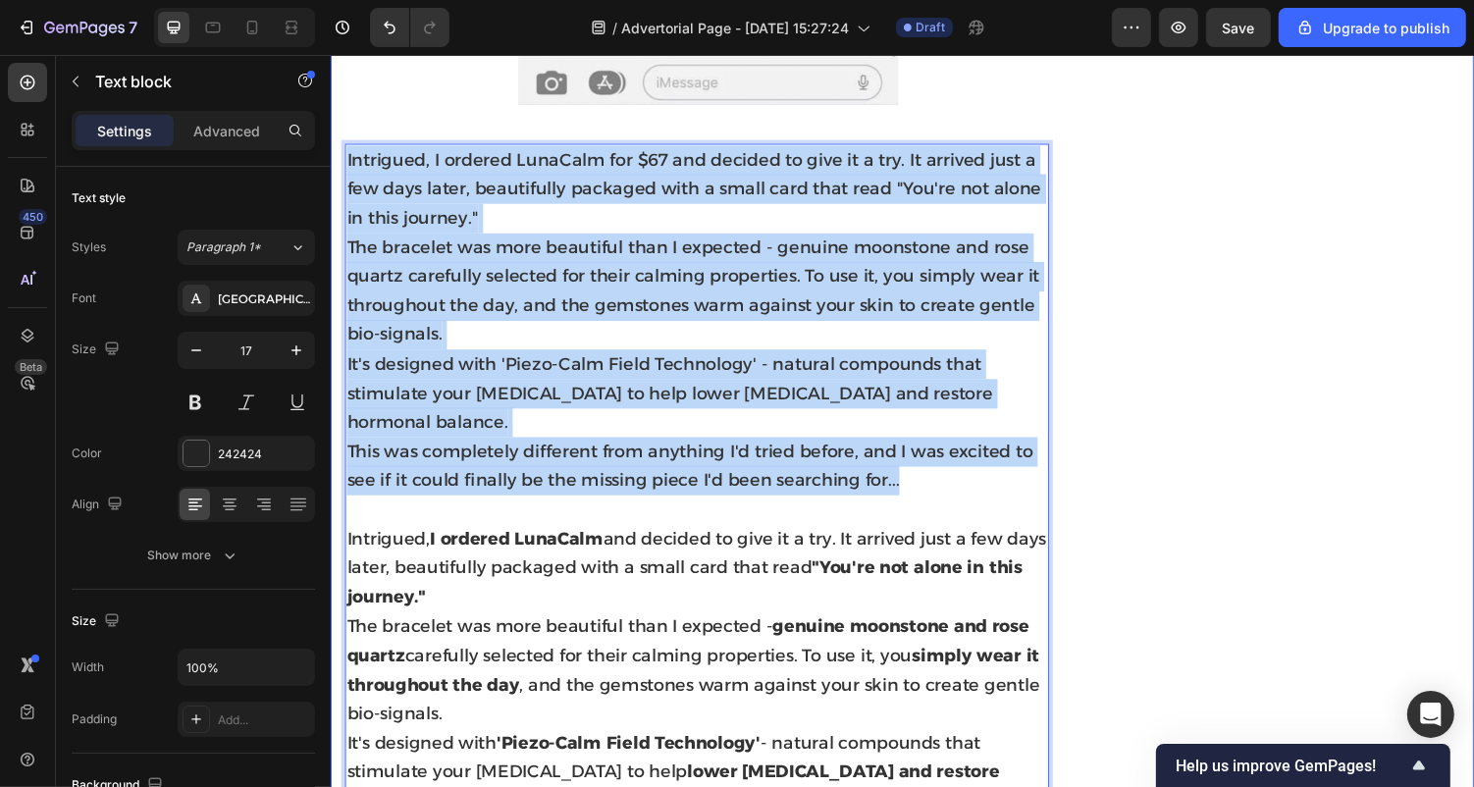
drag, startPoint x: 942, startPoint y: 451, endPoint x: 343, endPoint y: 148, distance: 672.0
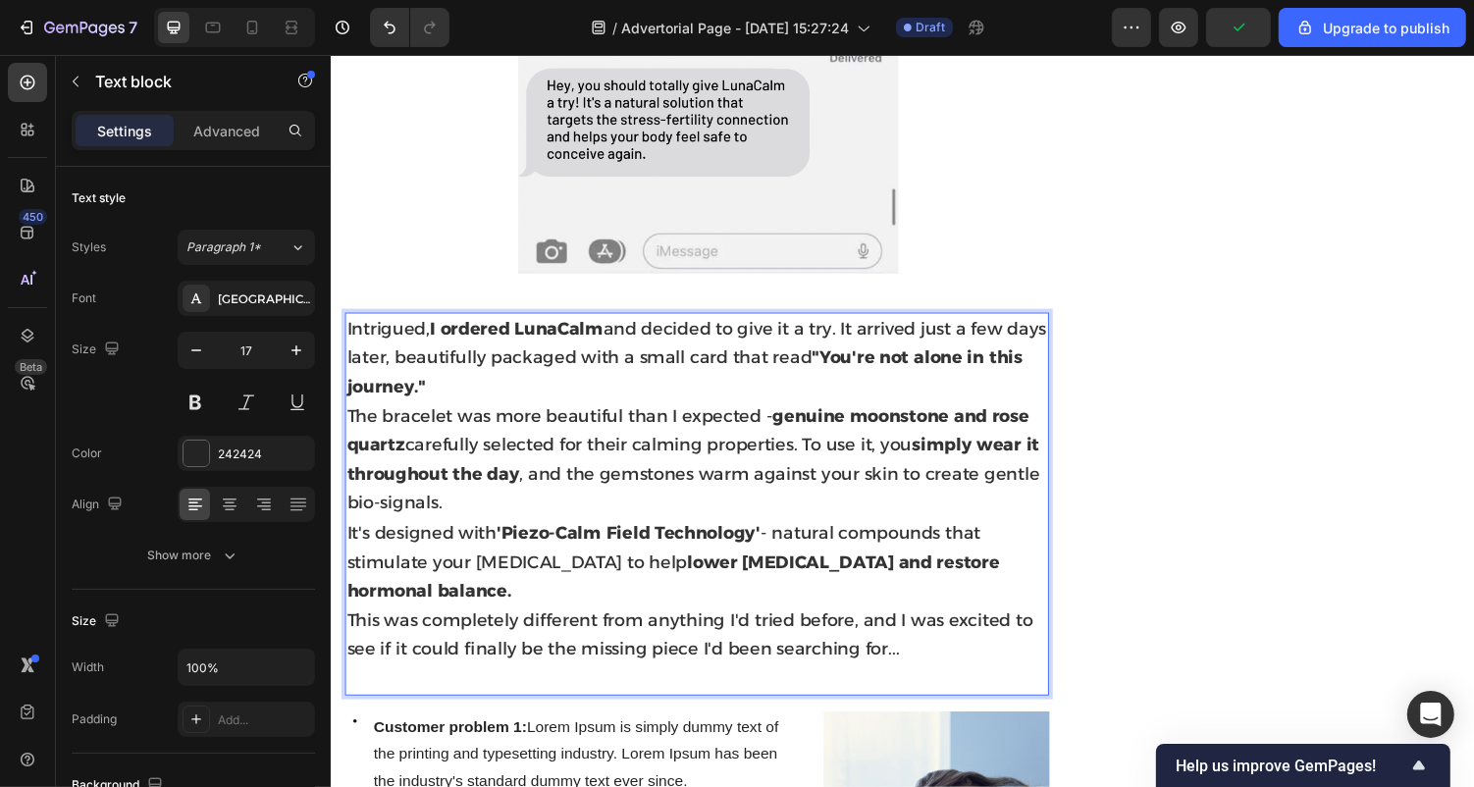
scroll to position [2495, 0]
click at [475, 379] on p "Intrigued, I ordered LunaCalm and decided to give it a try. It arrived just a f…" at bounding box center [706, 368] width 721 height 90
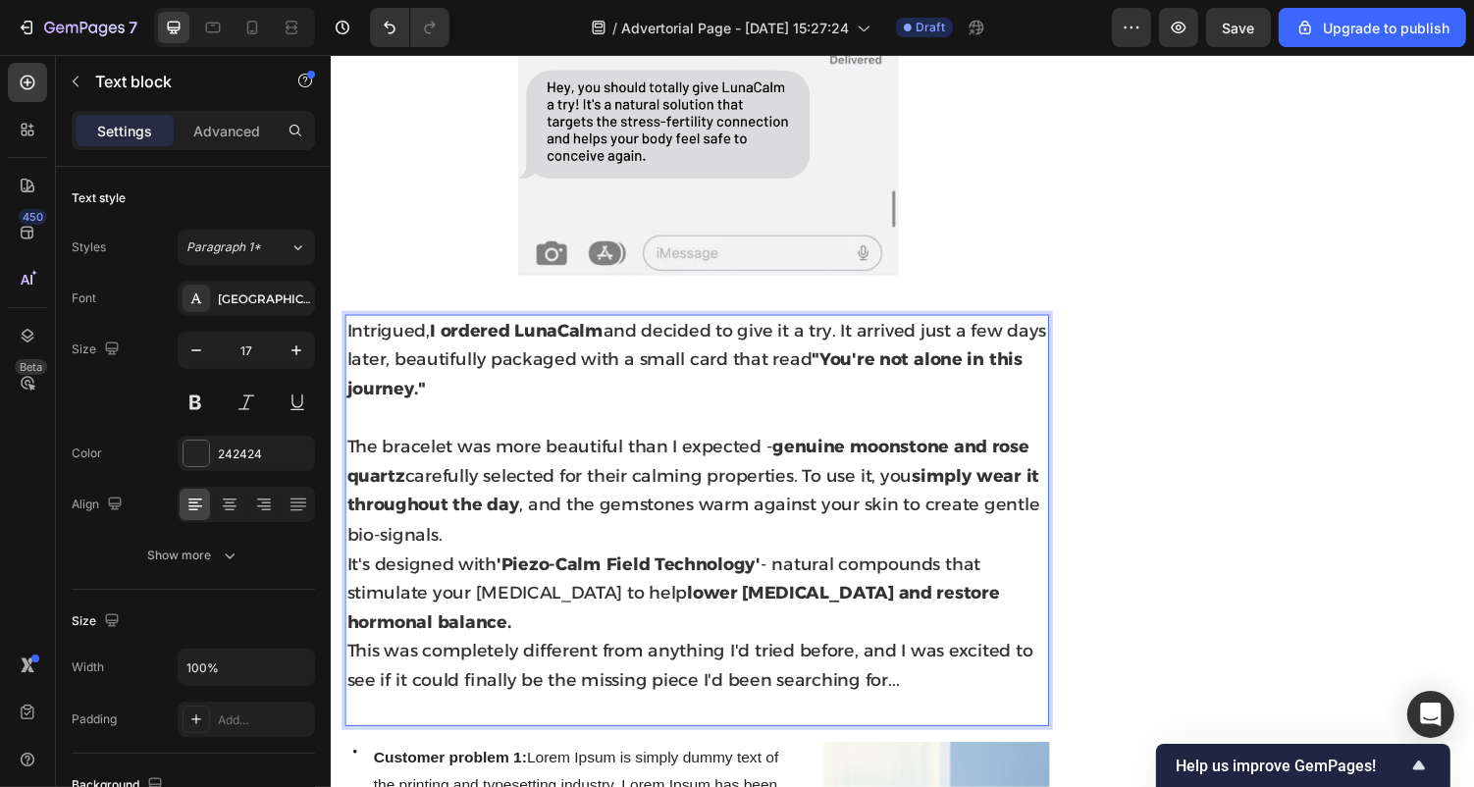
click at [471, 532] on p "The bracelet was more beautiful than I expected - genuine moonstone and rose qu…" at bounding box center [706, 503] width 721 height 120
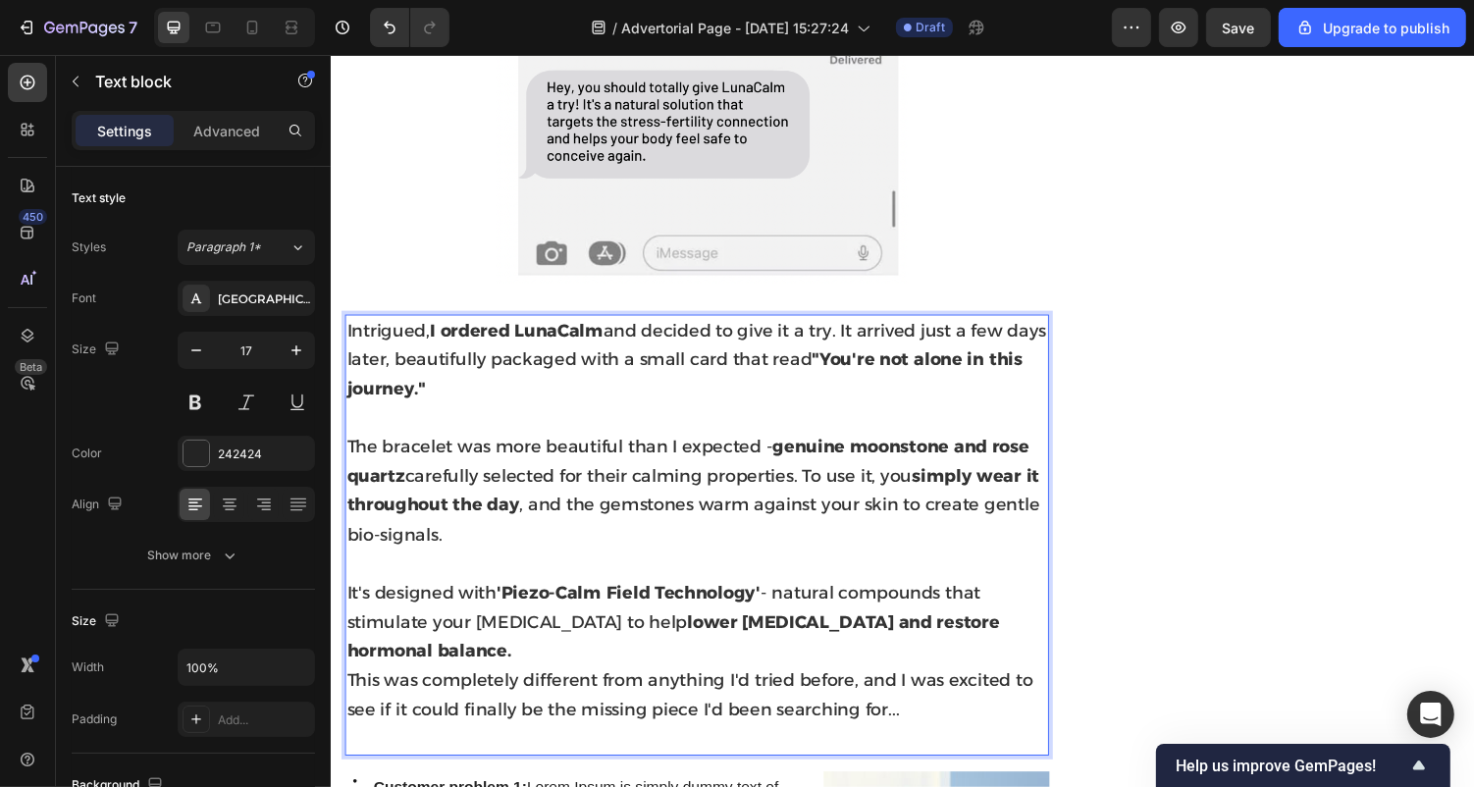
click at [351, 687] on span "This was completely different from anything I'd tried before, and I was excited…" at bounding box center [699, 713] width 707 height 52
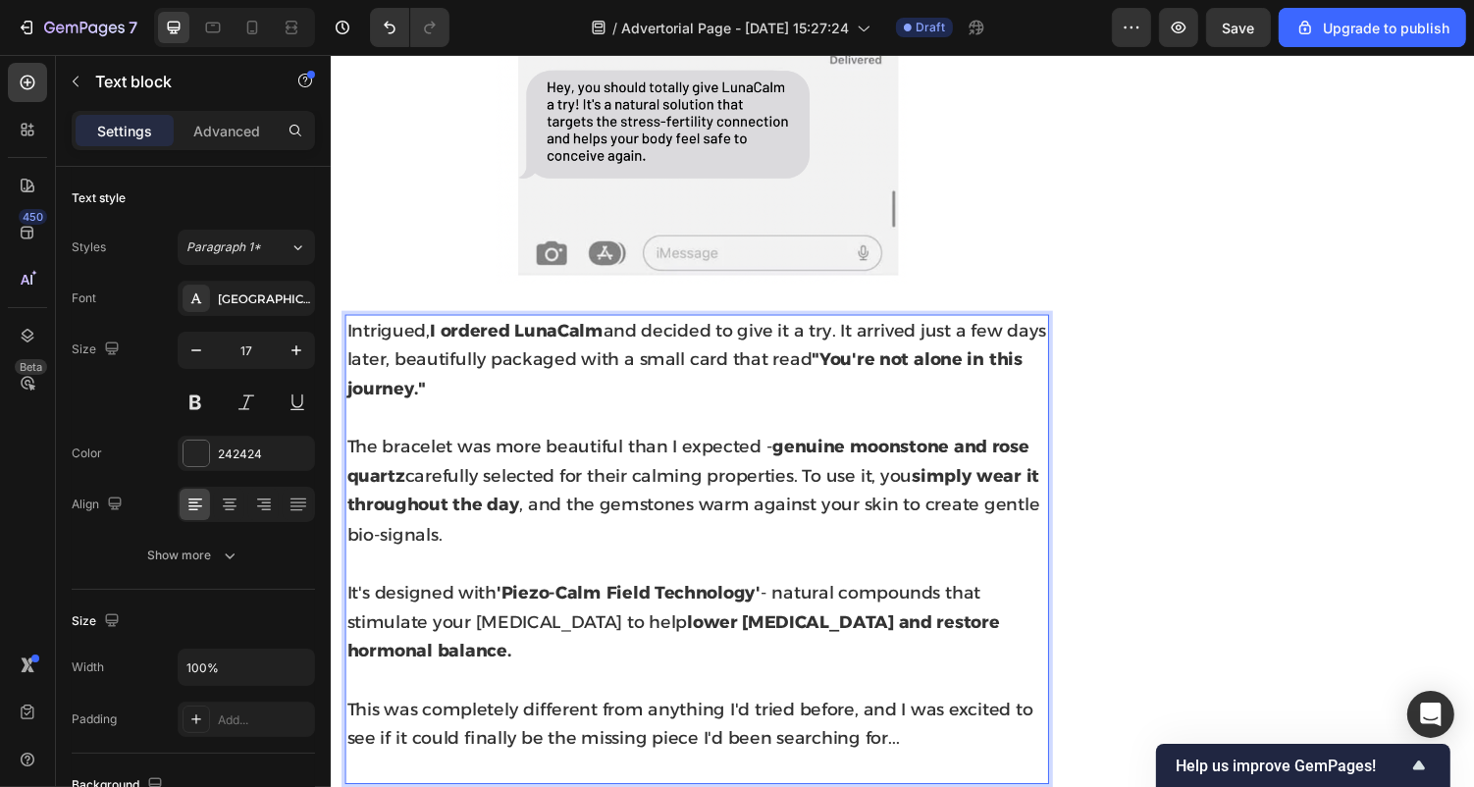
click at [454, 375] on strong ""You're not alone in this journey."" at bounding box center [694, 382] width 696 height 52
click at [461, 377] on strong ""You're not alone in this journey."" at bounding box center [694, 382] width 696 height 52
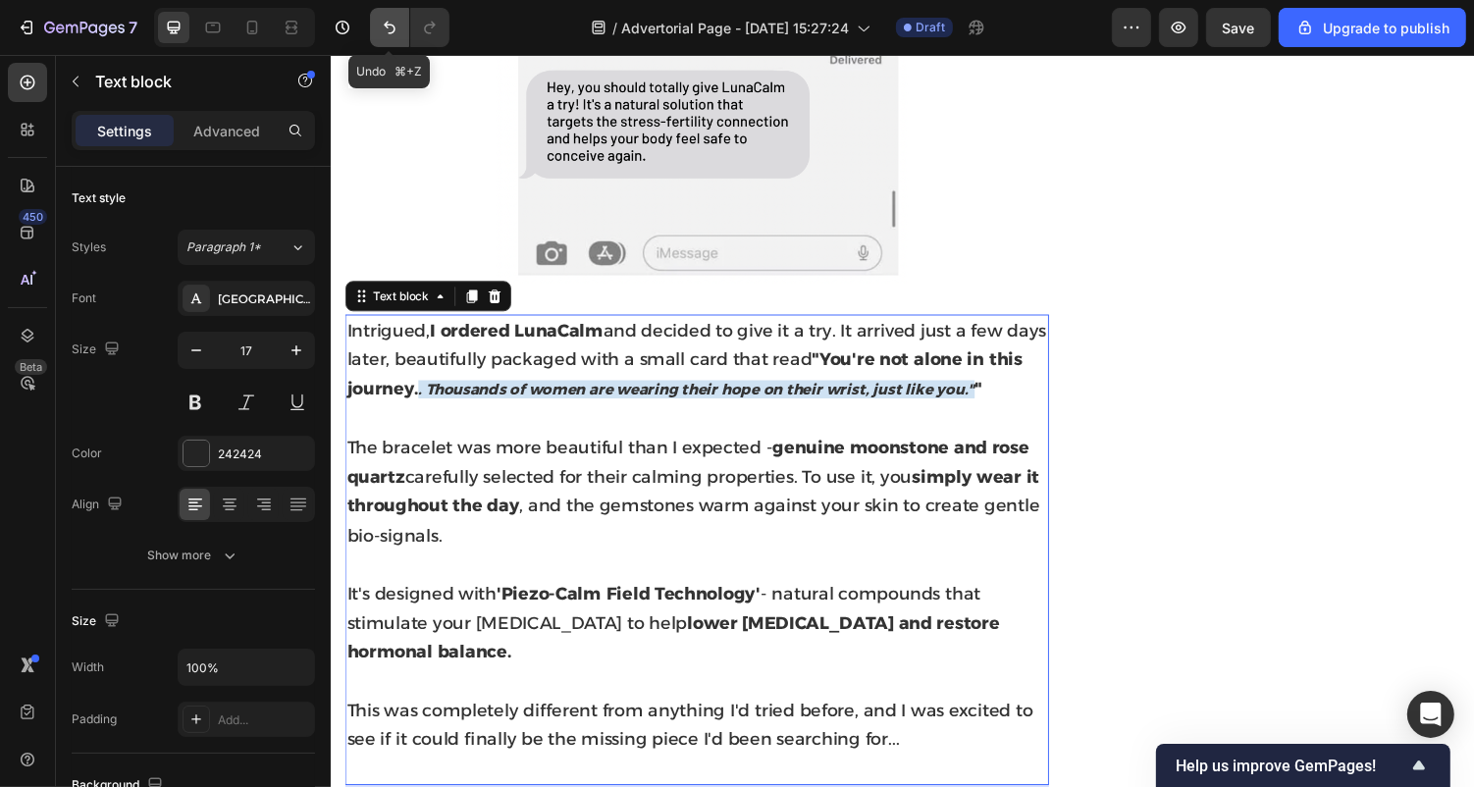
click at [388, 35] on icon "Undo/Redo" at bounding box center [390, 28] width 20 height 20
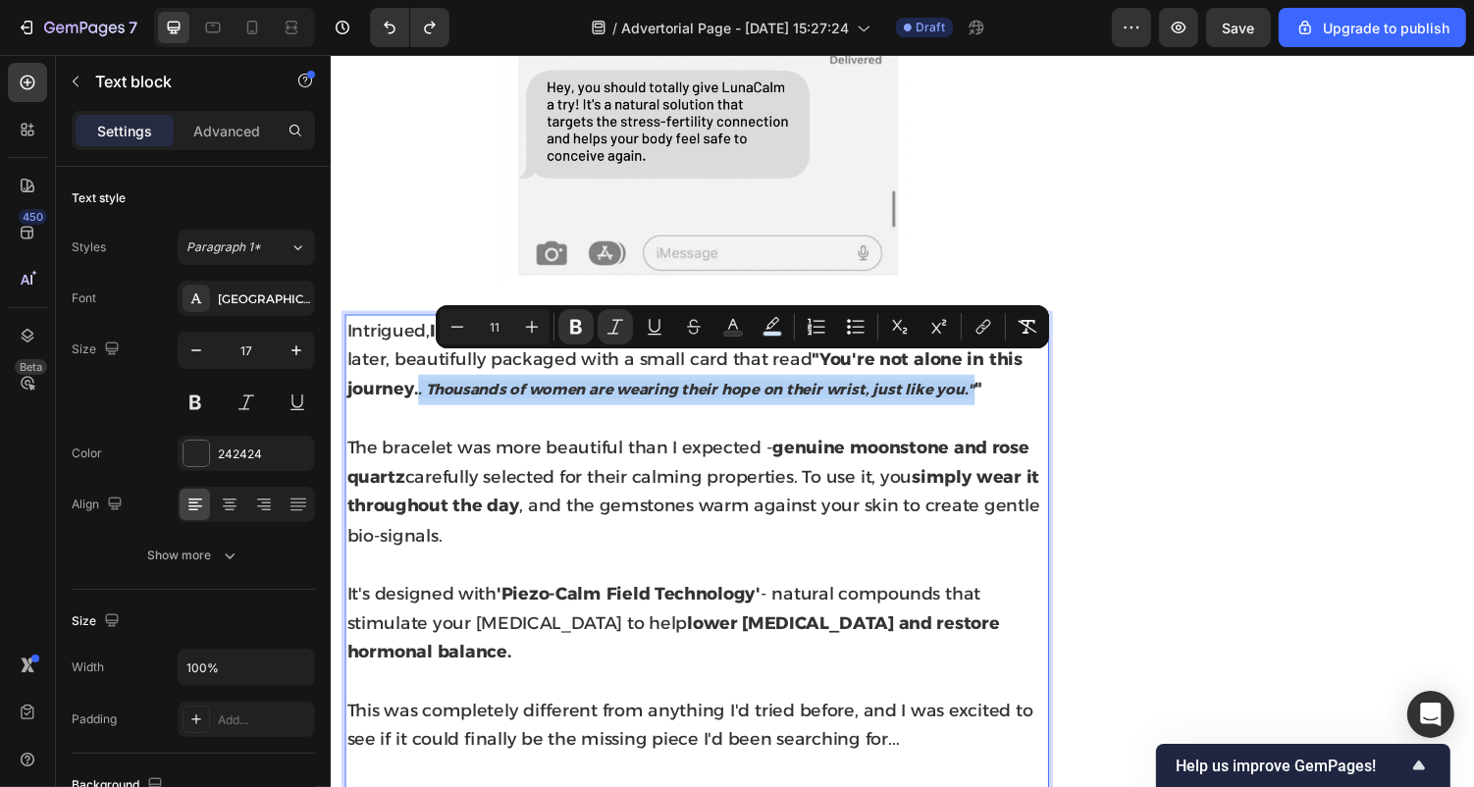
drag, startPoint x: 457, startPoint y: 373, endPoint x: 1030, endPoint y: 380, distance: 572.2
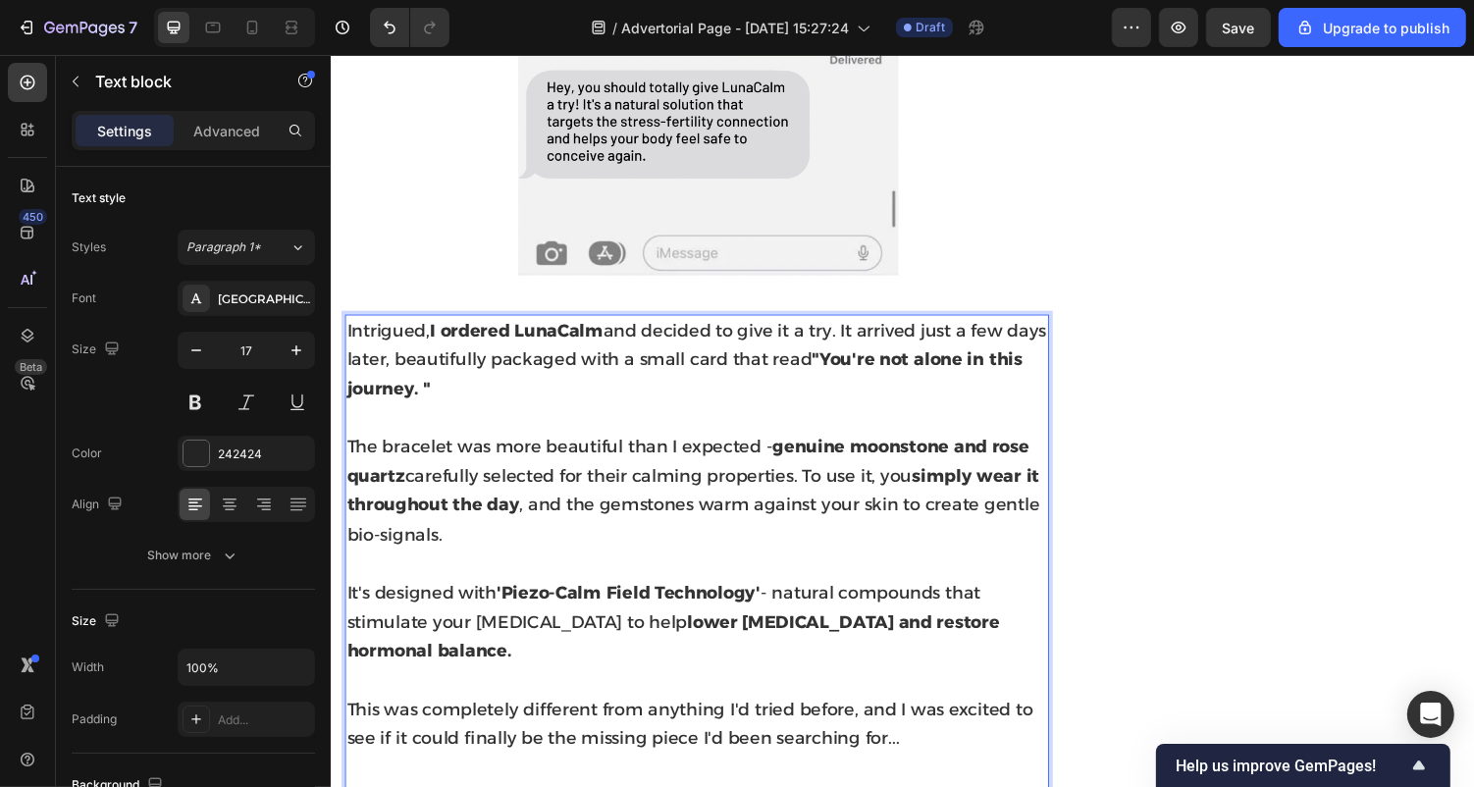
click at [442, 375] on strong ""You're not alone in this journey. "" at bounding box center [694, 382] width 696 height 52
click at [461, 376] on strong ""You're not alone in this journey. "" at bounding box center [694, 382] width 696 height 52
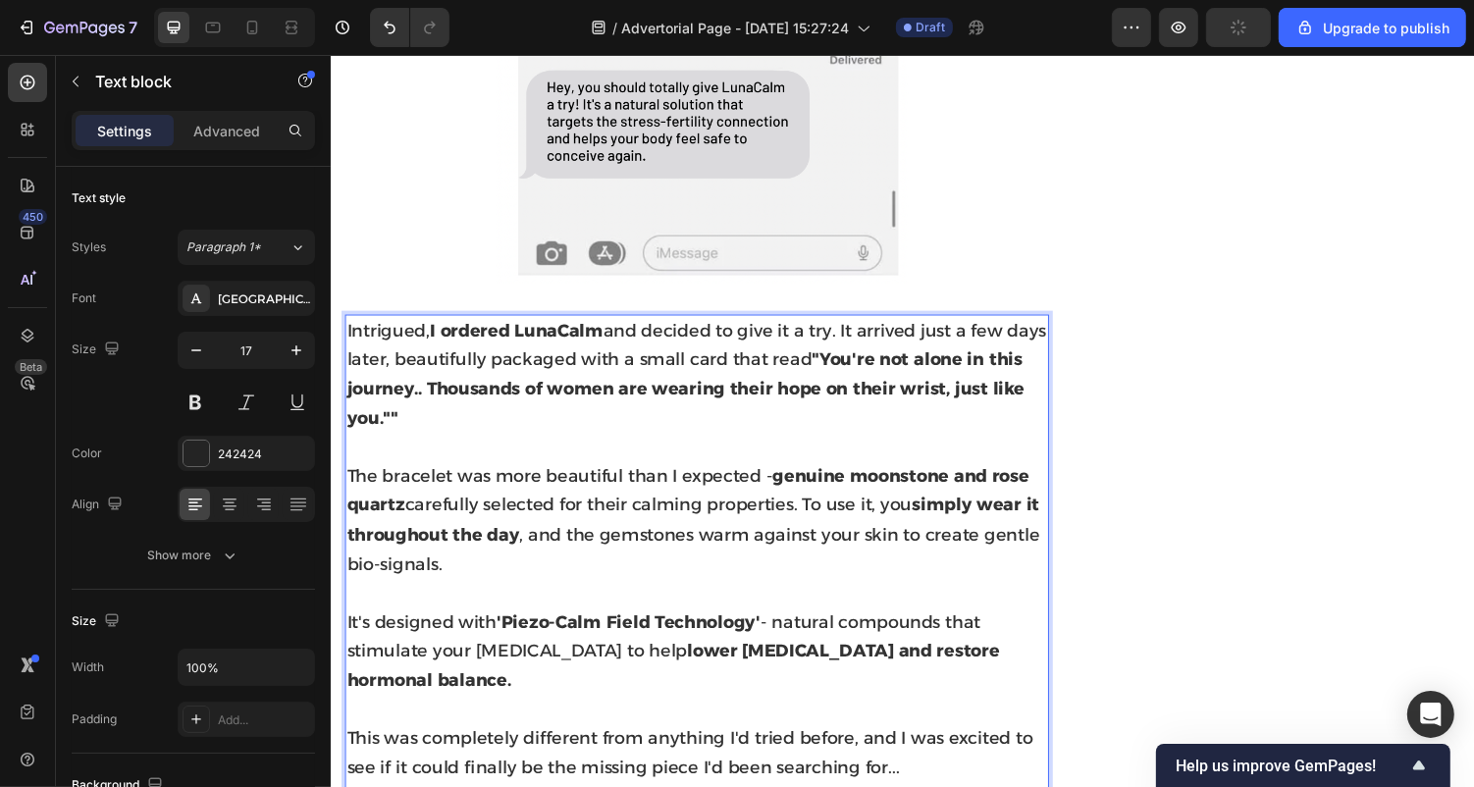
click at [469, 382] on strong ""You're not alone in this journey.. Thousands of women are wearing their hope o…" at bounding box center [695, 396] width 698 height 81
click at [453, 410] on p "Intrigued, I ordered LunaCalm and decided to give it a try. It arrived just a f…" at bounding box center [706, 383] width 721 height 120
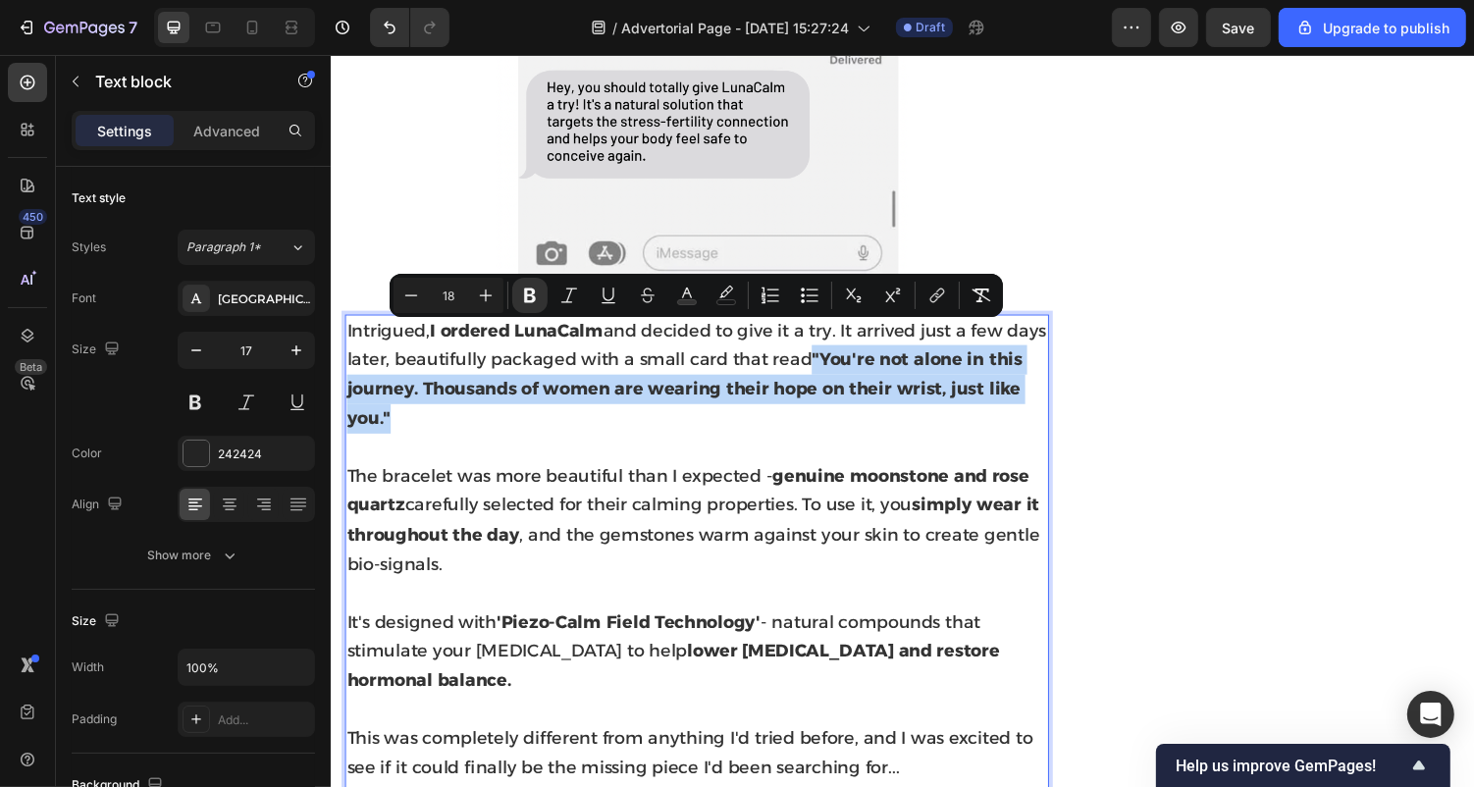
drag, startPoint x: 871, startPoint y: 339, endPoint x: 871, endPoint y: 413, distance: 74.6
click at [871, 413] on p "Intrigued, I ordered LunaCalm and decided to give it a try. It arrived just a f…" at bounding box center [706, 383] width 721 height 120
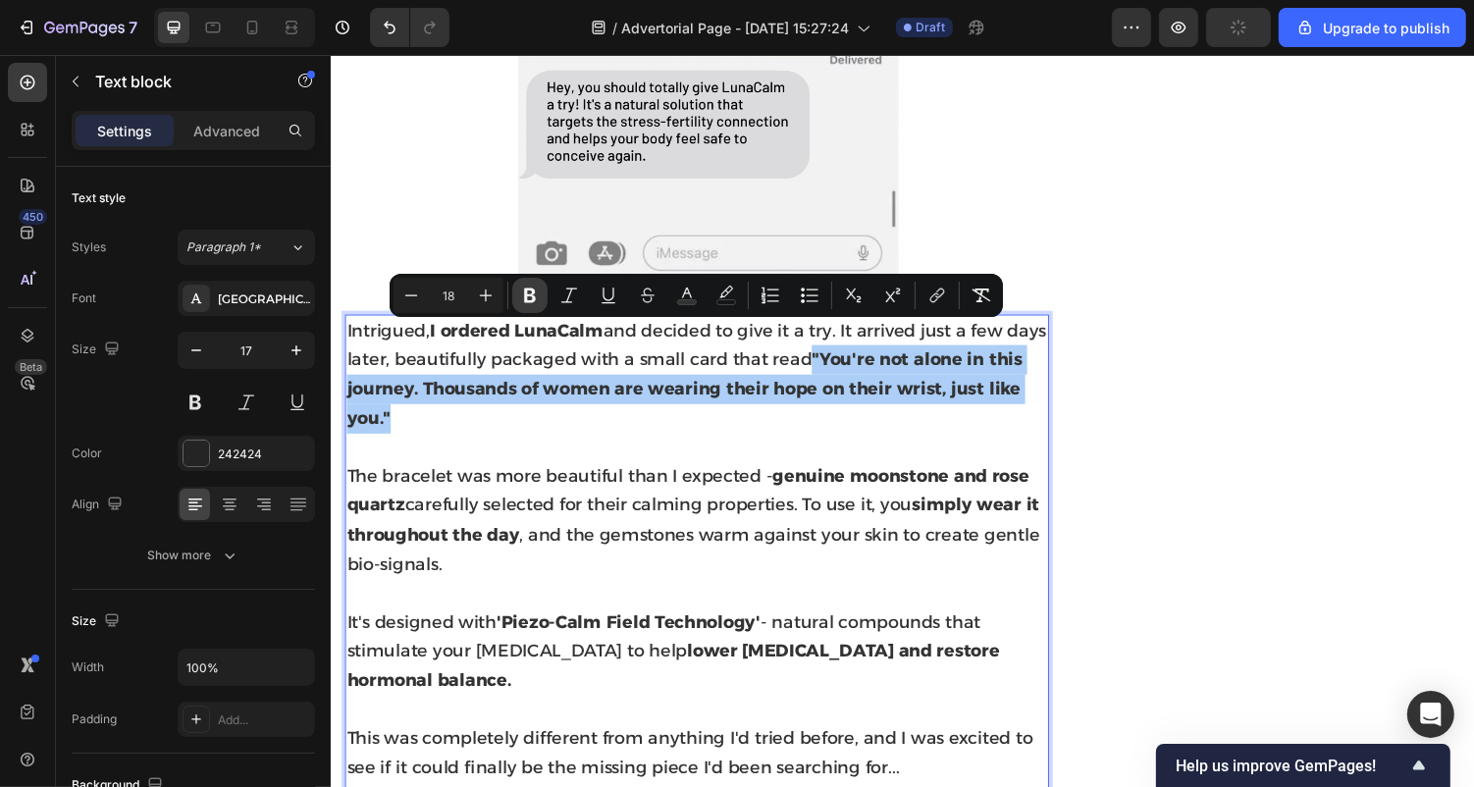
click at [534, 303] on icon "Editor contextual toolbar" at bounding box center [530, 296] width 20 height 20
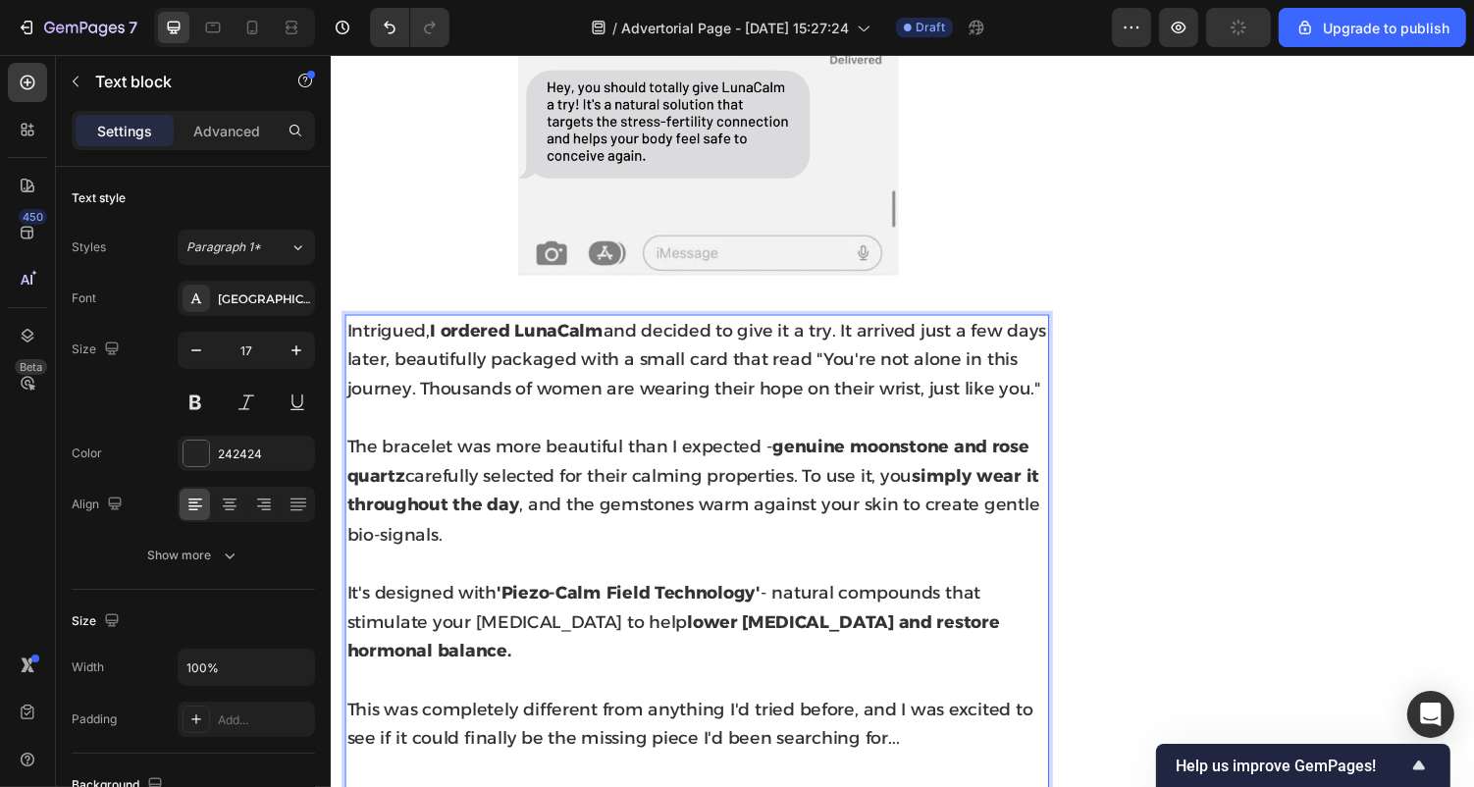
click at [522, 429] on p "Rich Text Editor. Editing area: main" at bounding box center [706, 428] width 721 height 30
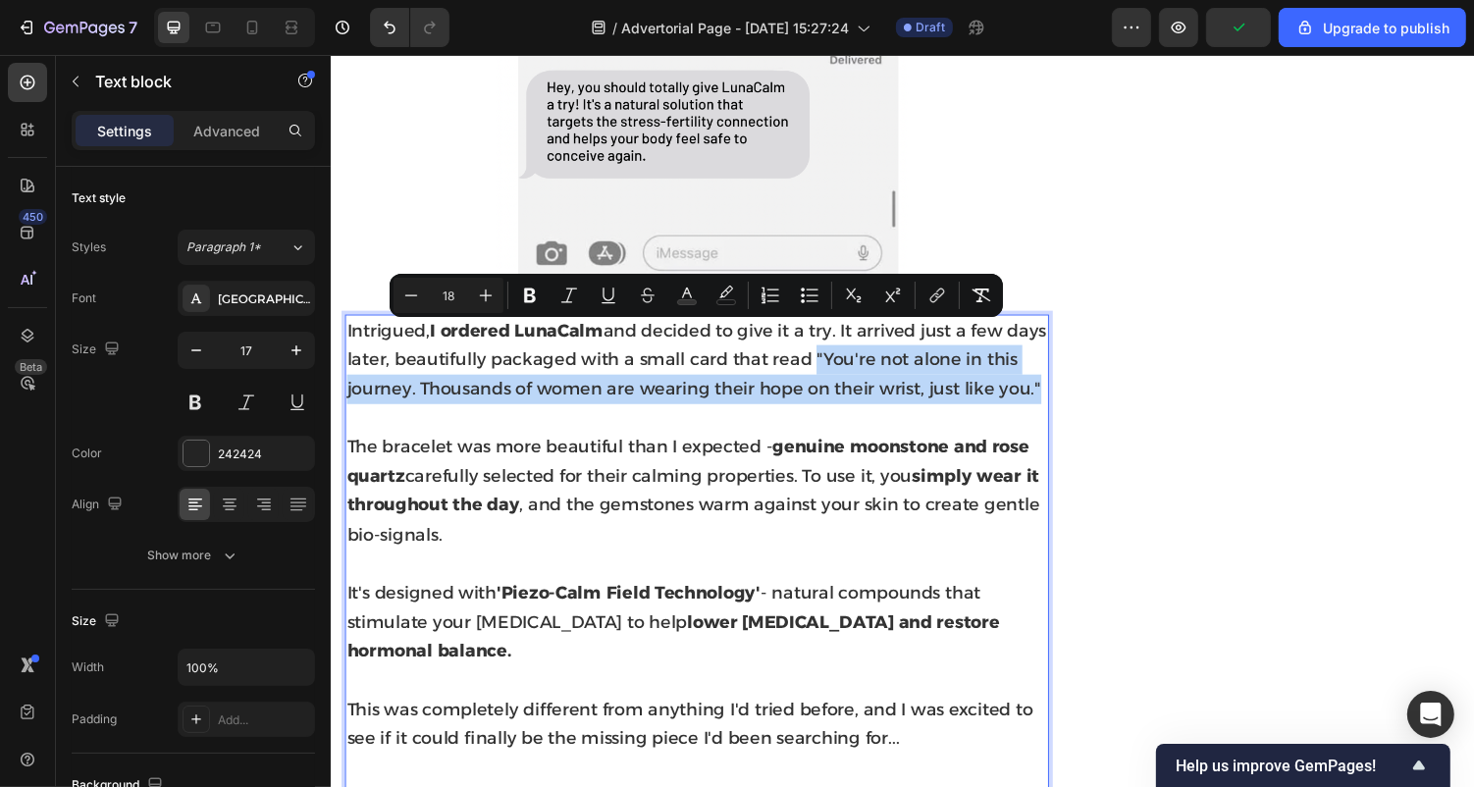
drag, startPoint x: 871, startPoint y: 338, endPoint x: 865, endPoint y: 397, distance: 59.2
click at [865, 397] on p "Intrigued, I ordered LunaCalm and decided to give it a try. It arrived just a f…" at bounding box center [706, 368] width 721 height 90
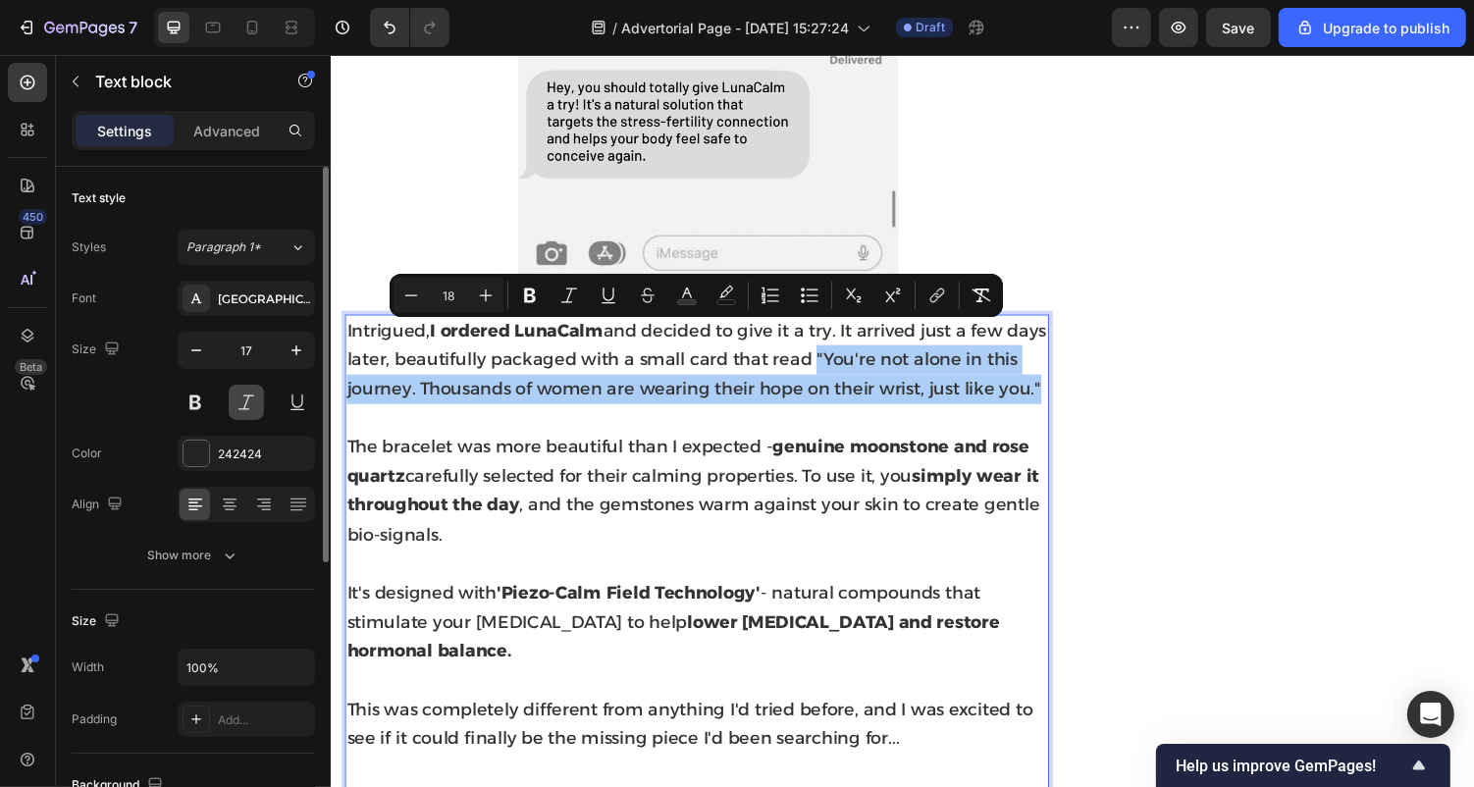
click at [246, 393] on button at bounding box center [246, 402] width 35 height 35
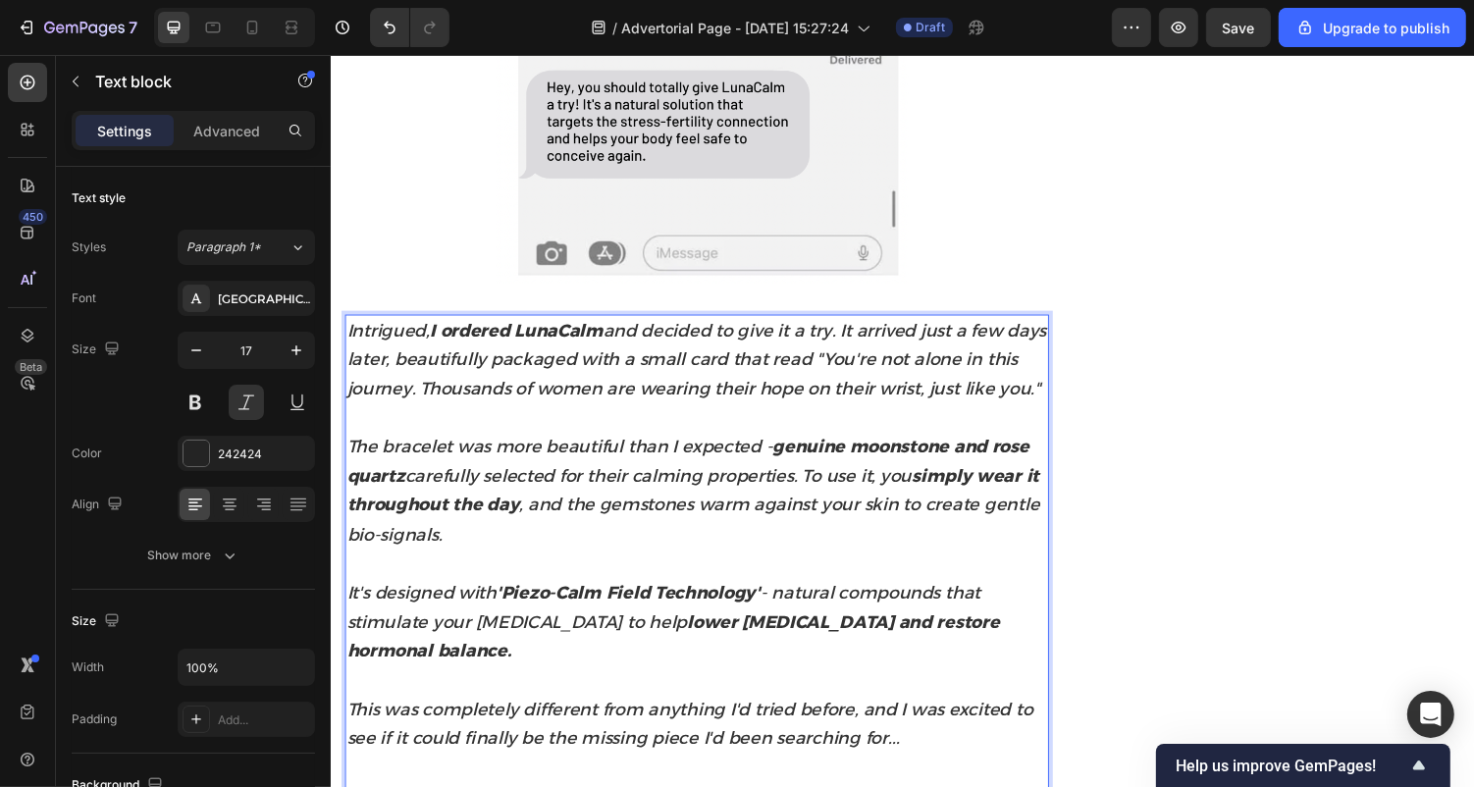
click at [425, 372] on span "Intrigued, I ordered LunaCalm and decided to give it a try. It arrived just a f…" at bounding box center [706, 367] width 720 height 81
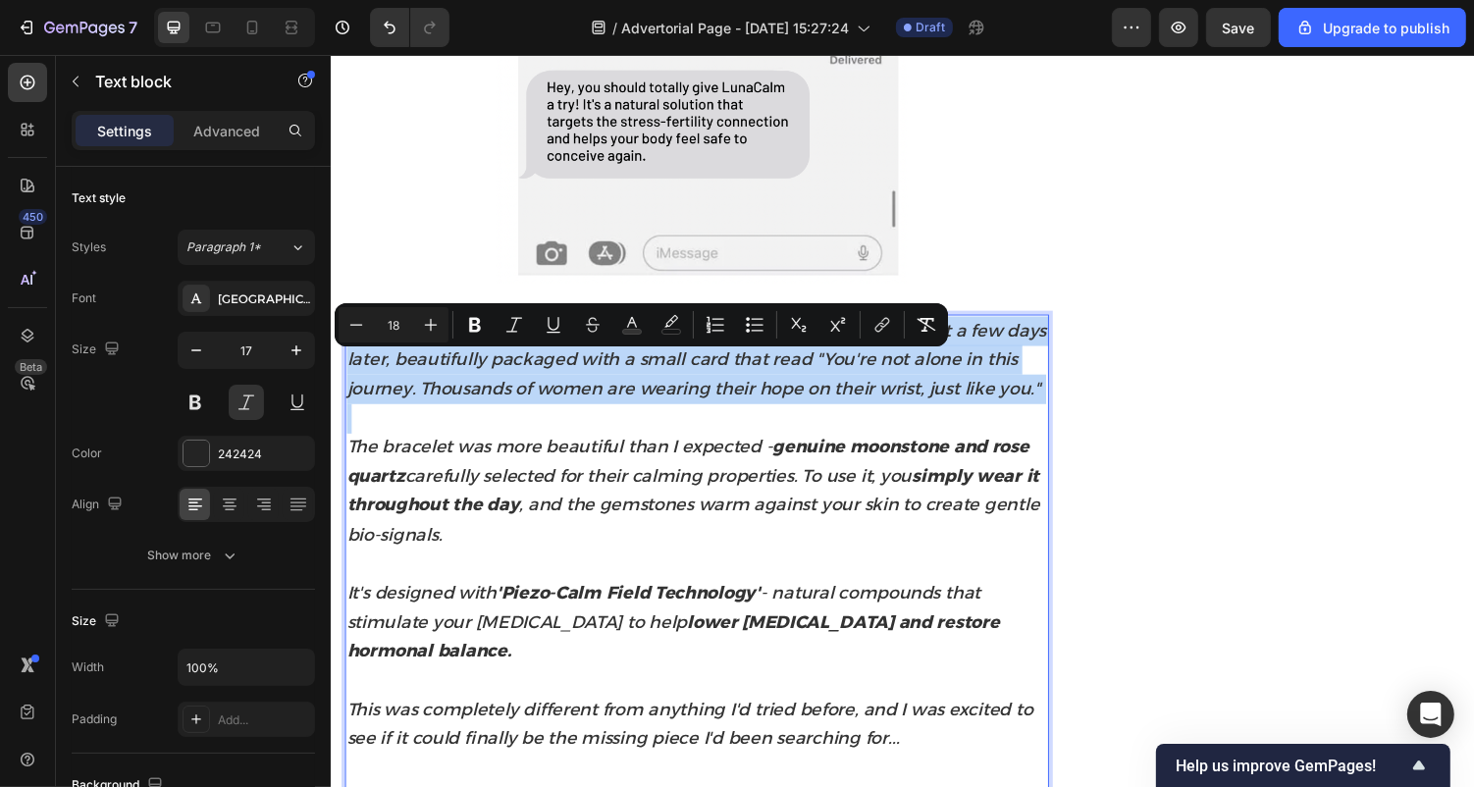
click at [425, 372] on span "Intrigued, I ordered LunaCalm and decided to give it a try. It arrived just a f…" at bounding box center [706, 367] width 720 height 81
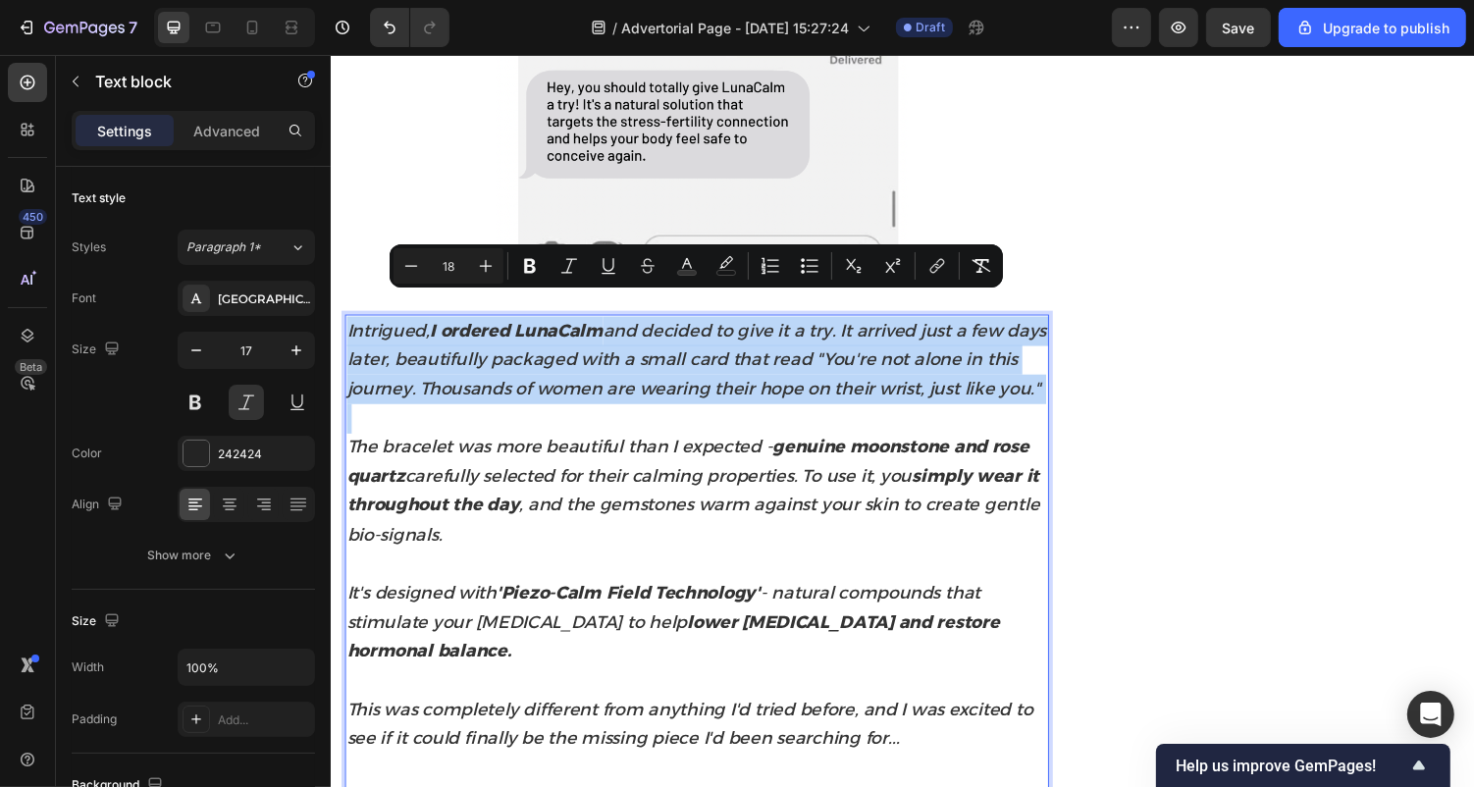
click at [471, 439] on p "Rich Text Editor. Editing area: main" at bounding box center [706, 428] width 721 height 30
type input "17"
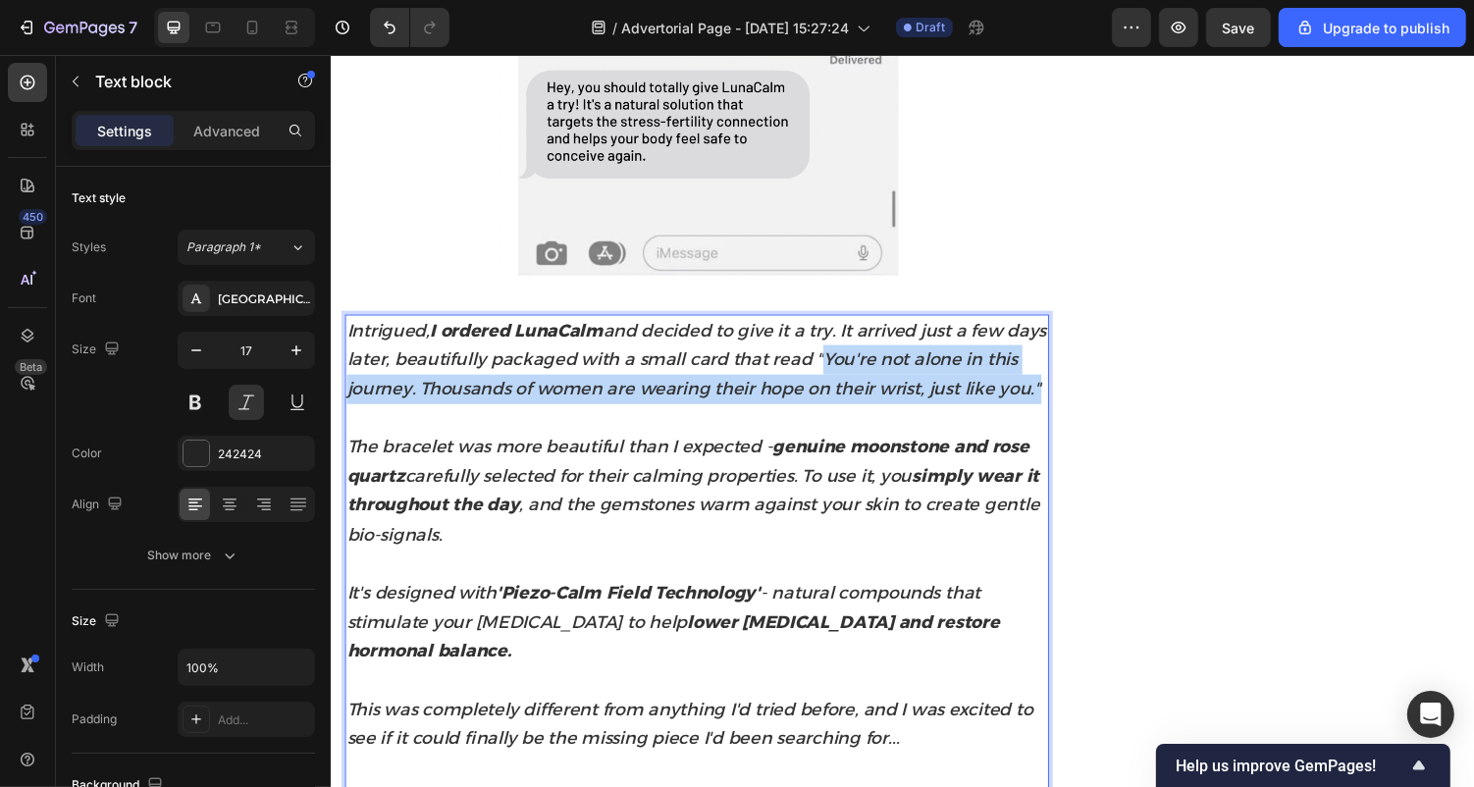
drag, startPoint x: 874, startPoint y: 338, endPoint x: 862, endPoint y: 399, distance: 63.1
click at [862, 399] on p "Intrigued, I ordered LunaCalm and decided to give it a try. It arrived just a f…" at bounding box center [706, 368] width 721 height 90
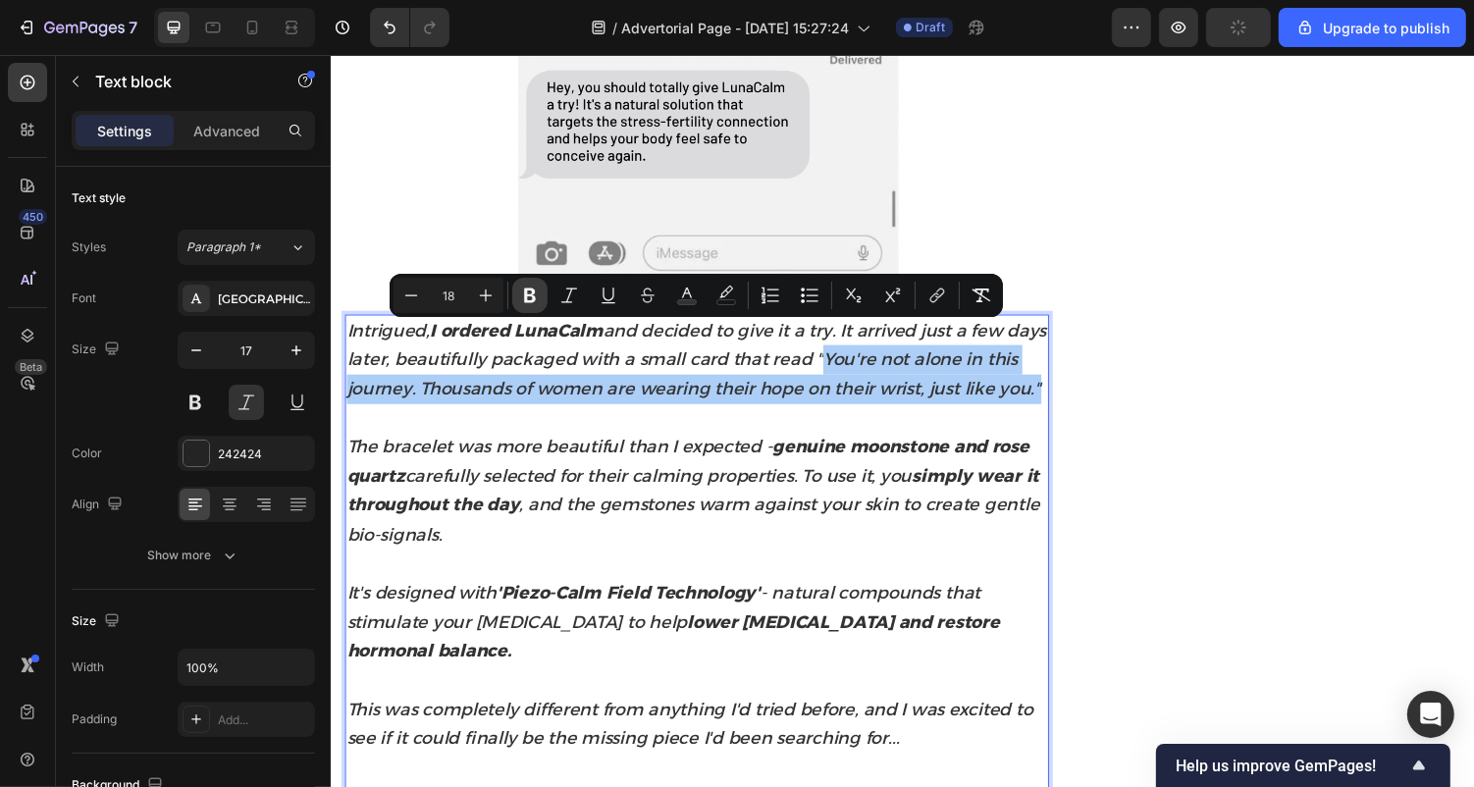
click at [521, 294] on icon "Editor contextual toolbar" at bounding box center [530, 296] width 20 height 20
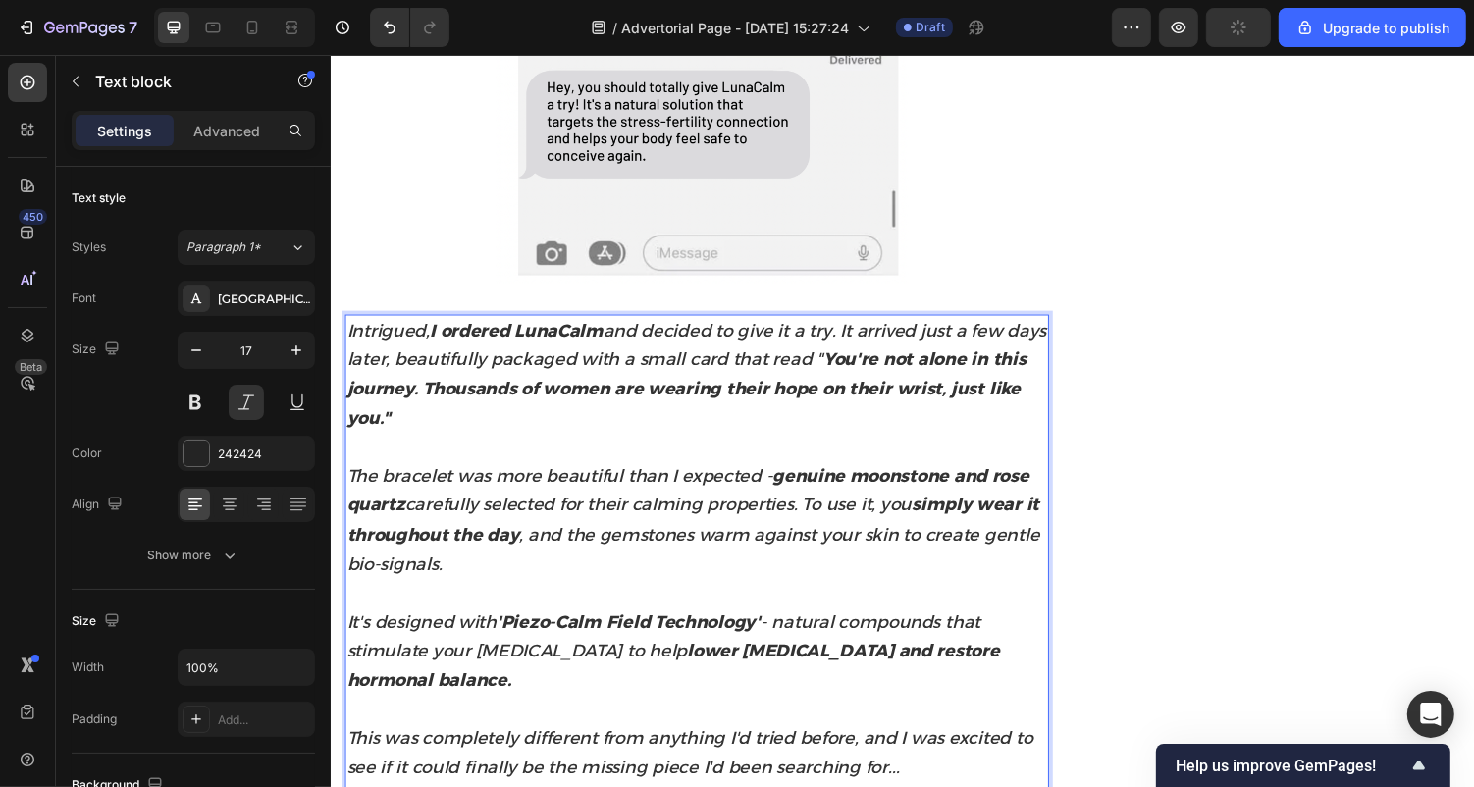
click at [525, 413] on p "Intrigued, I ordered LunaCalm and decided to give it a try. It arrived just a f…" at bounding box center [706, 383] width 721 height 120
click at [385, 38] on button "Undo/Redo" at bounding box center [389, 27] width 39 height 39
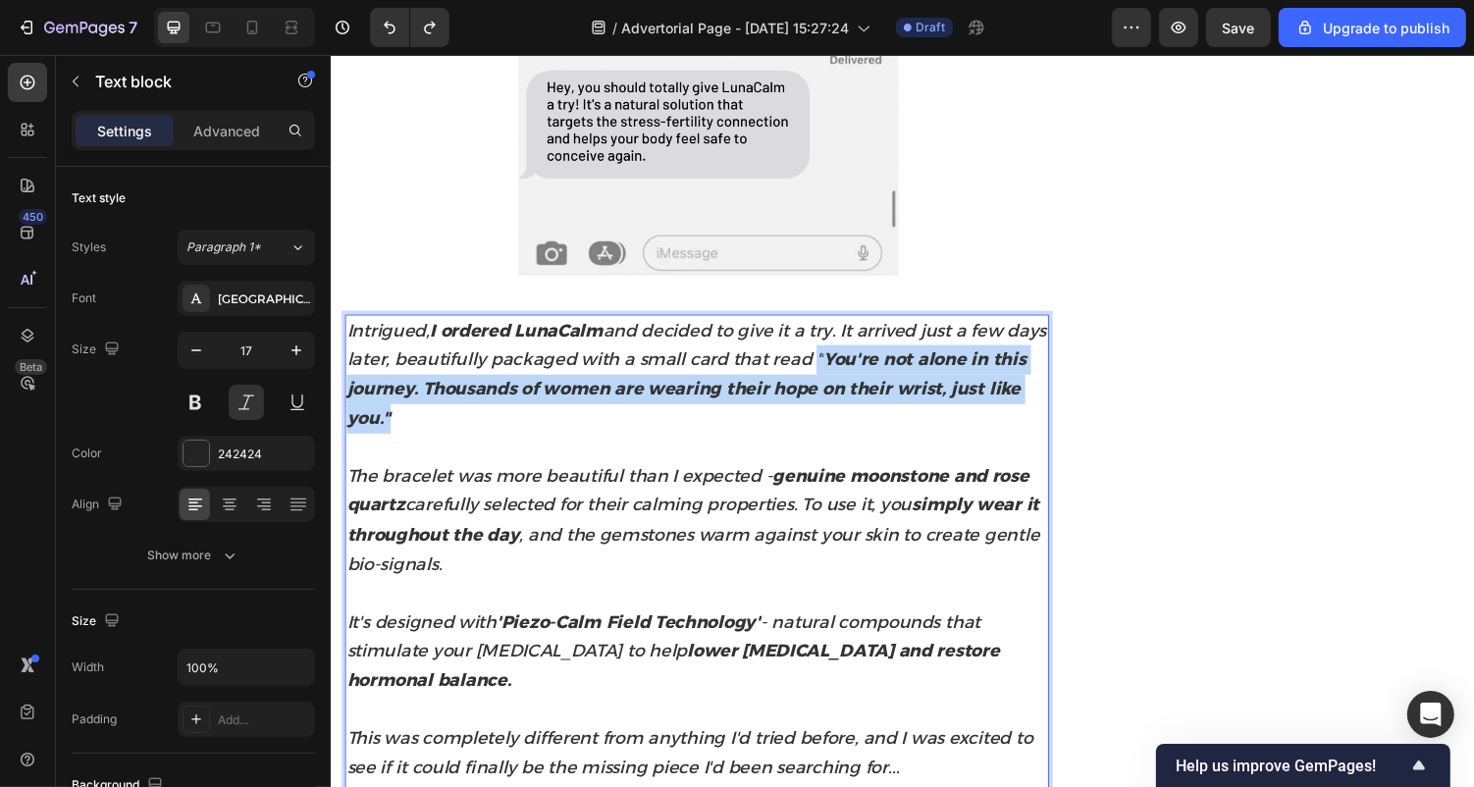
drag, startPoint x: 874, startPoint y: 339, endPoint x: 872, endPoint y: 417, distance: 78.5
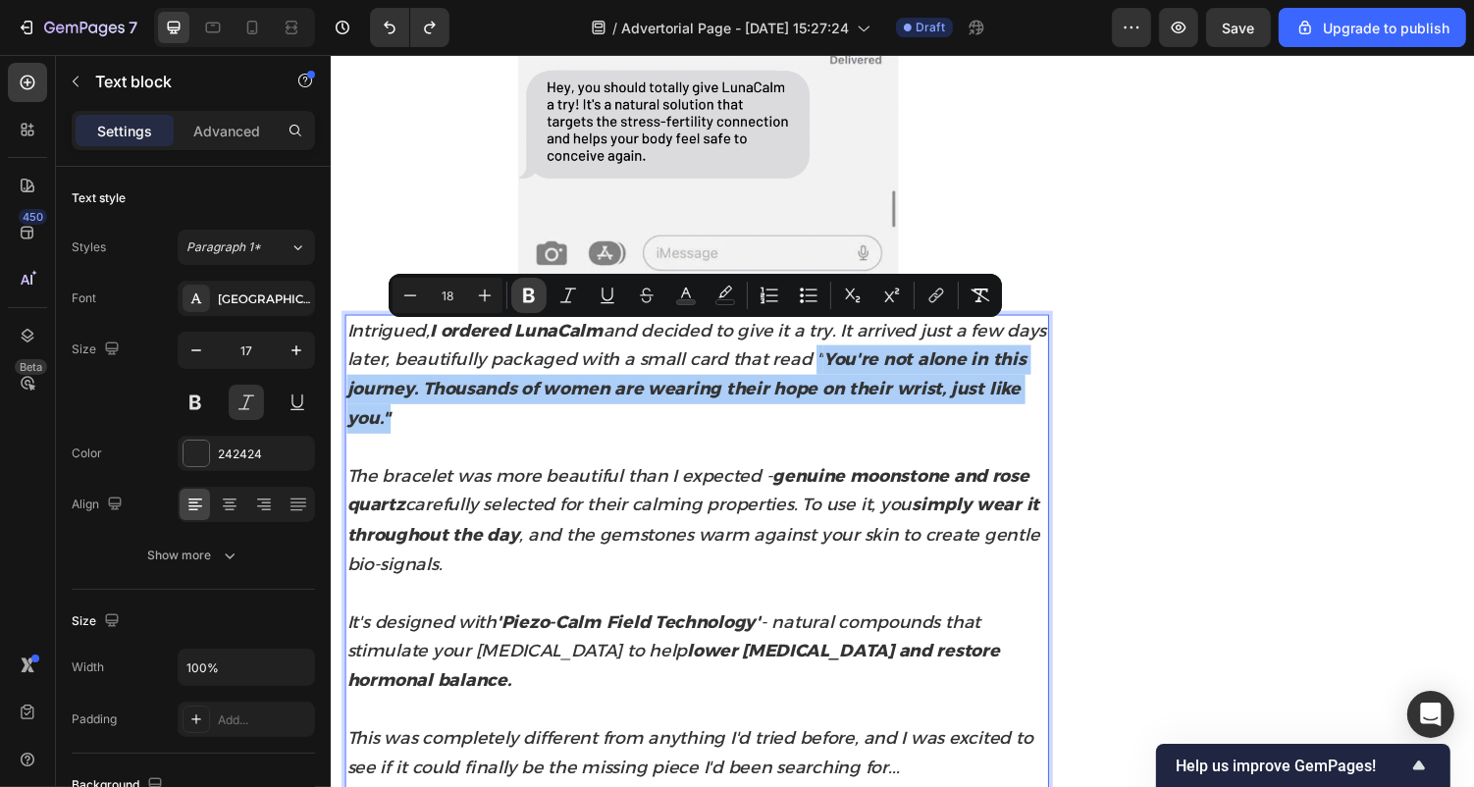
click at [538, 291] on icon "Editor contextual toolbar" at bounding box center [529, 296] width 20 height 20
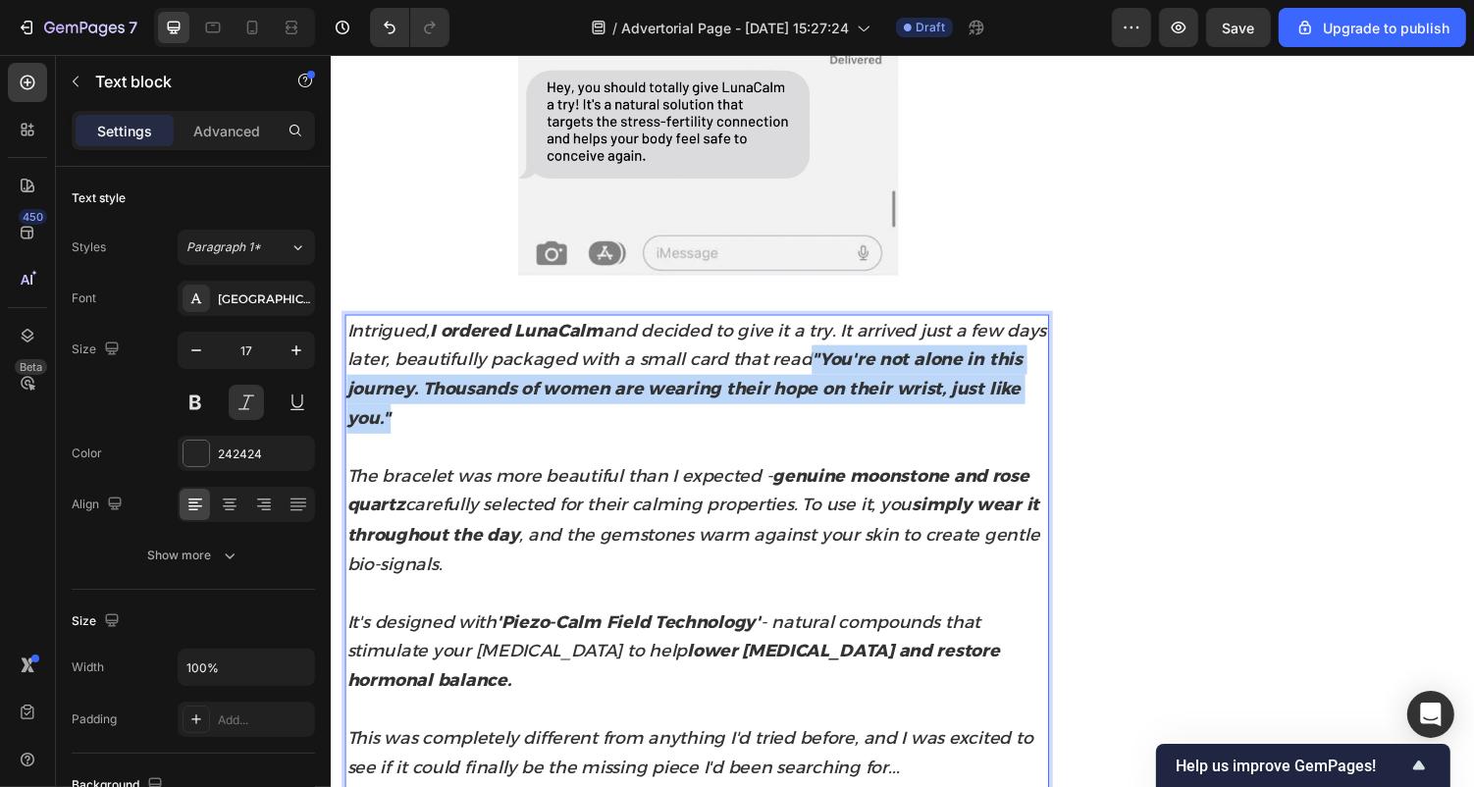
drag, startPoint x: 874, startPoint y: 338, endPoint x: 874, endPoint y: 414, distance: 76.6
click at [874, 414] on p "Intrigued, I ordered LunaCalm and decided to give it a try. It arrived just a f…" at bounding box center [706, 383] width 721 height 120
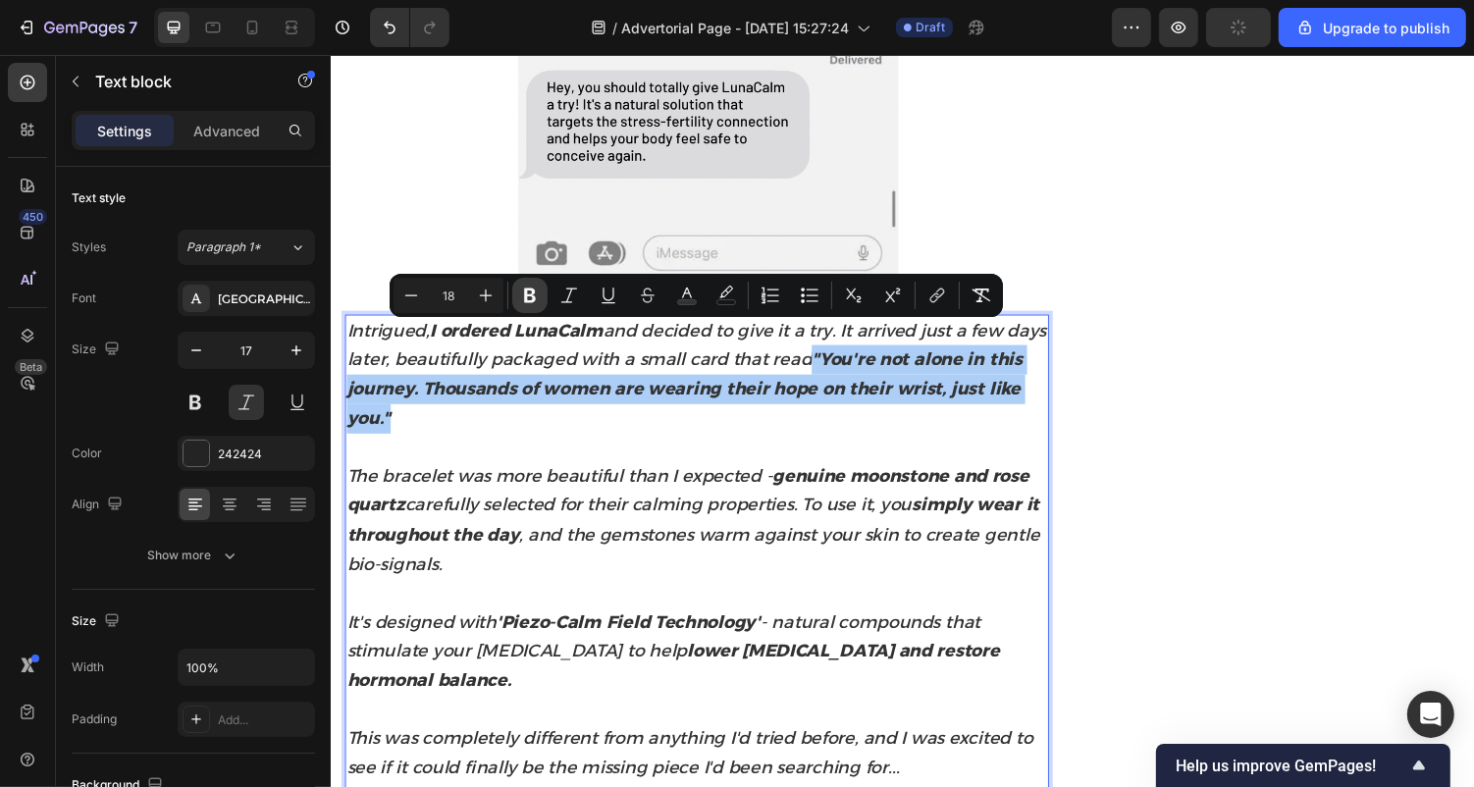
click at [534, 305] on button "Bold" at bounding box center [529, 295] width 35 height 35
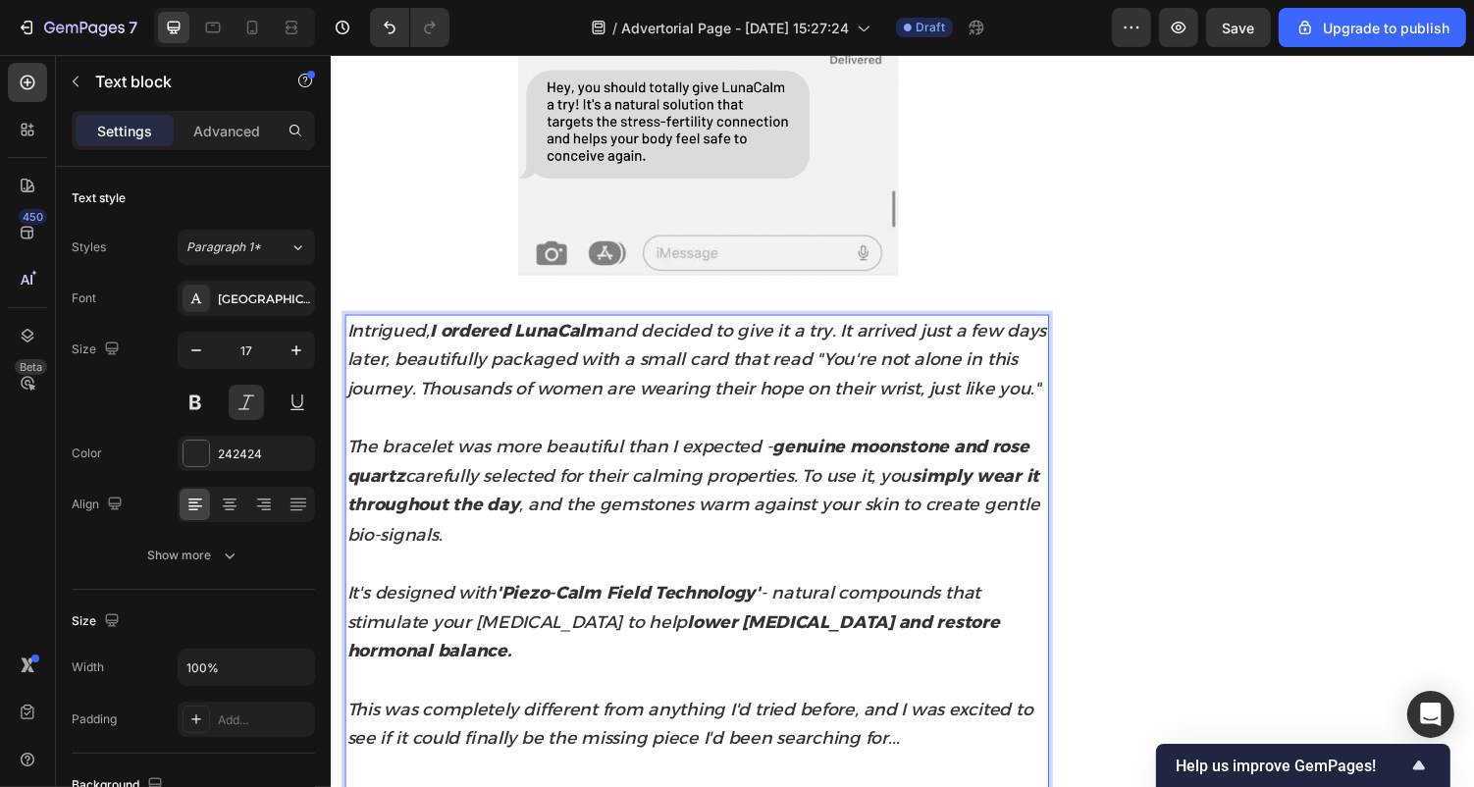
click at [607, 429] on p "Rich Text Editor. Editing area: main" at bounding box center [706, 428] width 721 height 30
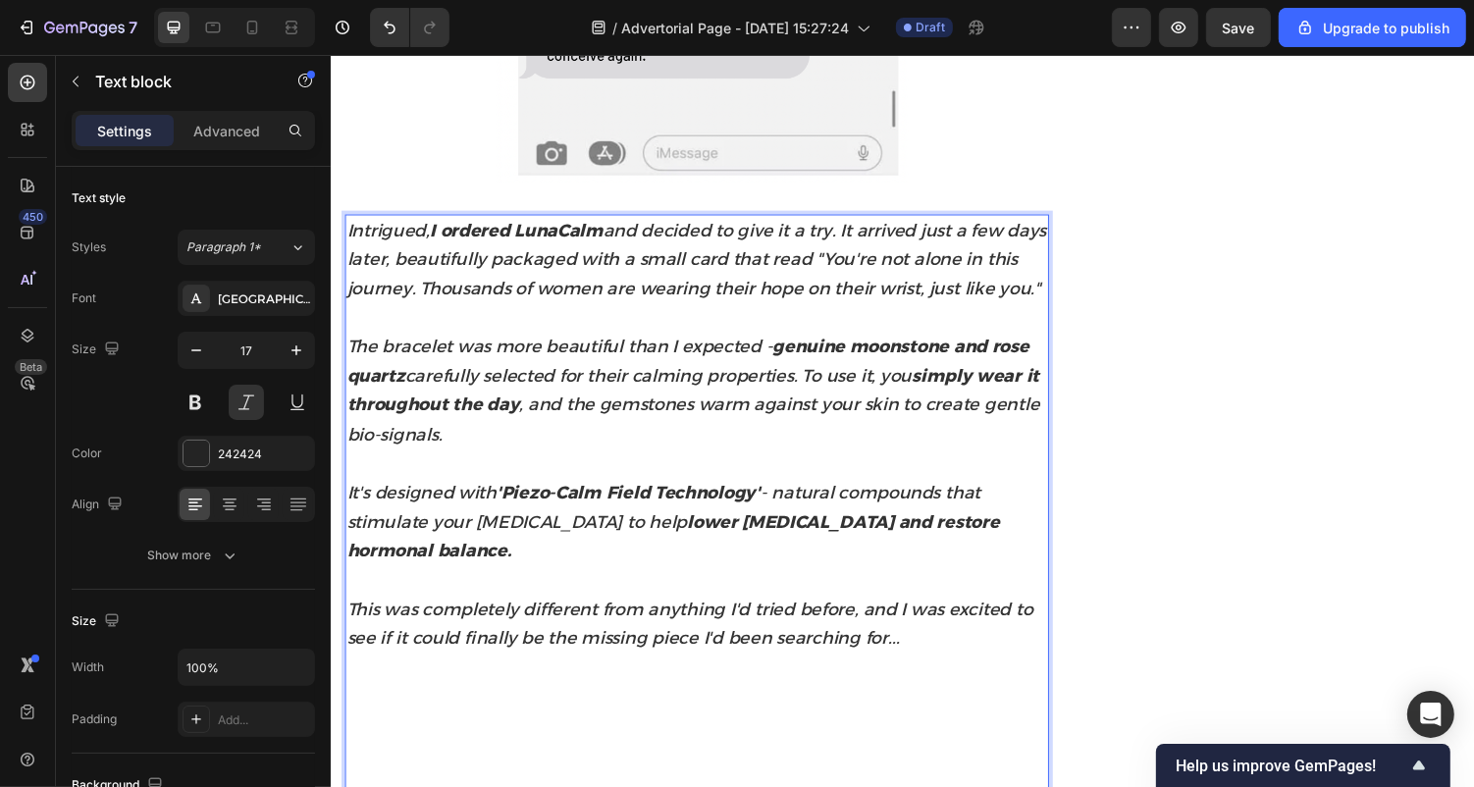
scroll to position [2616, 0]
